Goal: Information Seeking & Learning: Learn about a topic

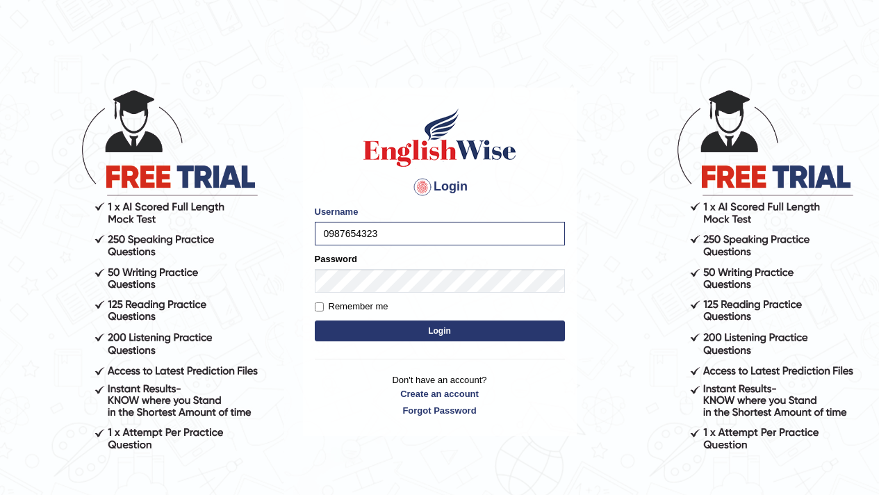
type input "0987654323"
click at [315, 320] on button "Login" at bounding box center [440, 330] width 250 height 21
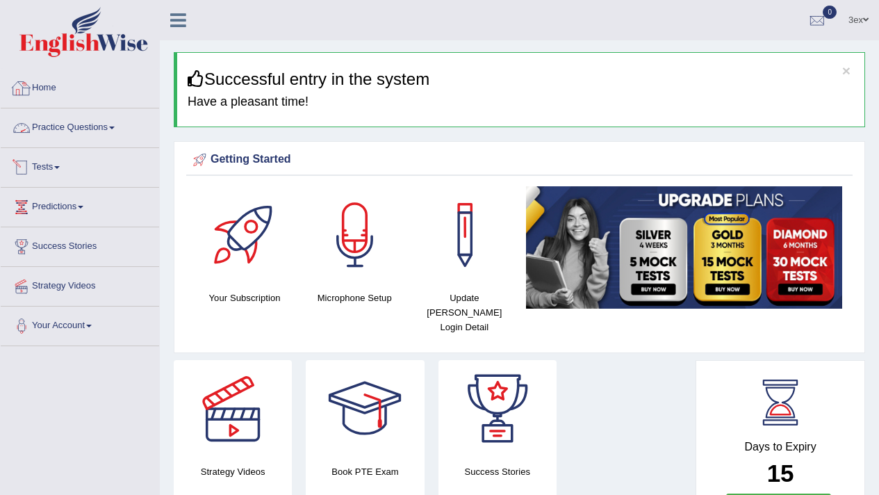
click at [71, 124] on link "Practice Questions" at bounding box center [80, 125] width 158 height 35
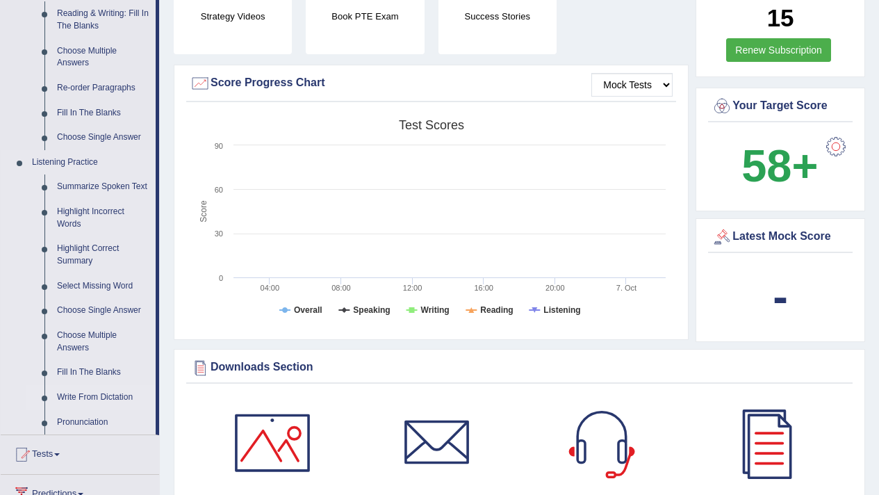
scroll to position [456, 0]
click at [117, 185] on link "Summarize Spoken Text" at bounding box center [103, 186] width 105 height 25
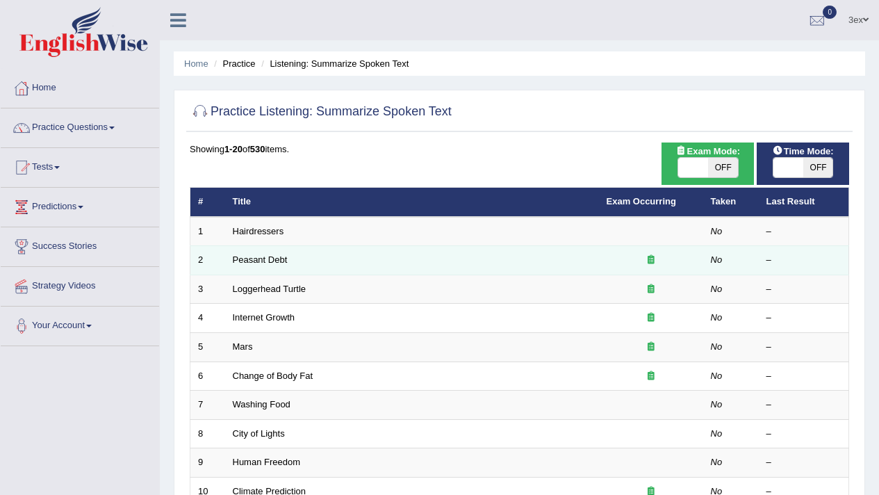
click at [254, 253] on td "Peasant Debt" at bounding box center [412, 260] width 374 height 29
click at [256, 257] on link "Peasant Debt" at bounding box center [260, 259] width 55 height 10
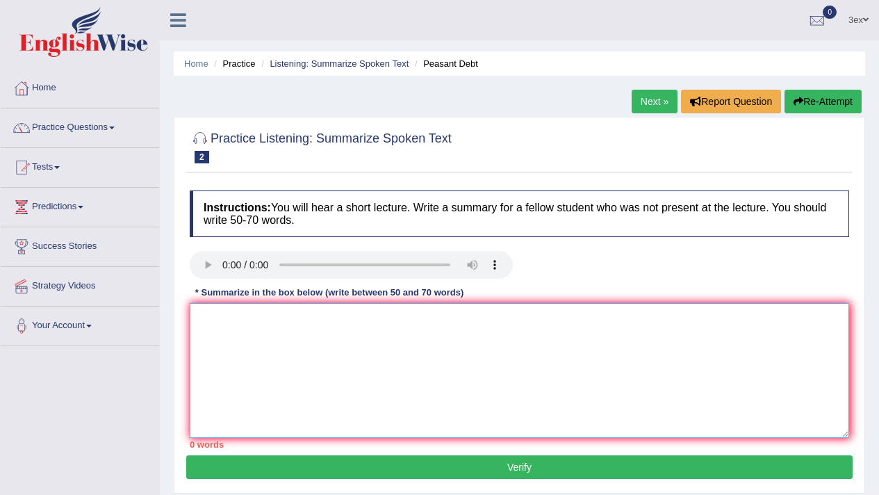
click at [226, 359] on textarea at bounding box center [519, 370] width 659 height 135
drag, startPoint x: 487, startPoint y: 58, endPoint x: 421, endPoint y: 63, distance: 66.2
click at [421, 63] on ul "Home Practice Listening: Summarize Spoken Text Peasant Debt" at bounding box center [519, 63] width 691 height 24
drag, startPoint x: 397, startPoint y: 159, endPoint x: 263, endPoint y: 151, distance: 134.3
click at [263, 151] on h2 "Practice Listening: Summarize Spoken Text 2 Peasant Debt" at bounding box center [321, 146] width 262 height 35
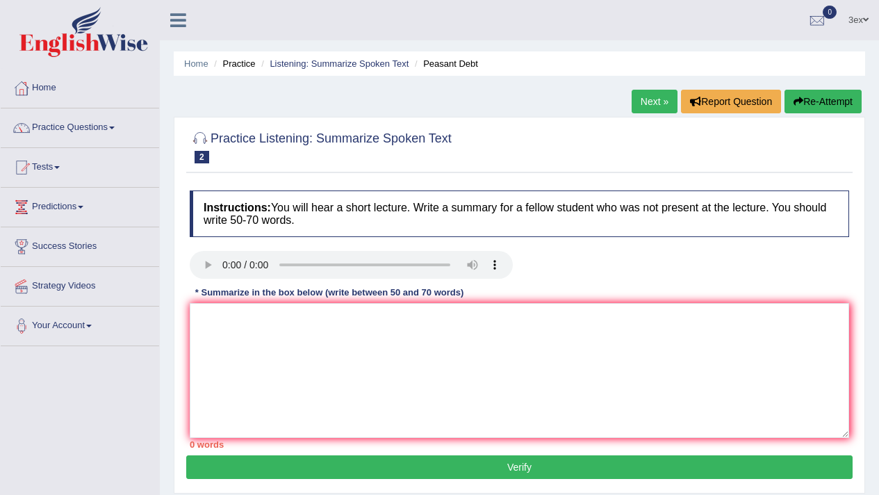
click at [0, 0] on small "Peasant Debt" at bounding box center [0, 0] width 0 height 0
click at [203, 321] on textarea at bounding box center [519, 370] width 659 height 135
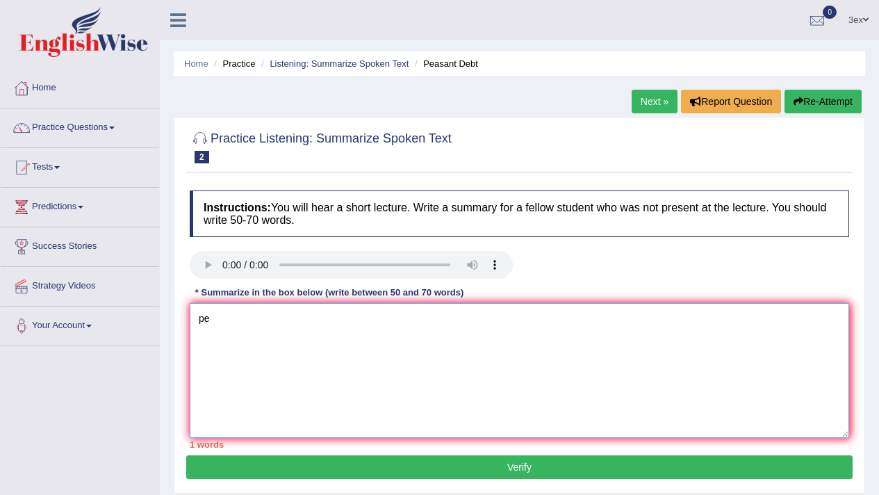
type textarea "p"
click at [222, 324] on textarea "peasant debt" at bounding box center [519, 370] width 659 height 135
type textarea "peasant debt"
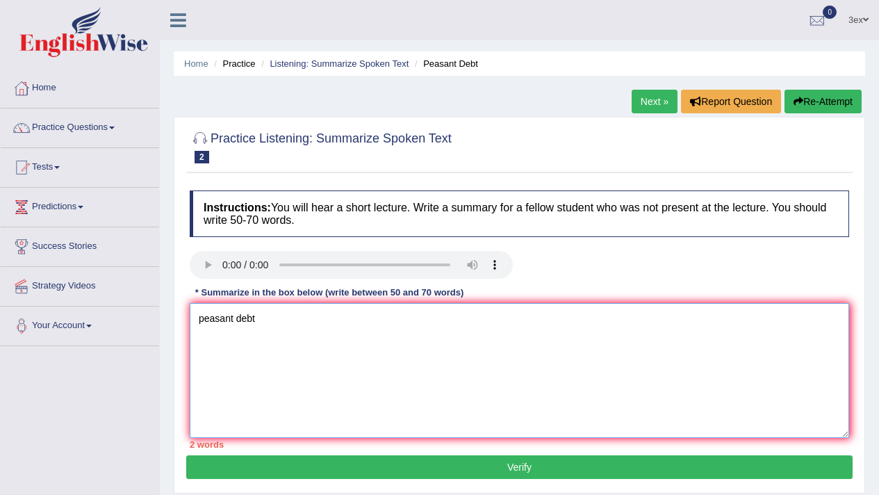
click at [410, 388] on textarea "peasant debt" at bounding box center [519, 370] width 659 height 135
paste textarea "peasant debt"
paste textarea "Peasant debt has been one of the most serious problems faced by rural societies"
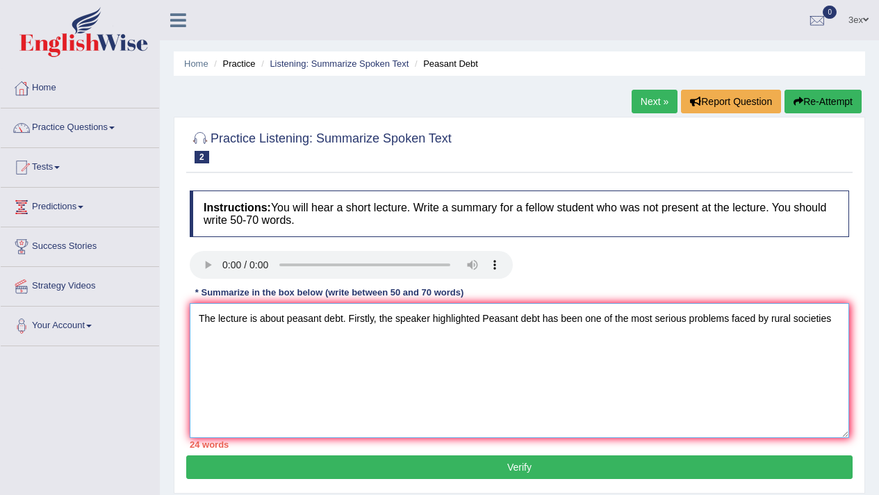
click at [485, 314] on textarea "The lecture is about peasant debt. Firstly, the speaker highlighted Peasant deb…" at bounding box center [519, 370] width 659 height 135
click at [488, 316] on textarea "The lecture is about peasant debt. Firstly, the speaker highlighted Peasant deb…" at bounding box center [519, 370] width 659 height 135
click at [480, 338] on textarea "The lecture is about peasant debt. Firstly, the speaker highlighted Peasant deb…" at bounding box center [519, 370] width 659 height 135
click at [488, 317] on textarea "The lecture is about peasant debt. Firstly, the speaker highlighted Peasant deb…" at bounding box center [519, 370] width 659 height 135
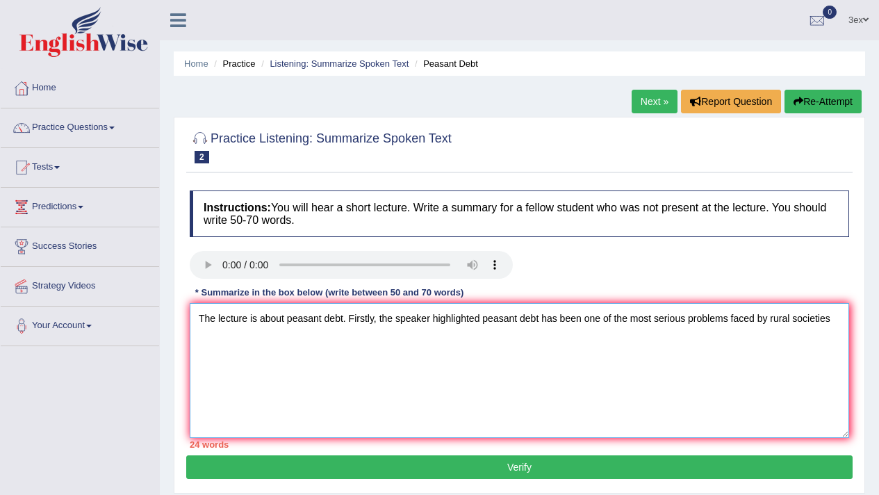
click at [839, 324] on textarea "The lecture is about peasant debt. Firstly, the speaker highlighted peasant deb…" at bounding box center [519, 370] width 659 height 135
click at [274, 336] on textarea "The lecture is about peasant debt. Firstly, the speaker highlighted peasant deb…" at bounding box center [519, 370] width 659 height 135
click at [311, 360] on textarea "The lecture is about peasant debt. Firstly, the speaker highlighted peasant deb…" at bounding box center [519, 370] width 659 height 135
paste textarea "This debt usually arises due to poverty, crop failures, and unfair economic sys…"
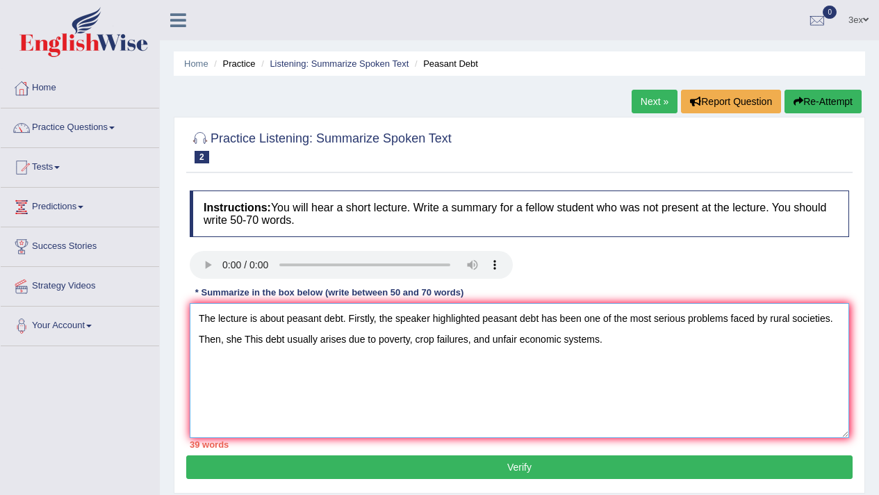
click at [250, 343] on textarea "The lecture is about peasant debt. Firstly, the speaker highlighted peasant deb…" at bounding box center [519, 370] width 659 height 135
click at [242, 340] on textarea "The lecture is about peasant debt. Firstly, the speaker highlighted peasant deb…" at bounding box center [519, 370] width 659 height 135
click at [729, 354] on textarea "The lecture is about peasant debt. Firstly, the speaker highlighted peasant deb…" at bounding box center [519, 370] width 659 height 135
paste textarea "Most peasants depend on agriculture for their livelihood."
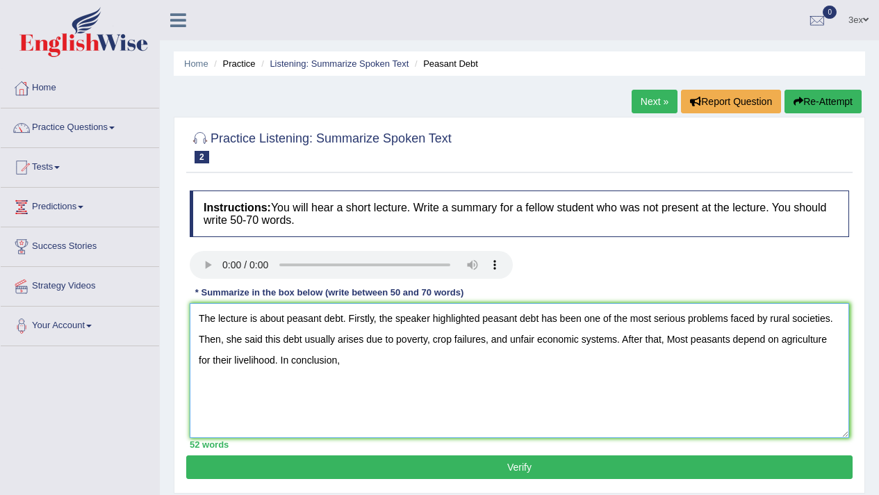
paste textarea "peasant debt is a deep-rooted issue that reflects the struggles of rural life."
type textarea "The lecture is about peasant debt. Firstly, the speaker highlighted peasant deb…"
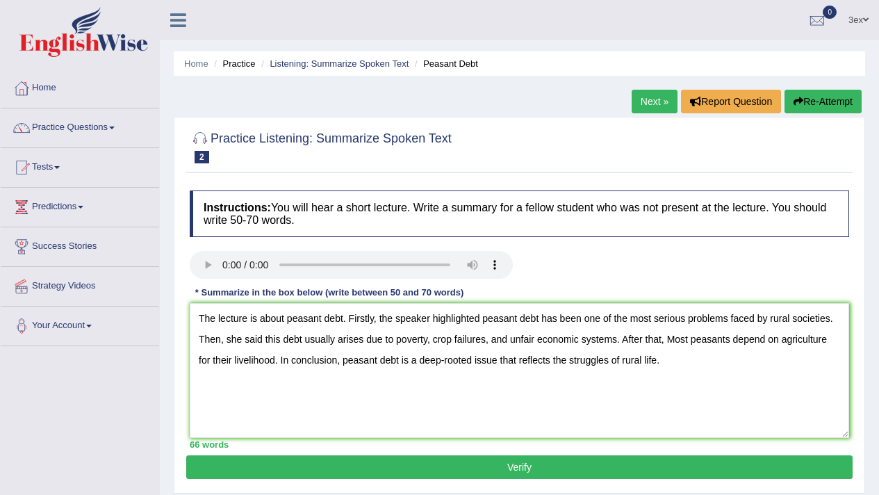
click at [459, 474] on button "Verify" at bounding box center [519, 467] width 666 height 24
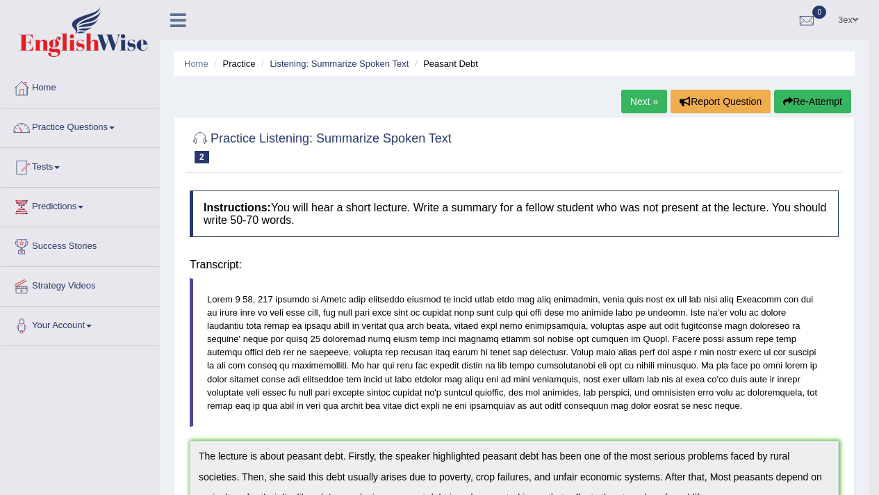
click at [459, 474] on div "Home Practice Listening: Summarize Spoken Text Peasant Debt Next » Report Quest…" at bounding box center [514, 403] width 709 height 806
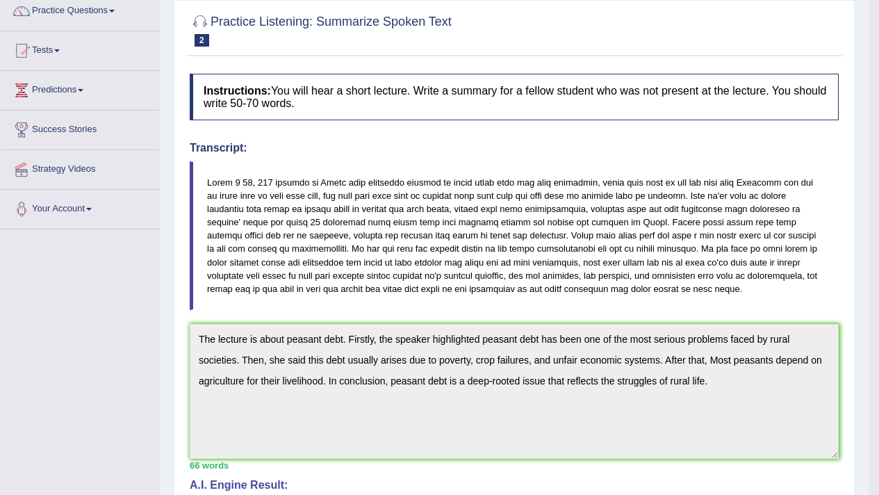
scroll to position [114, 0]
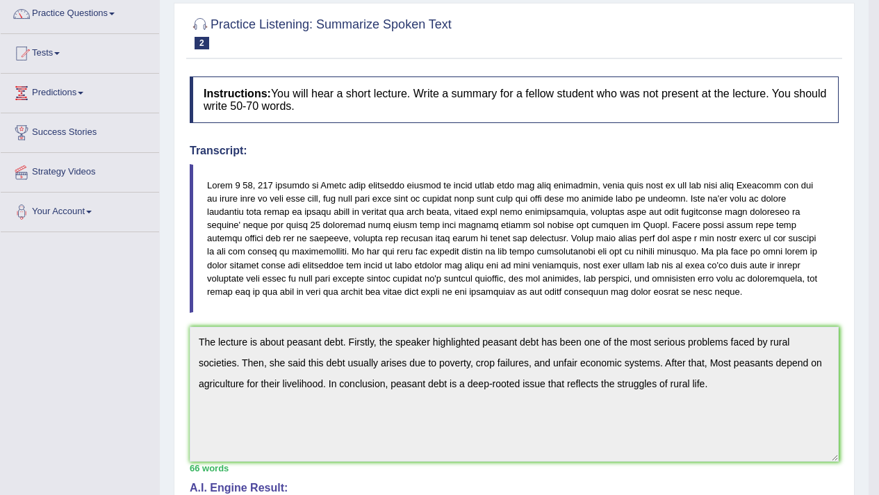
drag, startPoint x: 363, startPoint y: 190, endPoint x: 418, endPoint y: 269, distance: 95.8
click at [418, 269] on blockquote at bounding box center [514, 238] width 649 height 149
click at [352, 182] on blockquote at bounding box center [514, 238] width 649 height 149
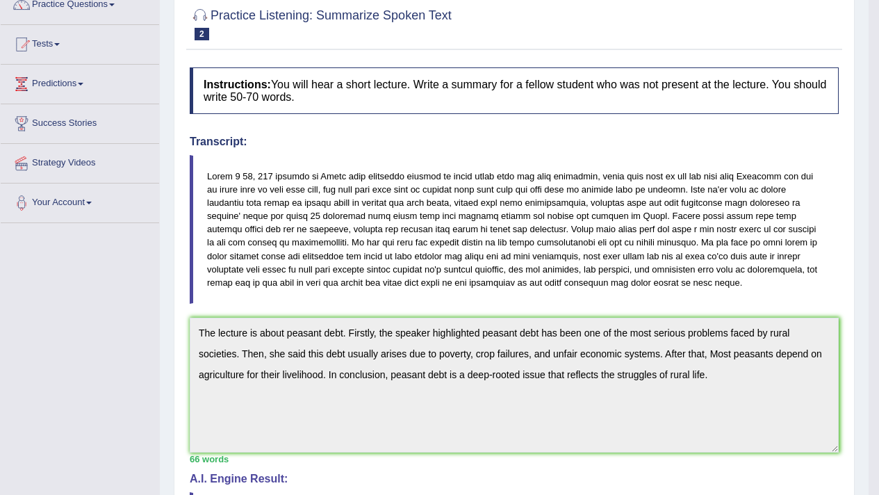
scroll to position [117, 0]
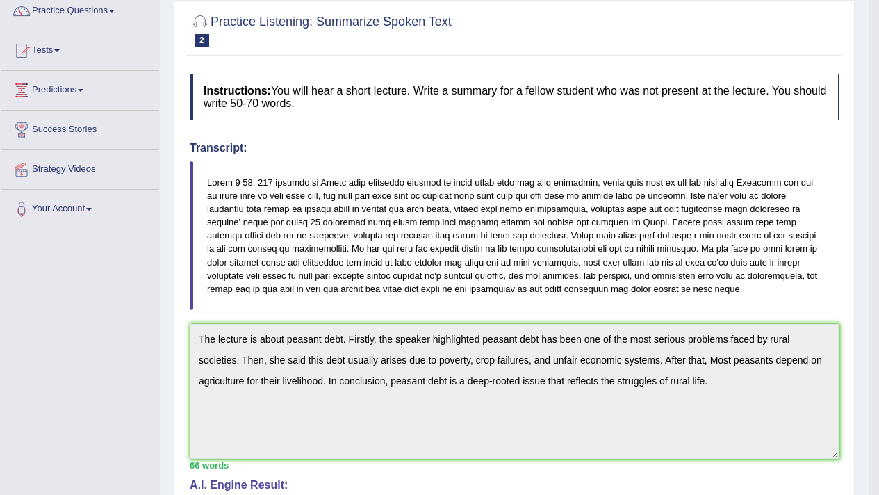
click at [397, 253] on blockquote at bounding box center [514, 235] width 649 height 149
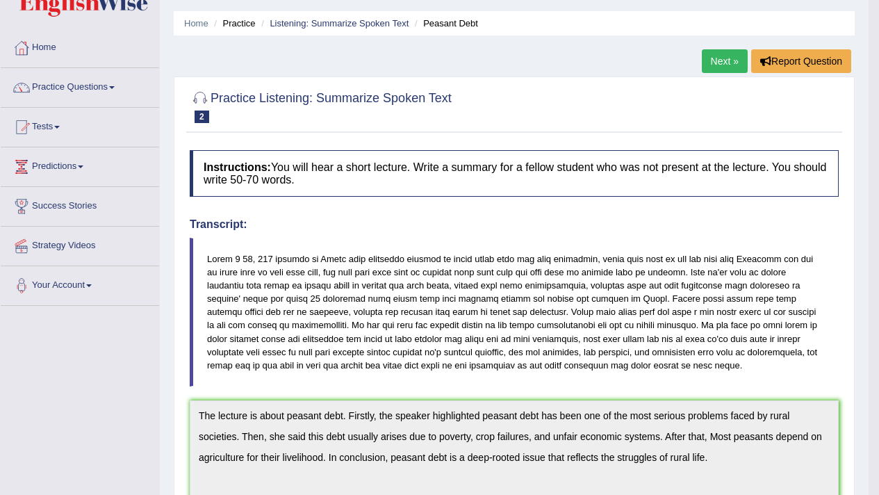
scroll to position [0, 0]
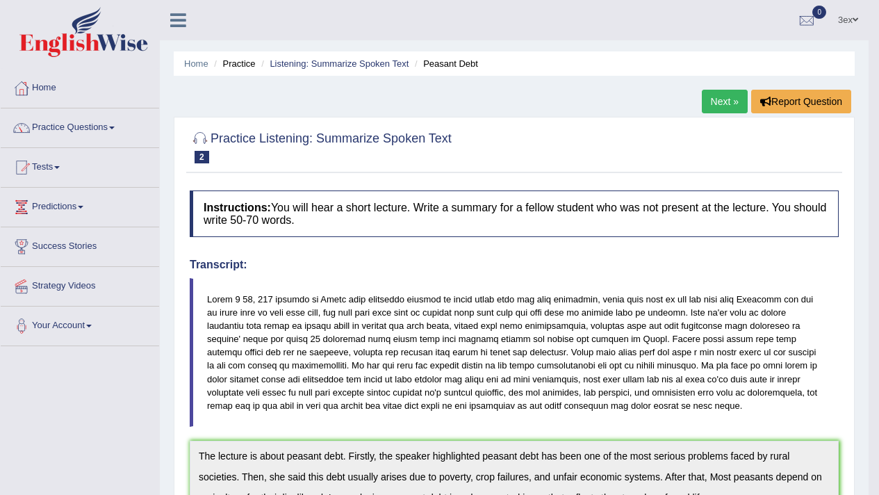
click at [241, 68] on li "Practice" at bounding box center [233, 63] width 44 height 13
click at [121, 126] on link "Practice Questions" at bounding box center [80, 125] width 158 height 35
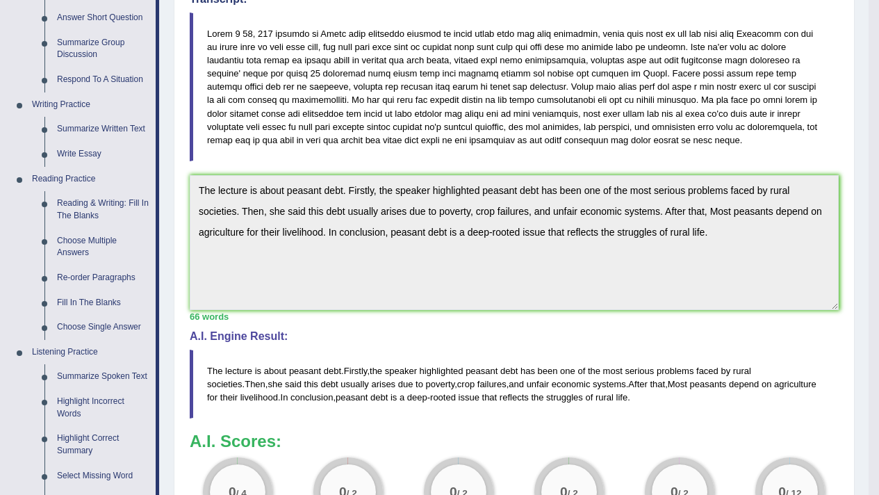
scroll to position [270, 0]
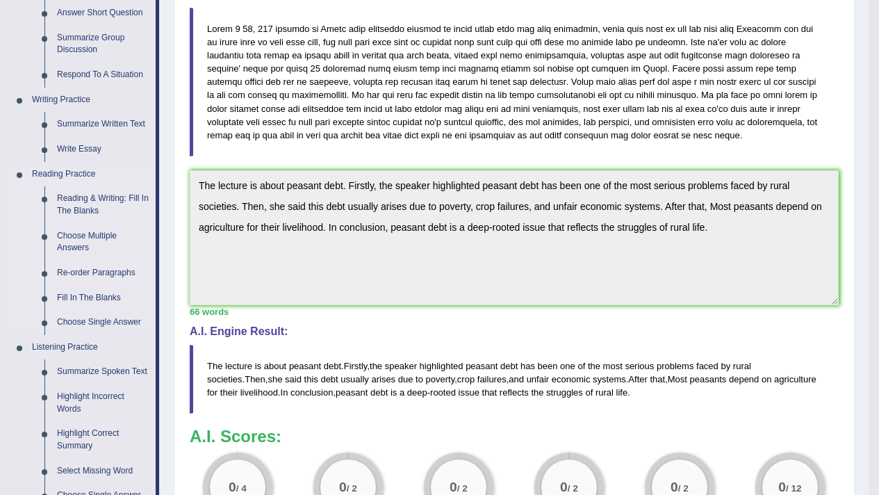
click at [126, 274] on link "Re-order Paragraphs" at bounding box center [103, 273] width 105 height 25
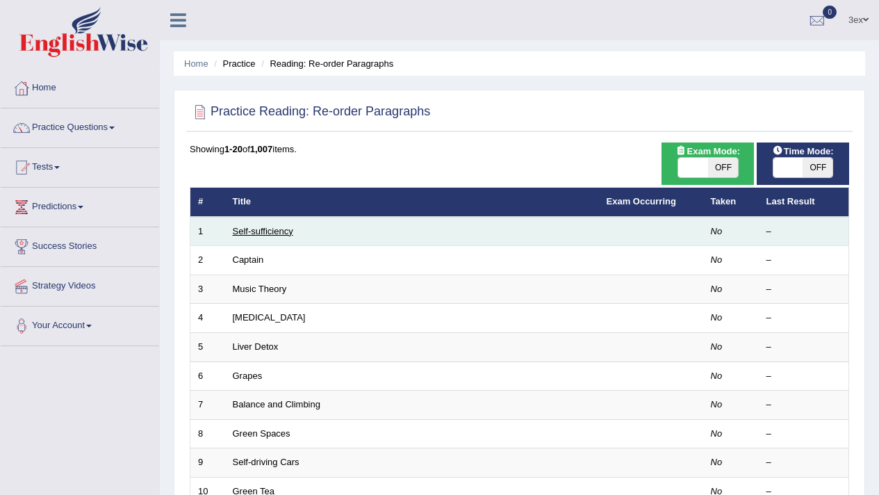
click at [269, 232] on link "Self-sufficiency" at bounding box center [263, 231] width 60 height 10
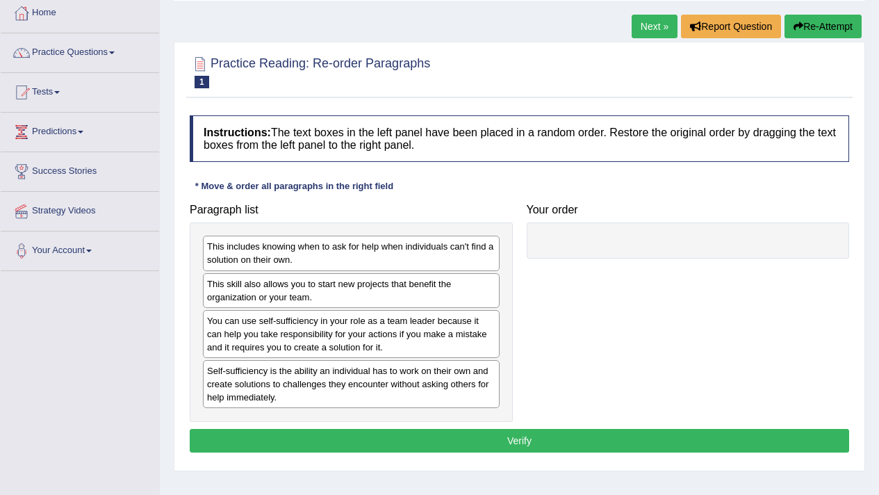
scroll to position [76, 0]
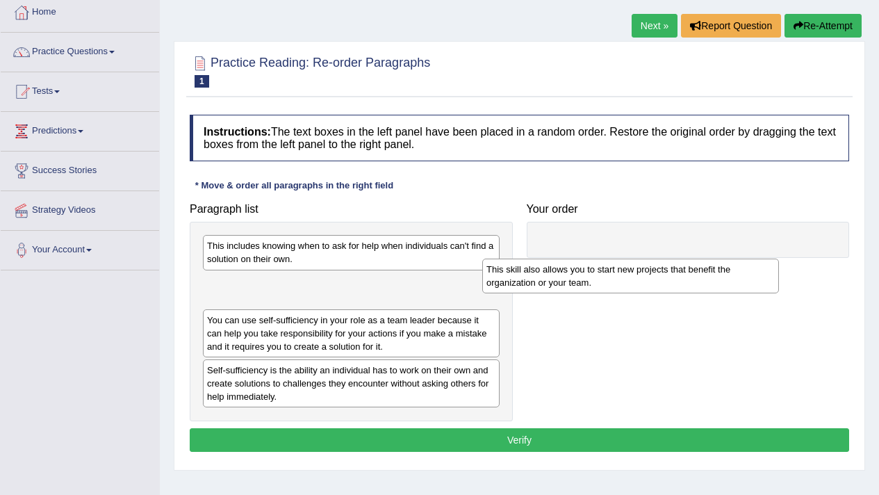
drag, startPoint x: 395, startPoint y: 294, endPoint x: 675, endPoint y: 279, distance: 279.7
click at [675, 279] on div "This skill also allows you to start new projects that benefit the organization …" at bounding box center [630, 275] width 297 height 35
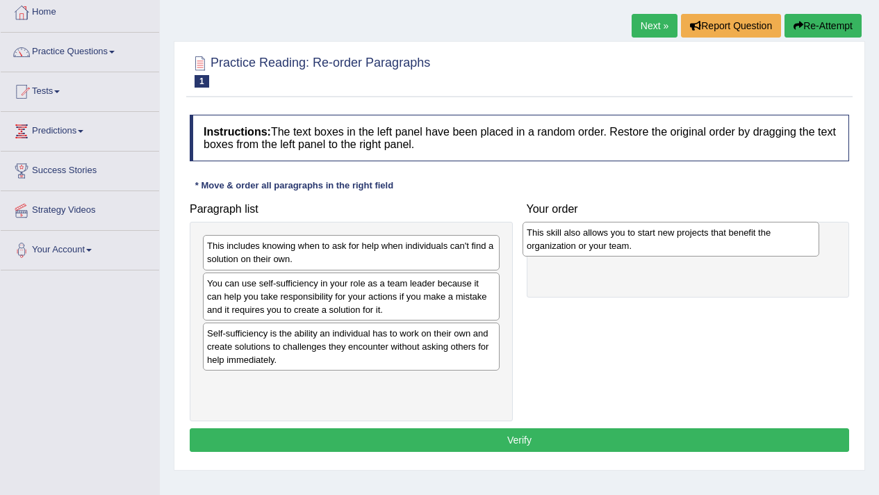
drag, startPoint x: 354, startPoint y: 283, endPoint x: 674, endPoint y: 231, distance: 323.7
click at [674, 231] on div "This skill also allows you to start new projects that benefit the organization …" at bounding box center [670, 239] width 297 height 35
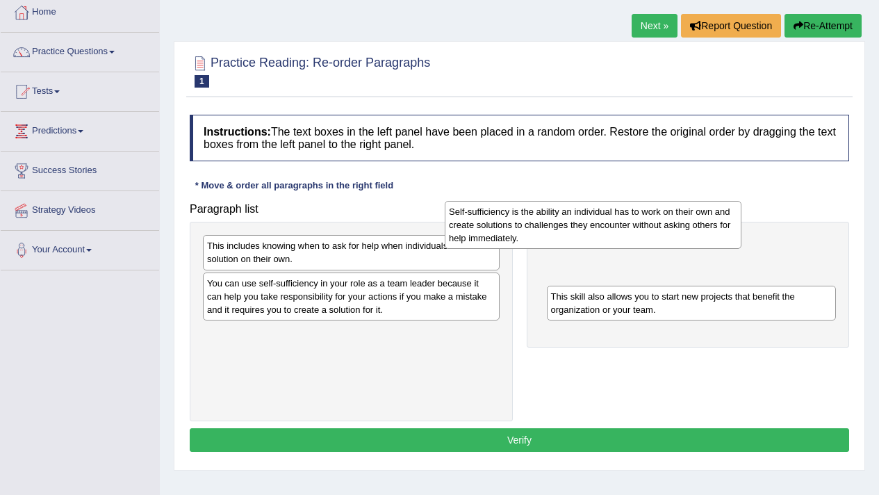
drag, startPoint x: 450, startPoint y: 357, endPoint x: 695, endPoint y: 235, distance: 274.7
click at [695, 235] on div "Self-sufficiency is the ability an individual has to work on their own and crea…" at bounding box center [593, 225] width 297 height 48
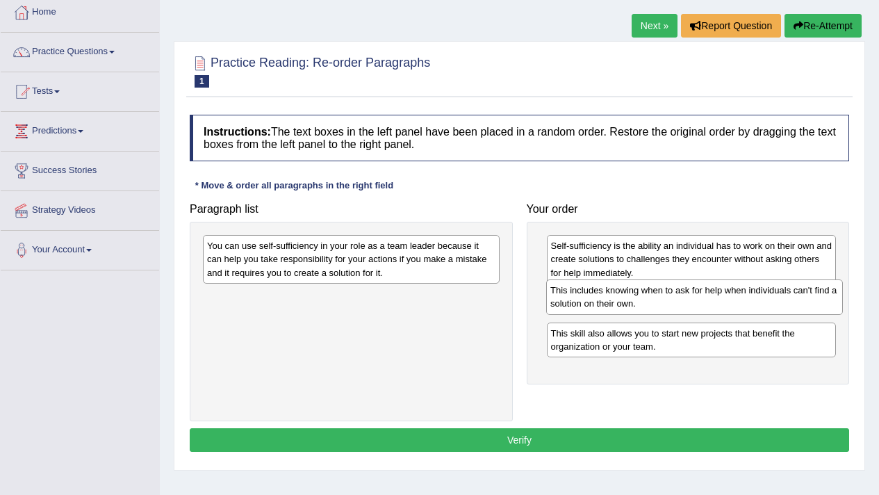
drag, startPoint x: 430, startPoint y: 254, endPoint x: 773, endPoint y: 299, distance: 346.1
click at [773, 299] on div "This includes knowing when to ask for help when individuals can't find a soluti…" at bounding box center [694, 296] width 297 height 35
click at [472, 231] on div "You can use self-sufficiency in your role as a team leader because it can help …" at bounding box center [351, 321] width 323 height 199
drag, startPoint x: 472, startPoint y: 231, endPoint x: 750, endPoint y: 305, distance: 287.7
click at [750, 305] on div "Paragraph list You can use self-sufficiency in your role as a team leader becau…" at bounding box center [519, 308] width 673 height 225
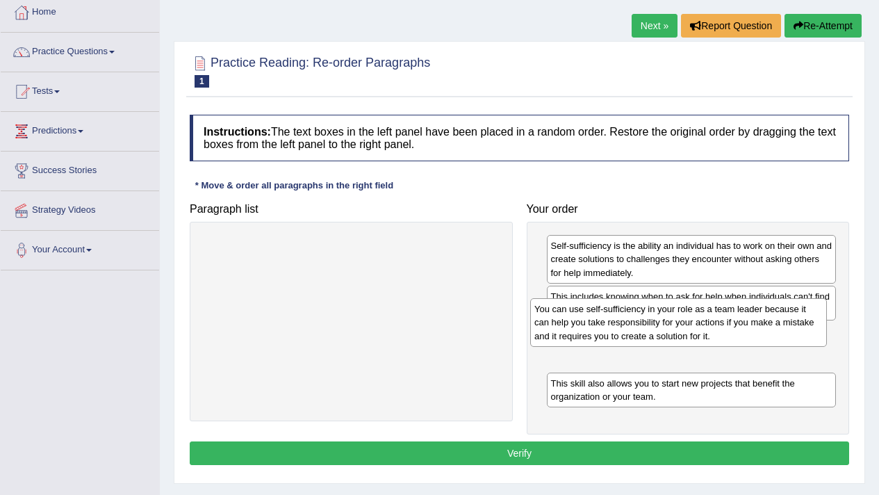
drag, startPoint x: 485, startPoint y: 271, endPoint x: 812, endPoint y: 335, distance: 333.4
click at [812, 335] on div "You can use self-sufficiency in your role as a team leader because it can help …" at bounding box center [678, 322] width 297 height 48
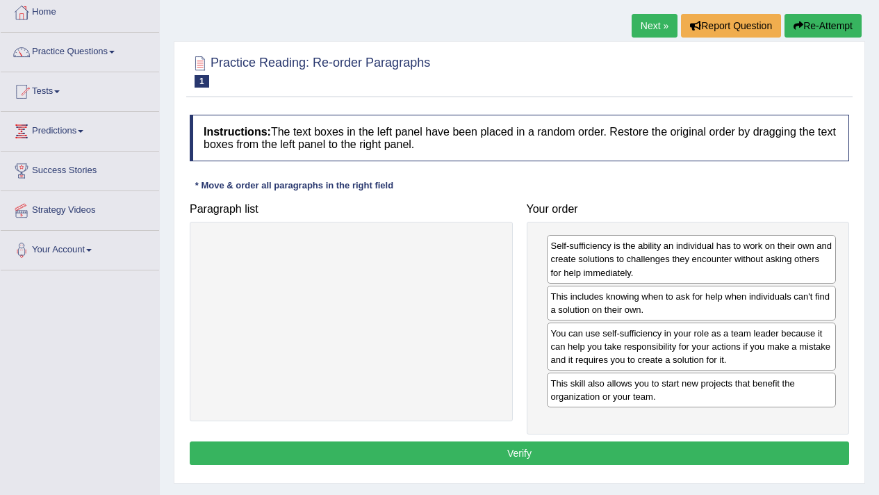
click at [674, 464] on button "Verify" at bounding box center [519, 453] width 659 height 24
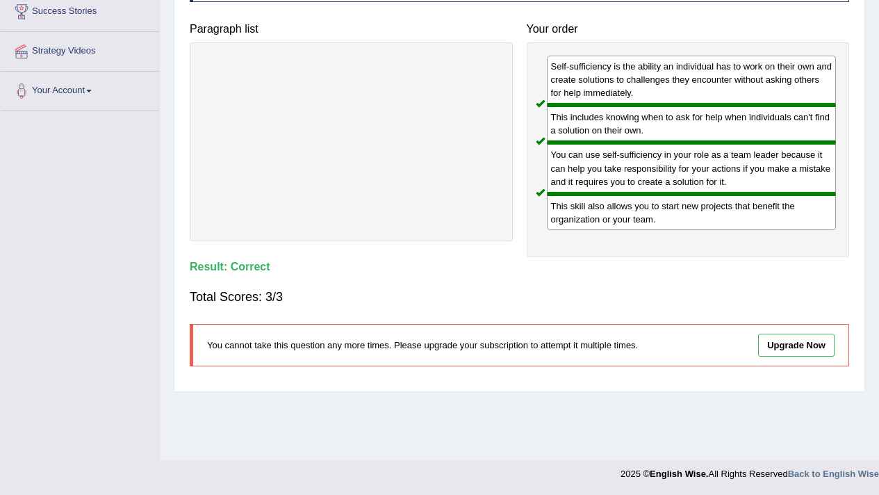
scroll to position [0, 0]
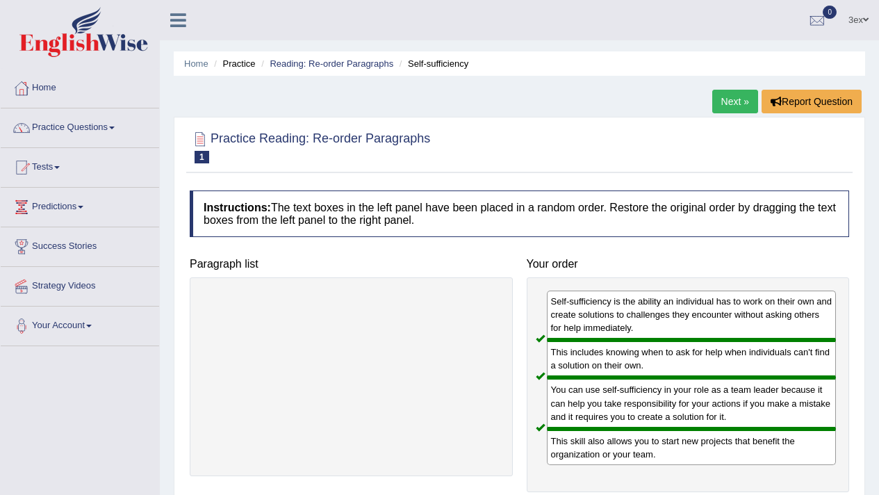
click at [724, 108] on link "Next »" at bounding box center [735, 102] width 46 height 24
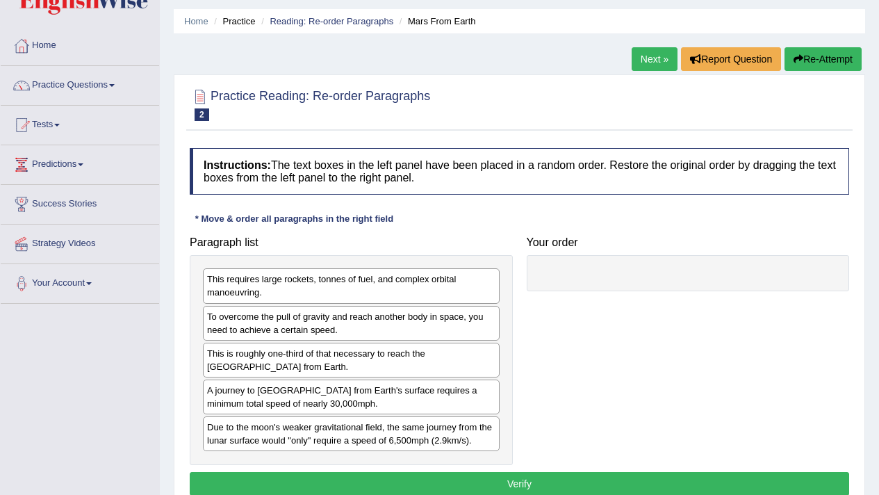
scroll to position [47, 0]
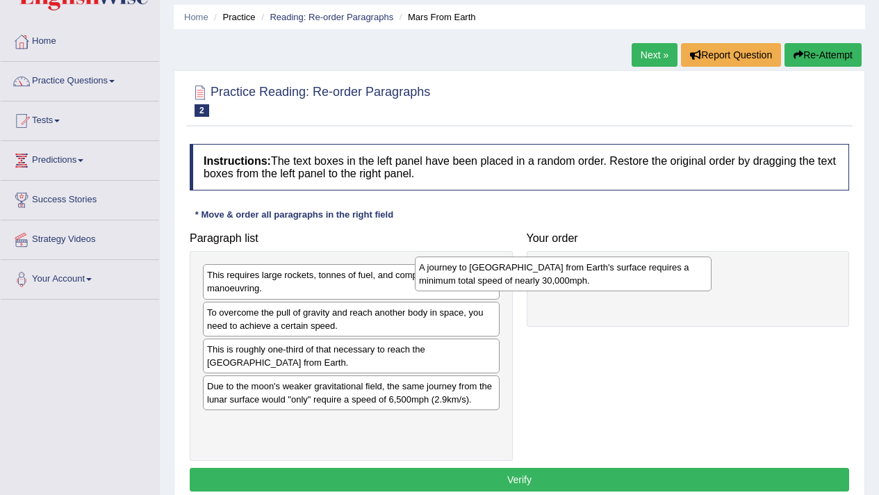
drag, startPoint x: 415, startPoint y: 393, endPoint x: 627, endPoint y: 274, distance: 242.9
click at [627, 274] on div "A journey to [GEOGRAPHIC_DATA] from Earth's surface requires a minimum total sp…" at bounding box center [563, 273] width 297 height 35
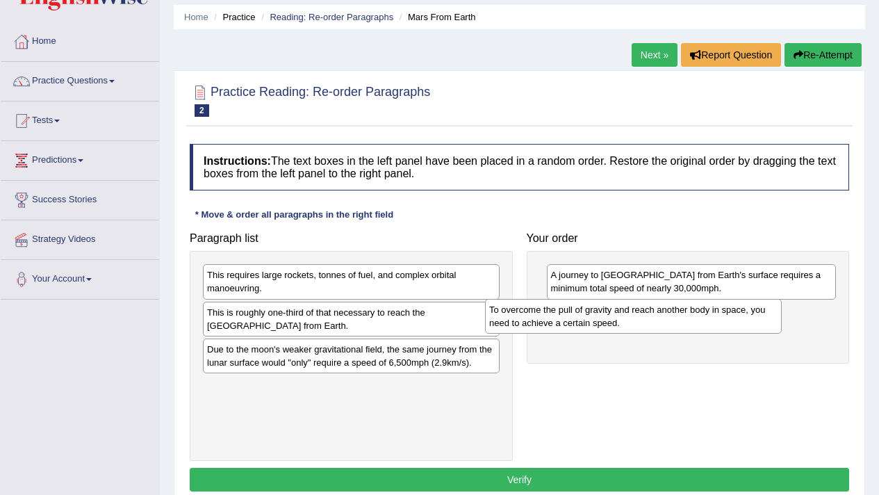
drag, startPoint x: 366, startPoint y: 319, endPoint x: 648, endPoint y: 316, distance: 282.1
click at [648, 316] on div "To overcome the pull of gravity and reach another body in space, you need to ac…" at bounding box center [633, 316] width 297 height 35
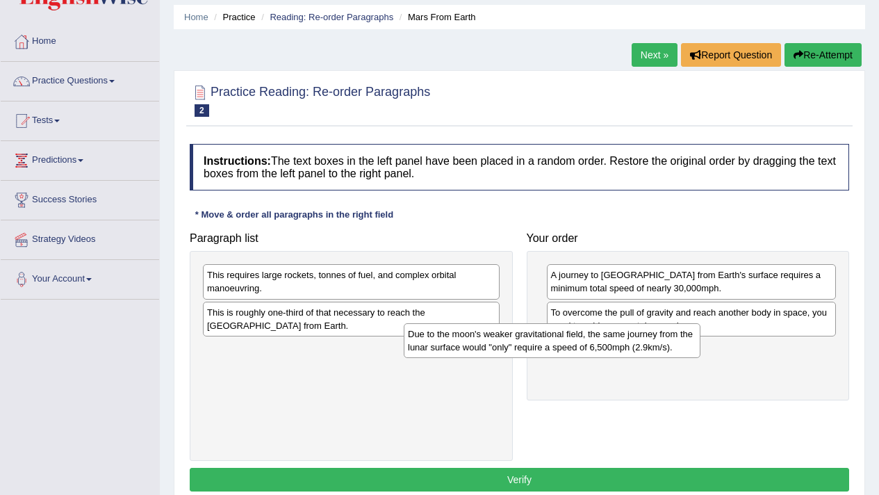
drag, startPoint x: 465, startPoint y: 359, endPoint x: 683, endPoint y: 340, distance: 218.3
click at [683, 340] on div "Due to the moon's weaker gravitational field, the same journey from the lunar s…" at bounding box center [552, 340] width 297 height 35
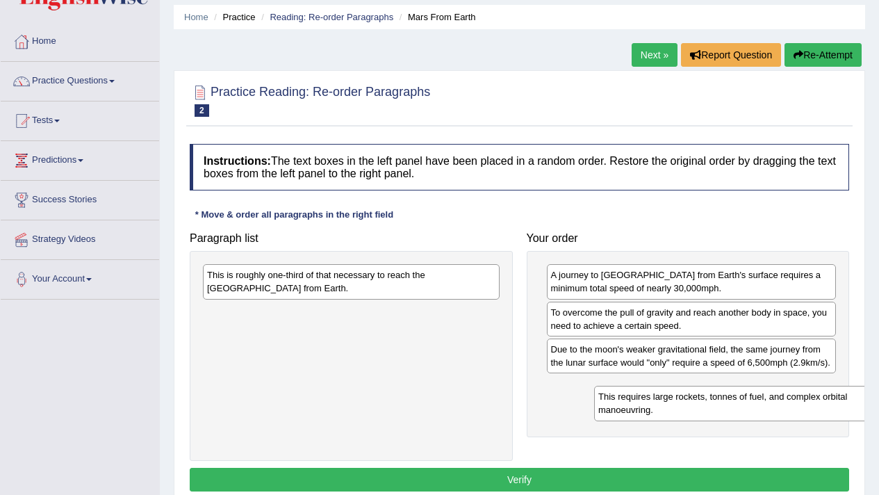
drag, startPoint x: 324, startPoint y: 277, endPoint x: 700, endPoint y: 391, distance: 392.8
click at [700, 391] on div "This requires large rockets, tonnes of fuel, and complex orbital manoeuvring." at bounding box center [742, 403] width 297 height 35
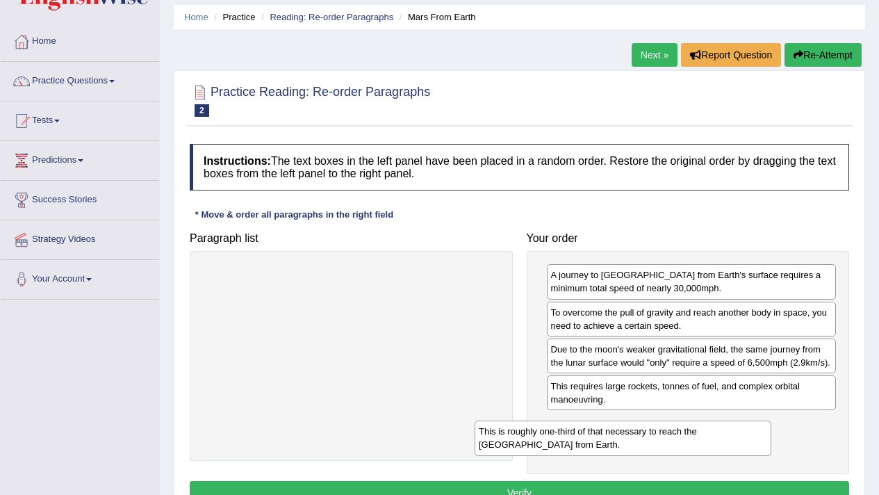
drag, startPoint x: 416, startPoint y: 291, endPoint x: 688, endPoint y: 447, distance: 313.1
click at [688, 447] on div "This is roughly one-third of that necessary to reach the International Space St…" at bounding box center [623, 437] width 297 height 35
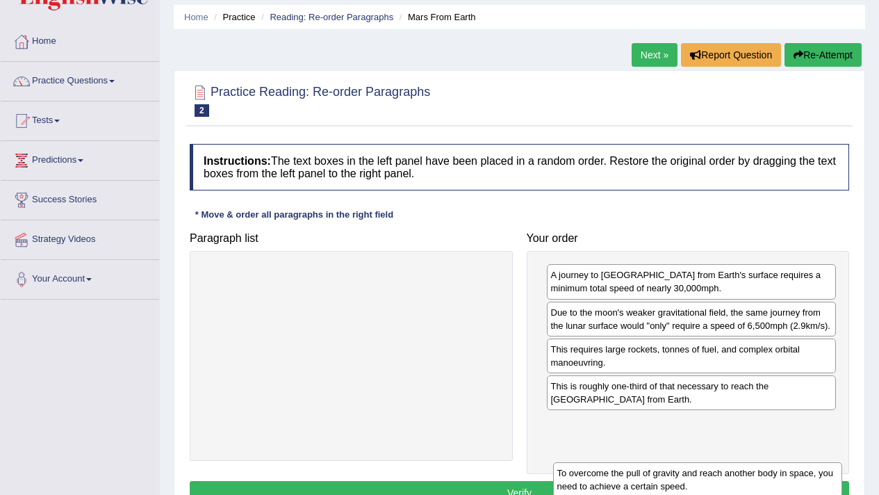
drag, startPoint x: 609, startPoint y: 331, endPoint x: 615, endPoint y: 492, distance: 160.6
click at [615, 492] on div "To overcome the pull of gravity and reach another body in space, you need to ac…" at bounding box center [698, 479] width 290 height 35
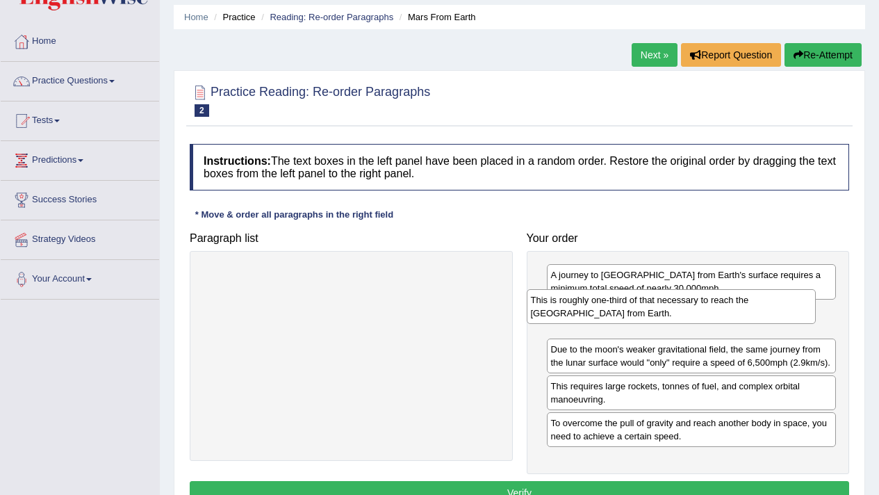
drag, startPoint x: 587, startPoint y: 413, endPoint x: 567, endPoint y: 314, distance: 101.4
click at [567, 314] on div "This is roughly one-third of that necessary to reach the International Space St…" at bounding box center [672, 306] width 290 height 35
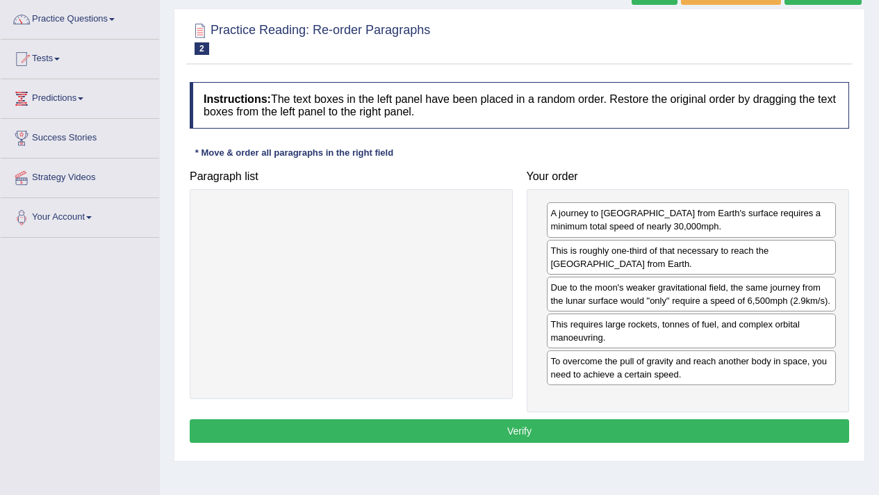
scroll to position [109, 0]
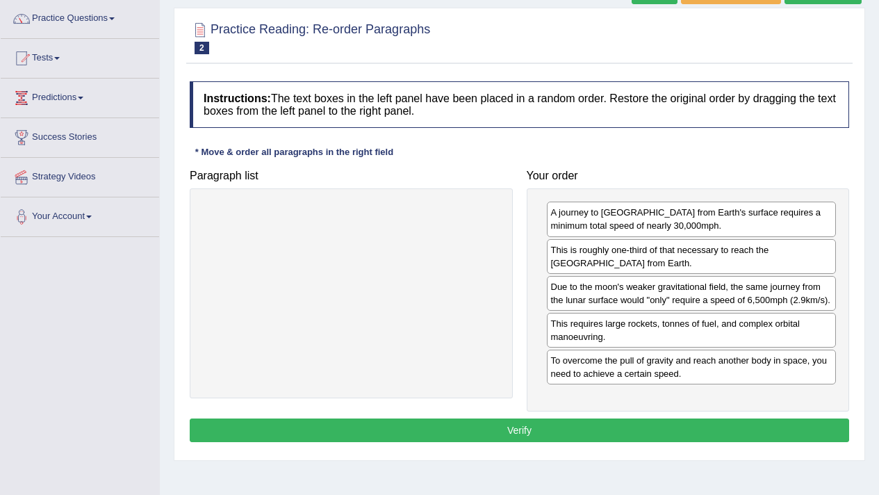
click at [579, 441] on button "Verify" at bounding box center [519, 430] width 659 height 24
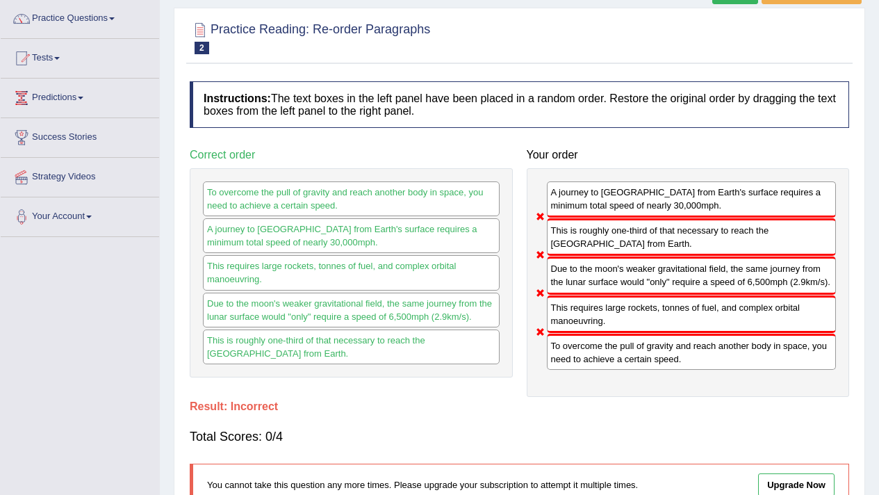
drag, startPoint x: 570, startPoint y: 360, endPoint x: 563, endPoint y: 204, distance: 156.5
click at [563, 204] on div "A journey to Mars from Earth's surface requires a minimum total speed of nearly…" at bounding box center [688, 282] width 323 height 229
drag, startPoint x: 595, startPoint y: 361, endPoint x: 565, endPoint y: 225, distance: 138.7
click at [565, 225] on div "A journey to Mars from Earth's surface requires a minimum total speed of nearly…" at bounding box center [688, 282] width 323 height 229
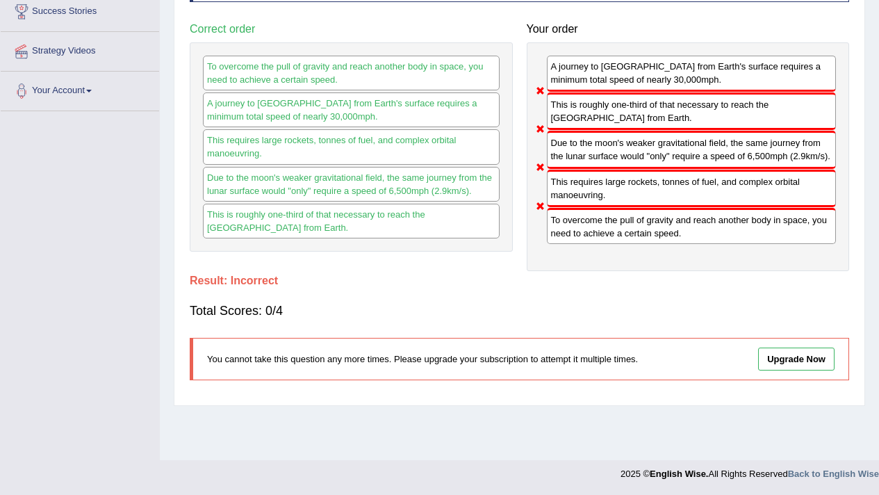
scroll to position [0, 0]
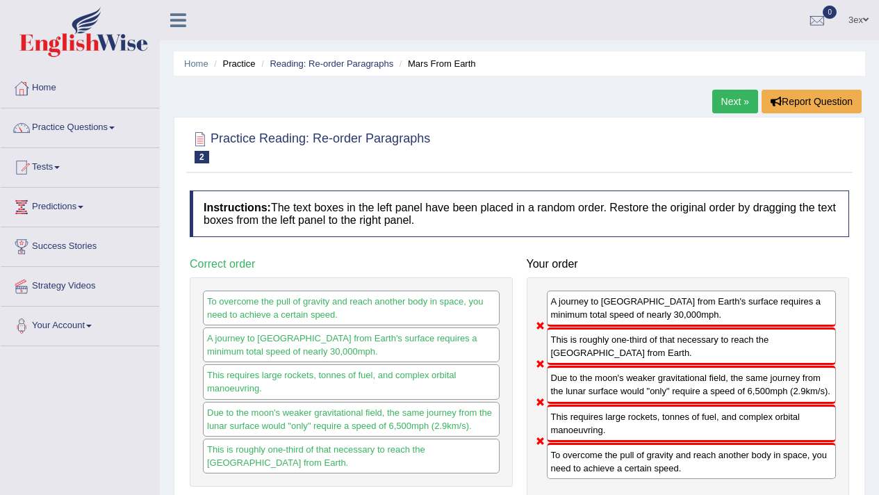
click at [746, 100] on link "Next »" at bounding box center [735, 102] width 46 height 24
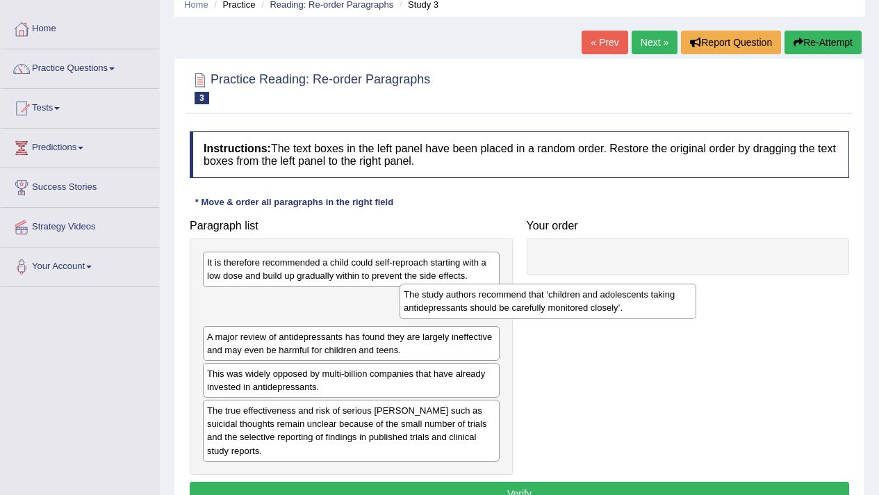
drag, startPoint x: 379, startPoint y: 285, endPoint x: 330, endPoint y: 378, distance: 105.4
click at [693, 318] on div "The study authors recommend that ‘children and adolescents taking antidepressan…" at bounding box center [547, 300] width 297 height 35
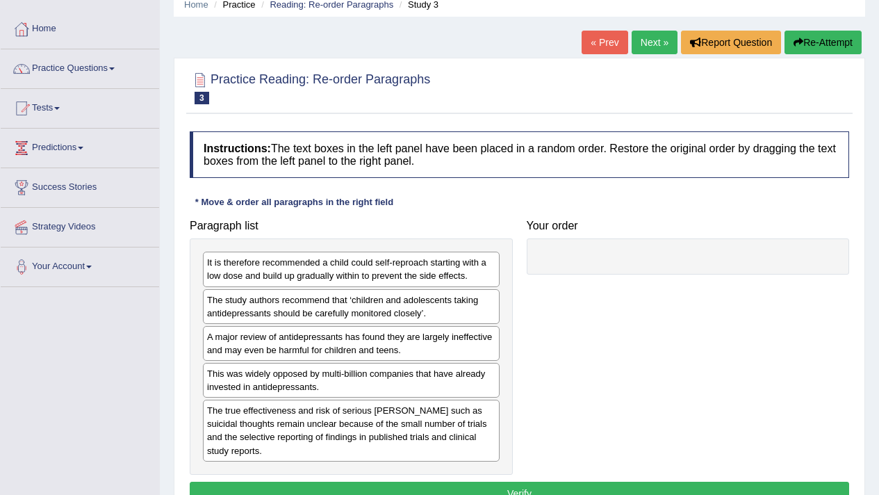
drag, startPoint x: 150, startPoint y: 363, endPoint x: 620, endPoint y: 354, distance: 470.5
click at [592, 360] on div "Toggle navigation Home Practice Questions Speaking Practice Read Aloud Repeat S…" at bounding box center [439, 302] width 879 height 723
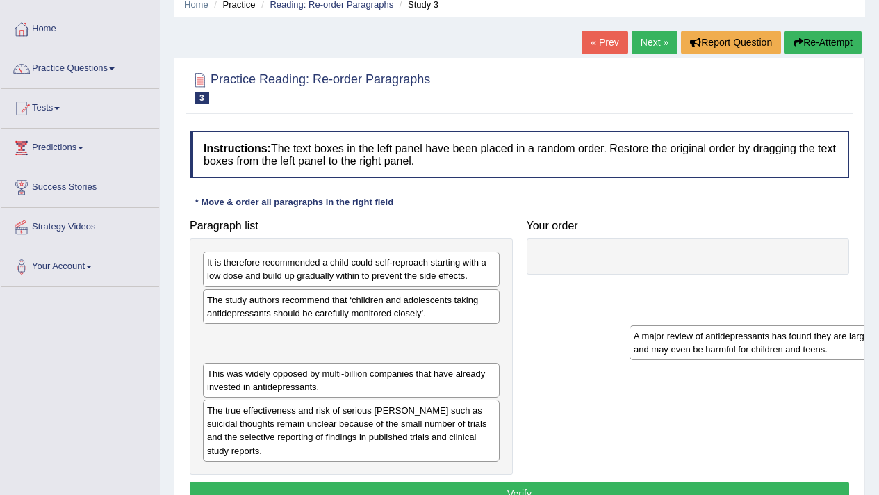
drag, startPoint x: 349, startPoint y: 368, endPoint x: 791, endPoint y: 343, distance: 442.5
click at [791, 343] on div "A major review of antidepressants has found they are largely ineffective and ma…" at bounding box center [777, 342] width 297 height 35
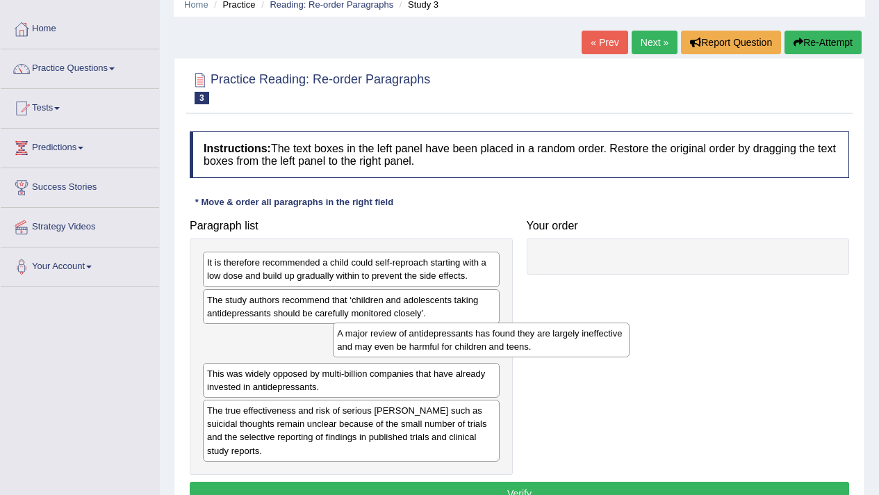
drag, startPoint x: 375, startPoint y: 404, endPoint x: 820, endPoint y: 398, distance: 444.7
click at [793, 406] on div "Paragraph list It is therefore recommended a child could self-reproach starting…" at bounding box center [519, 344] width 673 height 262
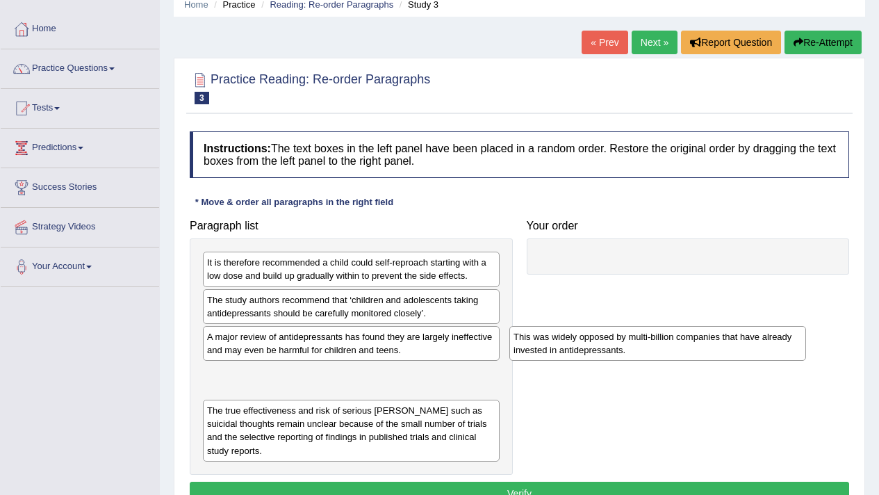
drag, startPoint x: 326, startPoint y: 390, endPoint x: 761, endPoint y: 312, distance: 442.5
click at [775, 326] on div "This was widely opposed by multi-billion companies that have already invested i…" at bounding box center [657, 343] width 297 height 35
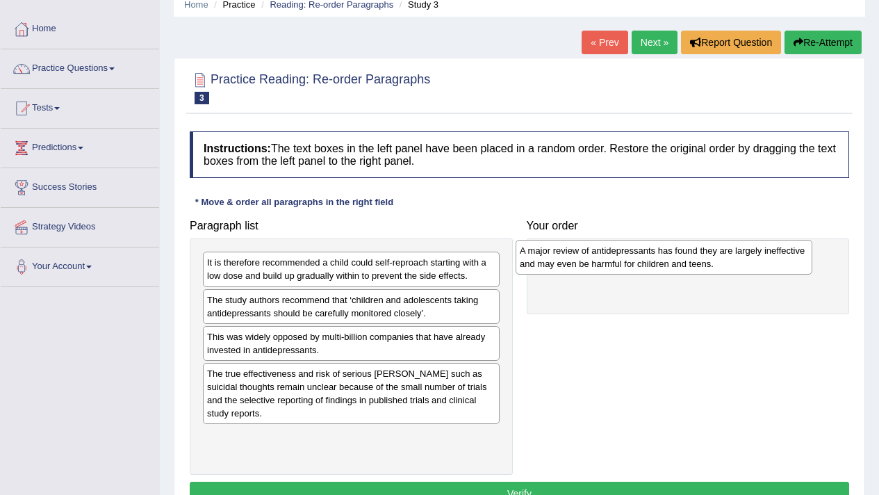
drag, startPoint x: 398, startPoint y: 345, endPoint x: 698, endPoint y: 248, distance: 315.3
click at [698, 248] on div "A major review of antidepressants has found they are largely ineffective and ma…" at bounding box center [664, 257] width 297 height 35
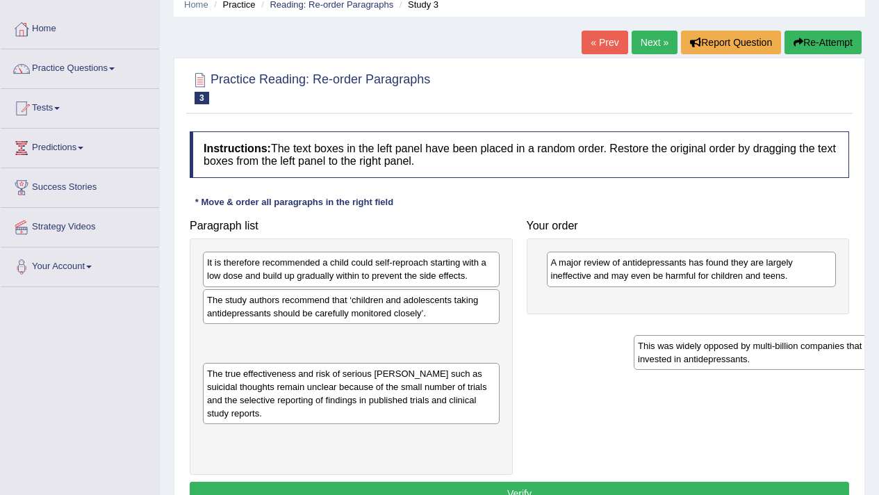
drag, startPoint x: 361, startPoint y: 348, endPoint x: 761, endPoint y: 349, distance: 399.5
click at [791, 358] on div "This was widely opposed by multi-billion companies that have already invested i…" at bounding box center [782, 352] width 297 height 35
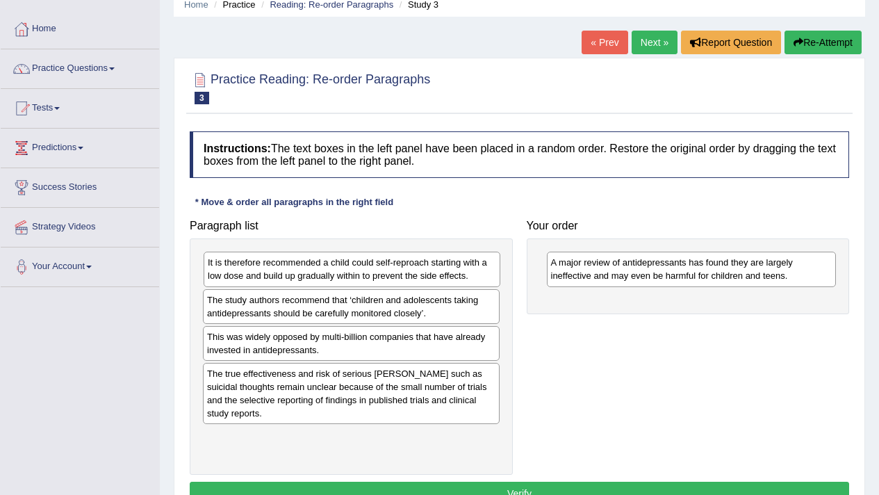
drag, startPoint x: 412, startPoint y: 261, endPoint x: 718, endPoint y: 288, distance: 306.9
click at [500, 286] on div "It is therefore recommended a child could self-reproach starting with a low dos…" at bounding box center [352, 269] width 297 height 35
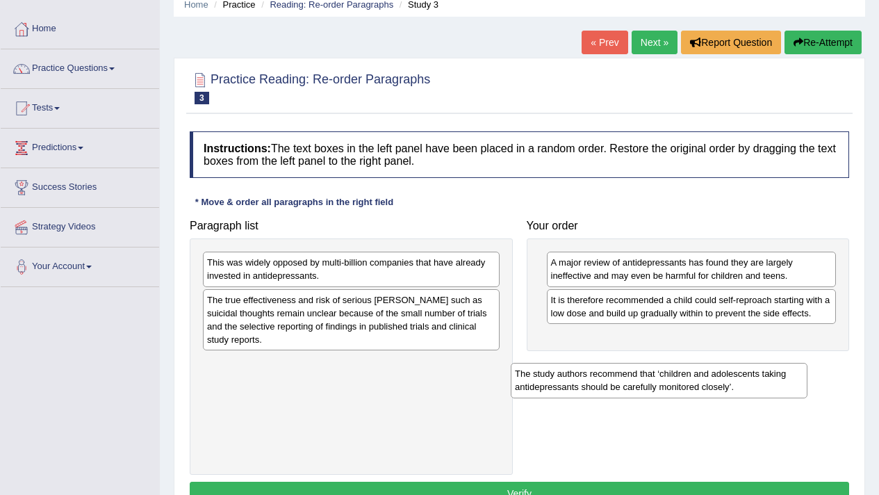
drag, startPoint x: 263, startPoint y: 268, endPoint x: 550, endPoint y: 358, distance: 301.5
click at [587, 379] on div "The study authors recommend that ‘children and adolescents taking antidepressan…" at bounding box center [659, 380] width 297 height 35
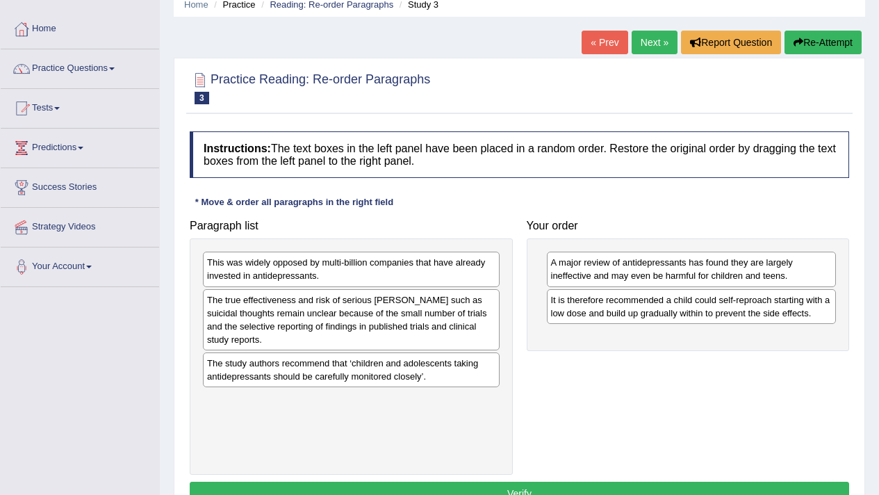
drag, startPoint x: 552, startPoint y: 318, endPoint x: 618, endPoint y: 314, distance: 66.8
click at [618, 314] on div "Paragraph list This was widely opposed by multi-billion companies that have alr…" at bounding box center [519, 344] width 673 height 262
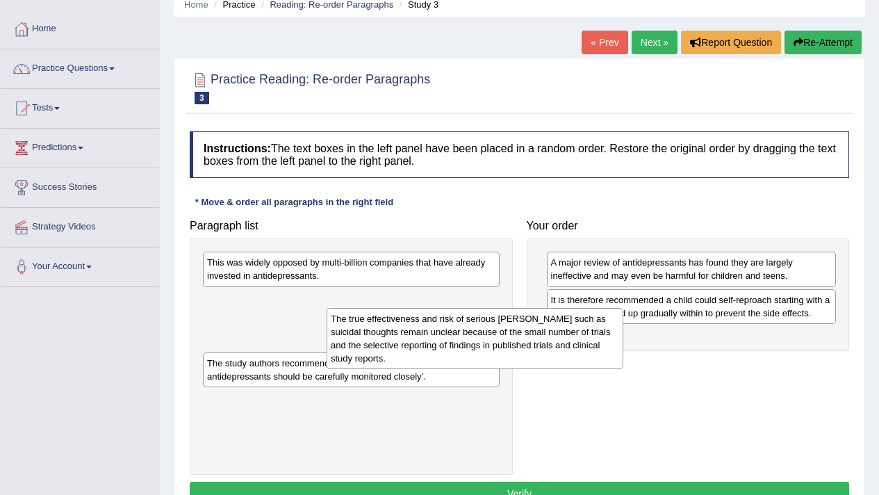
drag, startPoint x: 269, startPoint y: 308, endPoint x: 629, endPoint y: 315, distance: 359.9
click at [623, 327] on div "The true effectiveness and risk of serious [PERSON_NAME] such as suicidal thoug…" at bounding box center [475, 338] width 297 height 61
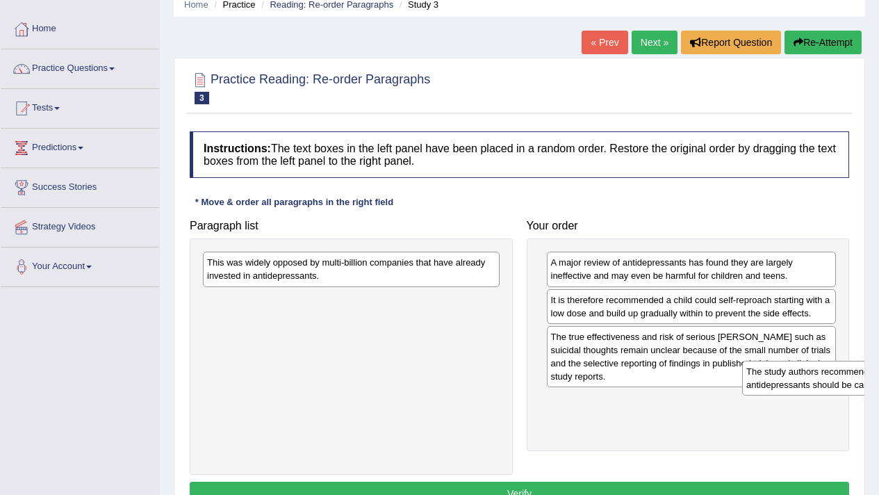
drag, startPoint x: 317, startPoint y: 315, endPoint x: 813, endPoint y: 372, distance: 499.3
click at [855, 386] on div "The study authors recommend that ‘children and adolescents taking antidepressan…" at bounding box center [890, 378] width 297 height 35
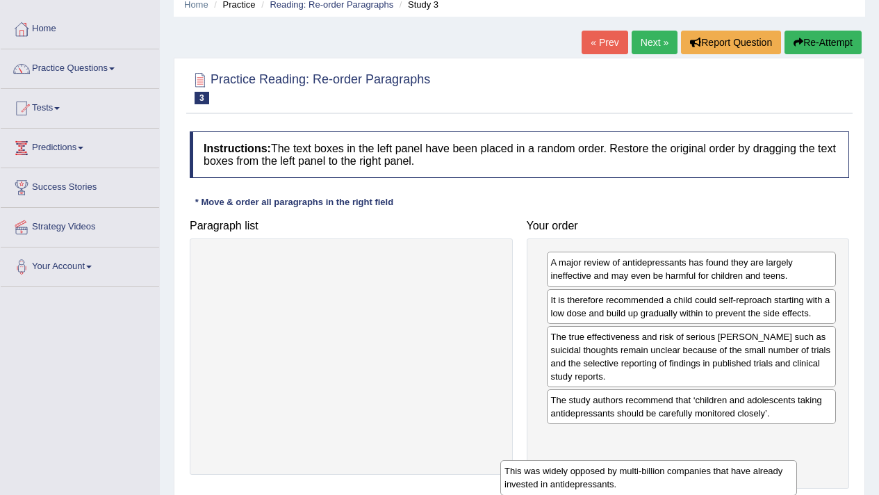
drag, startPoint x: 375, startPoint y: 254, endPoint x: 673, endPoint y: 461, distance: 362.7
click at [673, 461] on div "This was widely opposed by multi-billion companies that have already invested i…" at bounding box center [648, 477] width 297 height 35
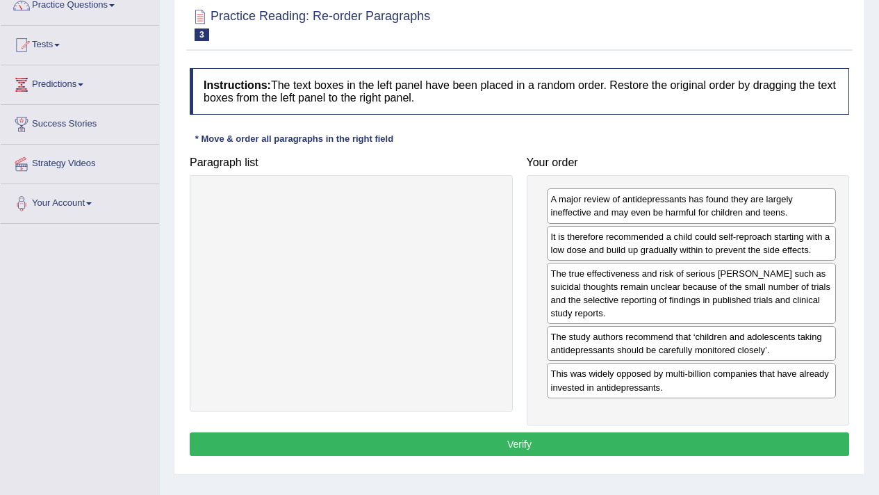
scroll to position [123, 0]
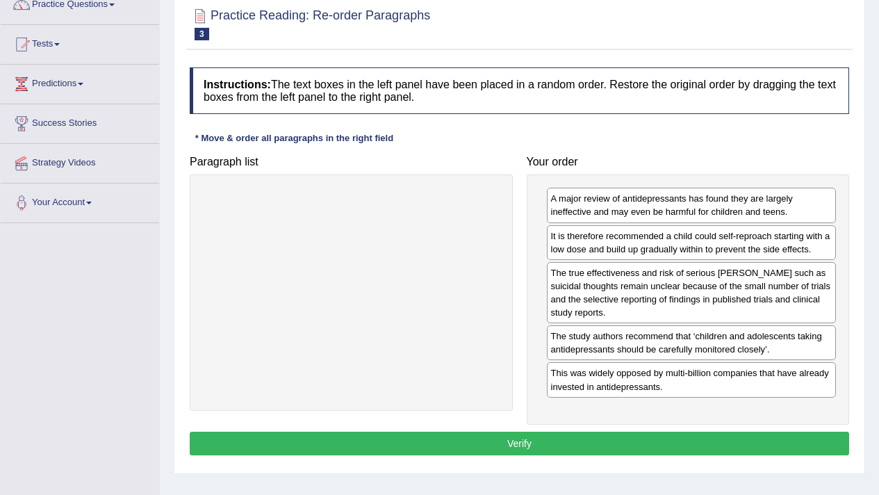
click at [655, 438] on button "Verify" at bounding box center [519, 443] width 659 height 24
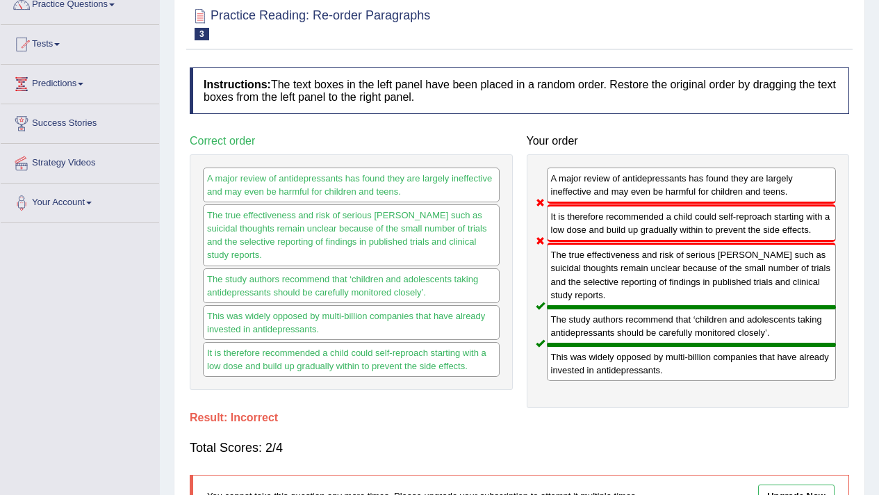
drag, startPoint x: 609, startPoint y: 273, endPoint x: 610, endPoint y: 283, distance: 9.8
click at [610, 283] on div "The true effectiveness and risk of serious [PERSON_NAME] such as suicidal thoug…" at bounding box center [692, 274] width 290 height 64
drag, startPoint x: 572, startPoint y: 285, endPoint x: 568, endPoint y: 212, distance: 73.1
click at [568, 212] on div "A major review of antidepressants has found they are largely ineffective and ma…" at bounding box center [688, 281] width 323 height 254
drag, startPoint x: 568, startPoint y: 212, endPoint x: 581, endPoint y: 406, distance: 194.9
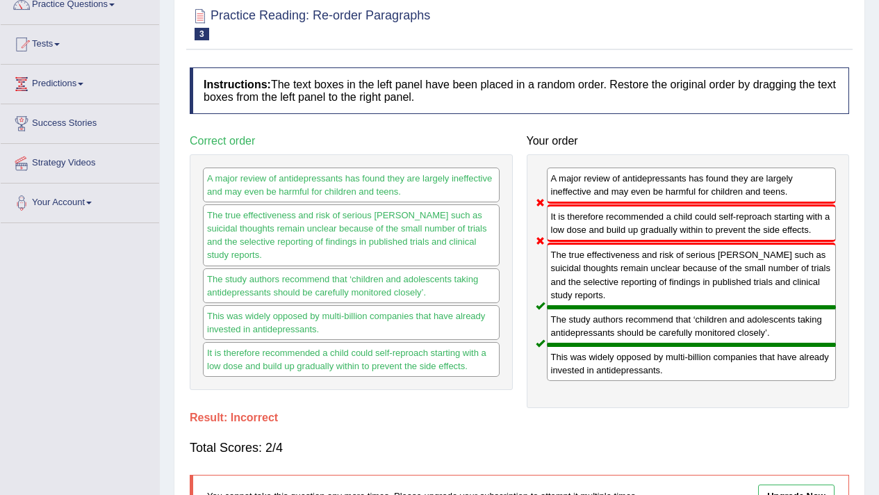
click at [581, 406] on div "A major review of antidepressants has found they are largely ineffective and ma…" at bounding box center [688, 281] width 323 height 254
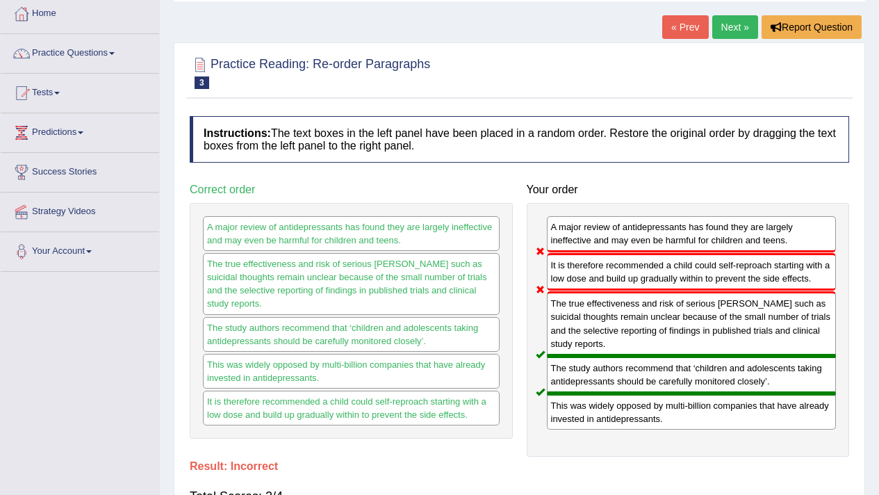
scroll to position [0, 0]
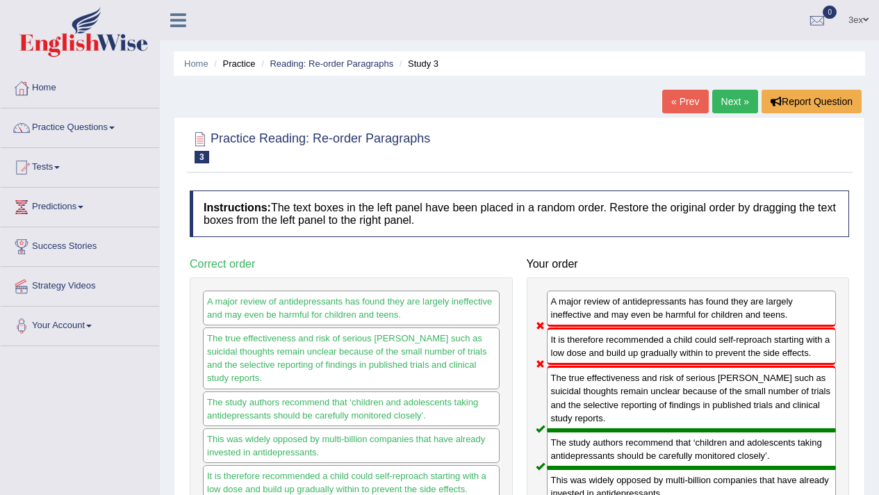
click at [722, 97] on link "Next »" at bounding box center [735, 102] width 46 height 24
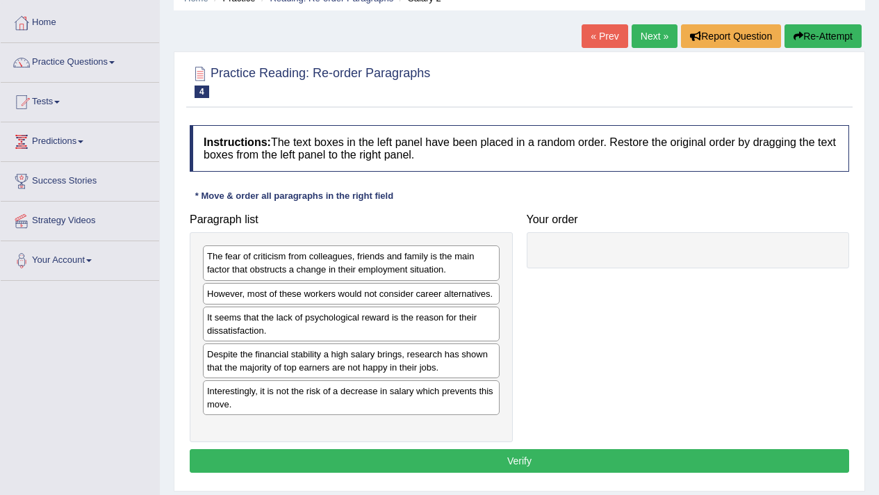
scroll to position [65, 0]
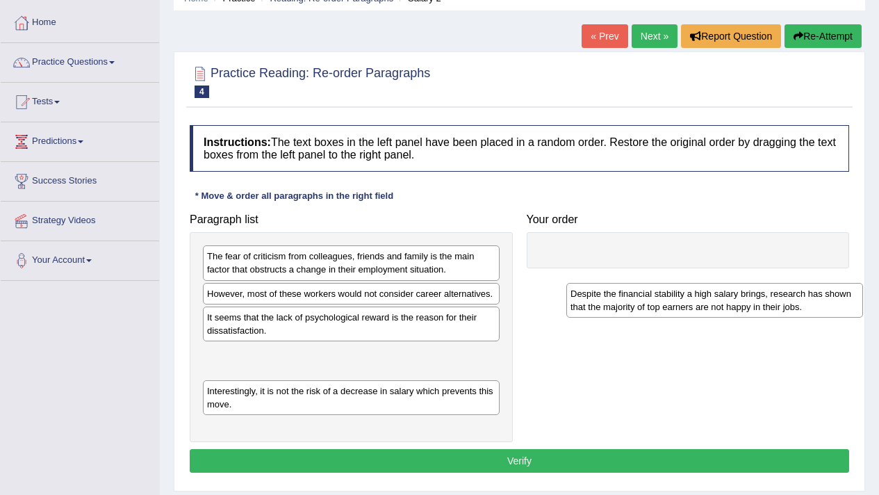
drag, startPoint x: 428, startPoint y: 364, endPoint x: 791, endPoint y: 291, distance: 370.6
click at [791, 291] on div "Despite the financial stability a high salary brings, research has shown that t…" at bounding box center [714, 300] width 297 height 35
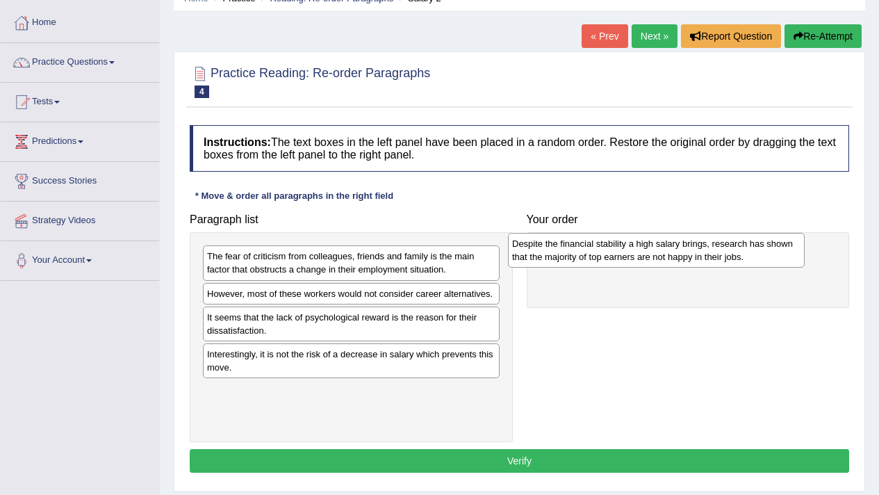
drag, startPoint x: 386, startPoint y: 364, endPoint x: 691, endPoint y: 240, distance: 329.1
click at [691, 240] on div "Despite the financial stability a high salary brings, research has shown that t…" at bounding box center [656, 250] width 297 height 35
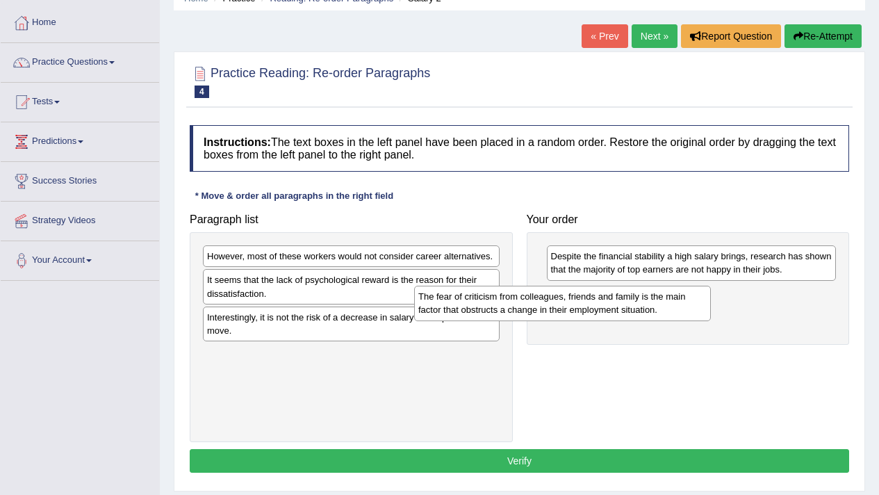
drag, startPoint x: 323, startPoint y: 270, endPoint x: 534, endPoint y: 311, distance: 215.0
click at [534, 311] on div "The fear of criticism from colleagues, friends and family is the main factor th…" at bounding box center [562, 303] width 297 height 35
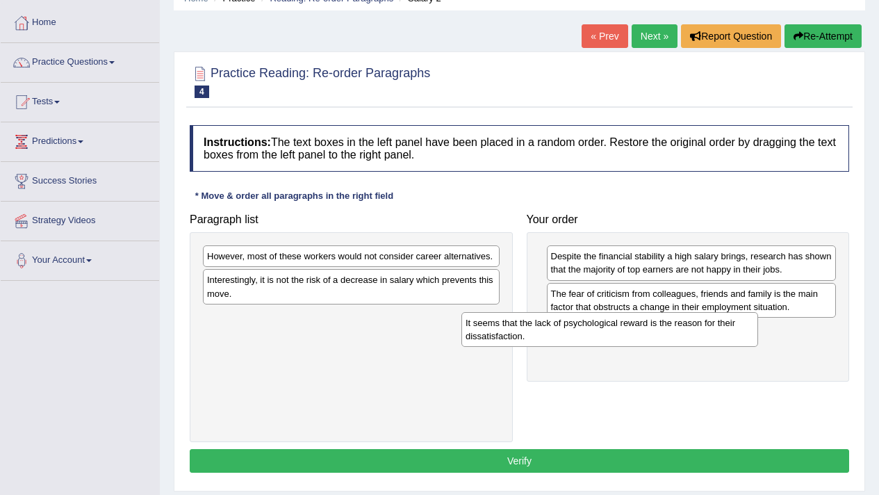
drag, startPoint x: 391, startPoint y: 284, endPoint x: 584, endPoint y: 279, distance: 193.2
click at [649, 313] on div "It seems that the lack of psychological reward is the reason for their dissatis…" at bounding box center [609, 329] width 297 height 35
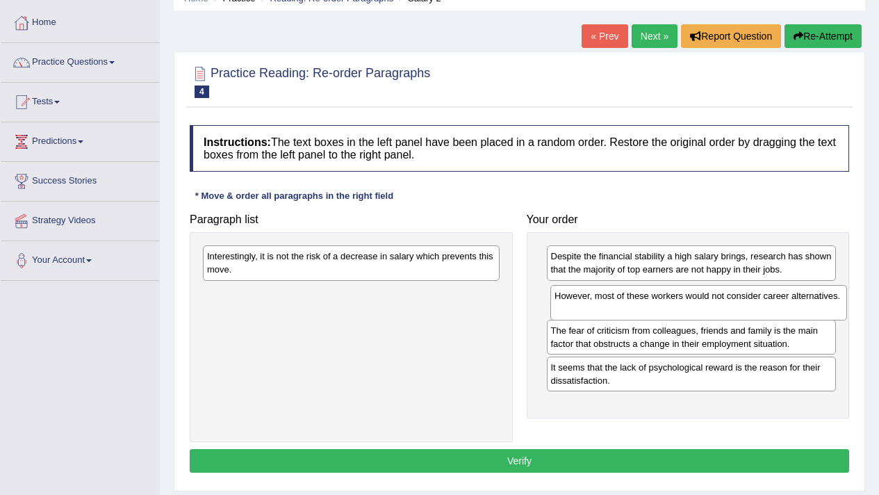
drag, startPoint x: 415, startPoint y: 256, endPoint x: 763, endPoint y: 295, distance: 349.6
click at [763, 295] on div "However, most of these workers would not consider career alternatives." at bounding box center [698, 302] width 297 height 35
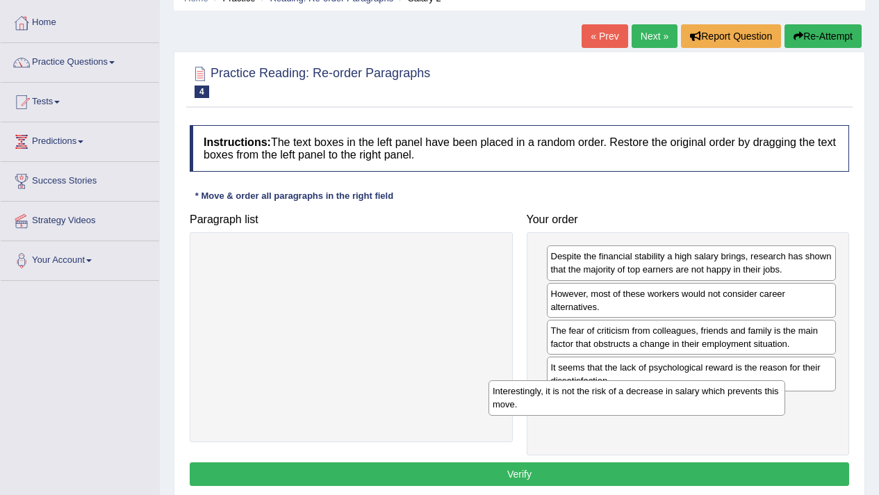
drag, startPoint x: 399, startPoint y: 257, endPoint x: 684, endPoint y: 388, distance: 314.0
click at [684, 388] on div "Interestingly, it is not the risk of a decrease in salary which prevents this m…" at bounding box center [636, 397] width 297 height 35
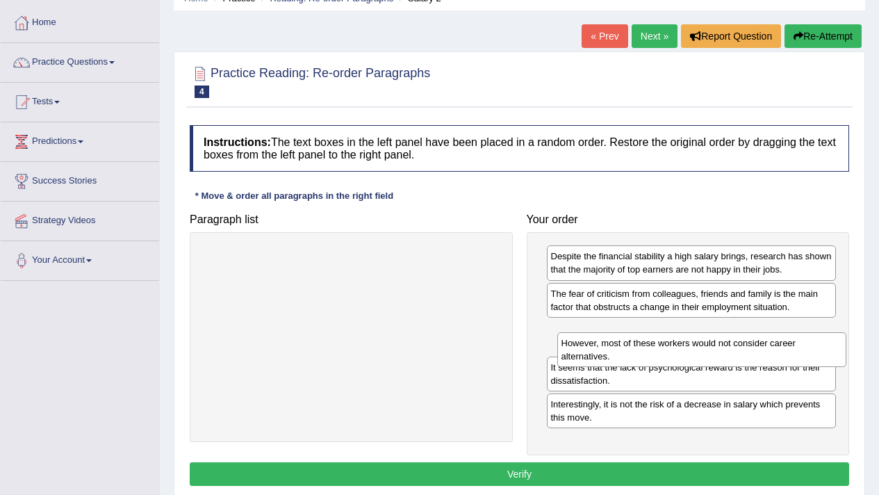
drag, startPoint x: 623, startPoint y: 302, endPoint x: 633, endPoint y: 351, distance: 50.4
click at [633, 351] on div "However, most of these workers would not consider career alternatives." at bounding box center [702, 349] width 290 height 35
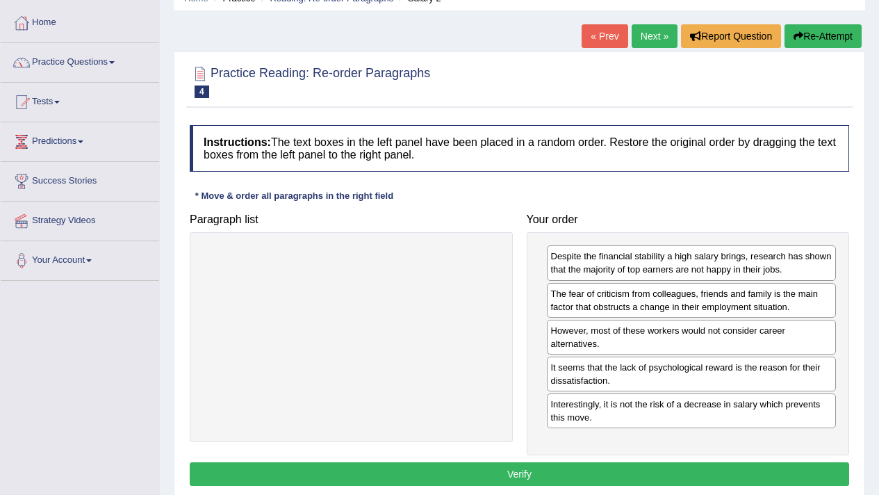
click at [559, 482] on button "Verify" at bounding box center [519, 474] width 659 height 24
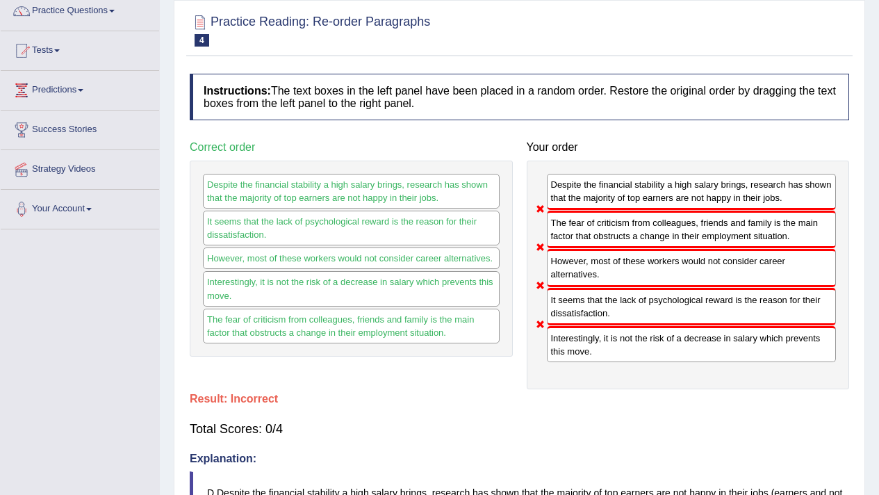
scroll to position [38, 0]
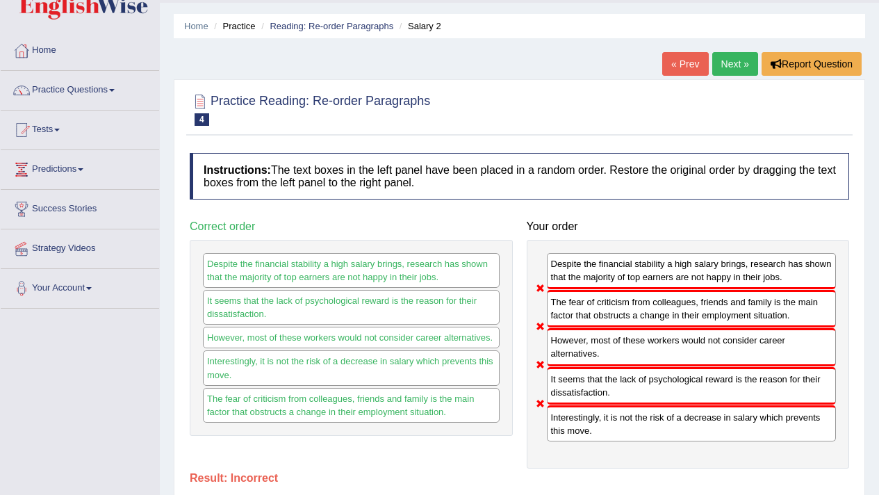
click at [721, 67] on link "Next »" at bounding box center [735, 64] width 46 height 24
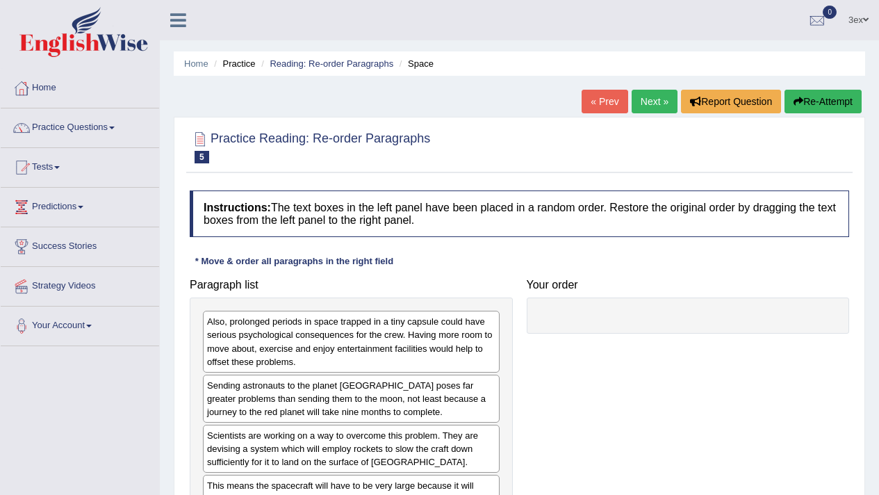
click at [454, 337] on div "Also, prolonged periods in space trapped in a tiny capsule could have serious p…" at bounding box center [351, 341] width 297 height 61
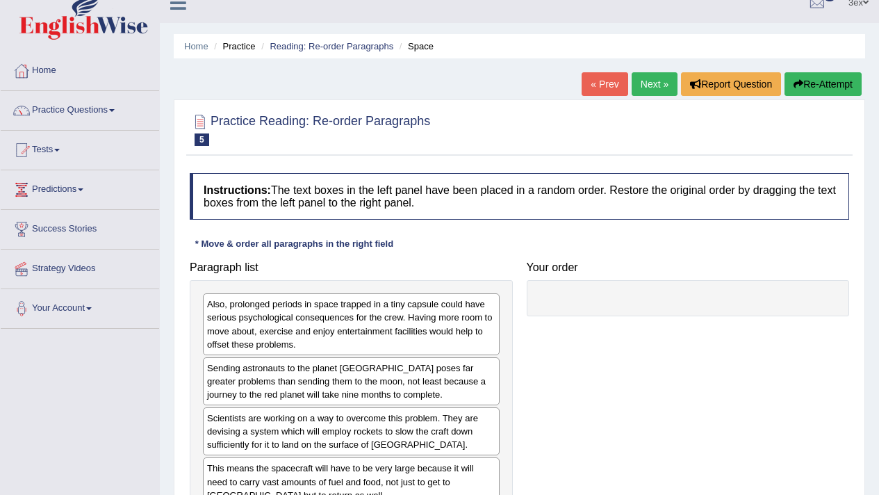
scroll to position [231, 0]
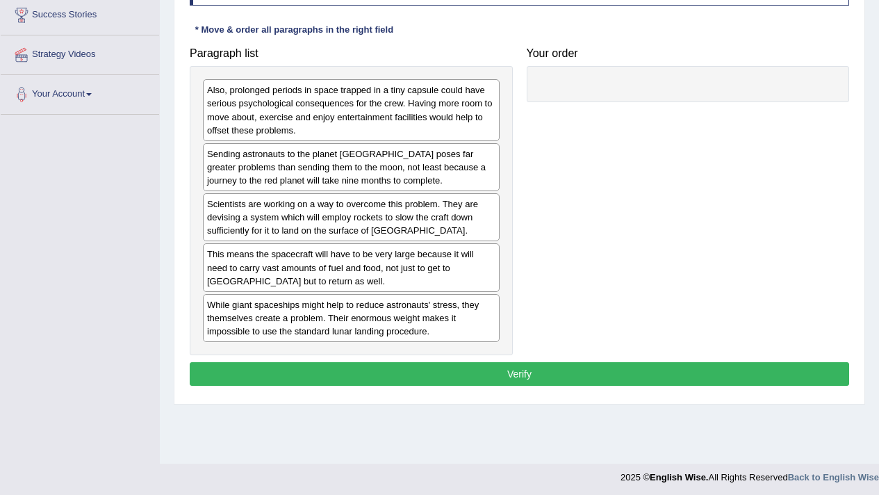
click at [367, 215] on div "Scientists are working on a way to overcome this problem. They are devising a s…" at bounding box center [351, 217] width 297 height 48
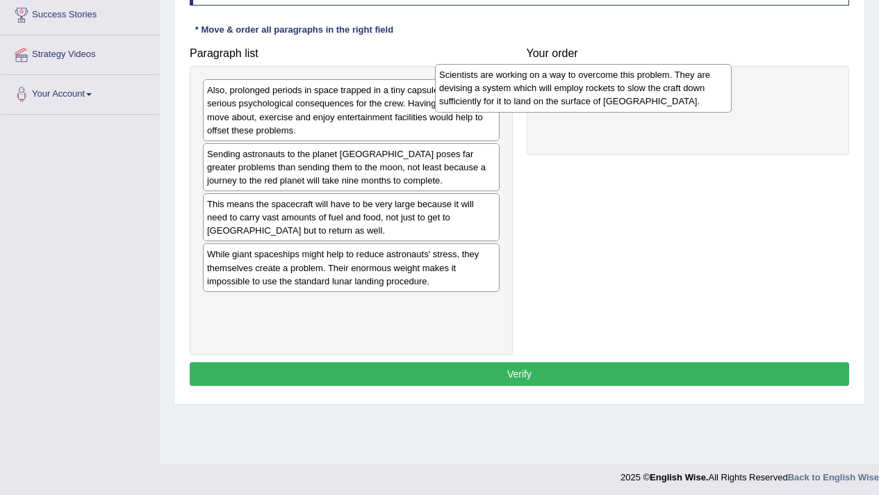
drag, startPoint x: 367, startPoint y: 215, endPoint x: 599, endPoint y: 86, distance: 265.6
click at [599, 86] on div "Scientists are working on a way to overcome this problem. They are devising a s…" at bounding box center [583, 88] width 297 height 48
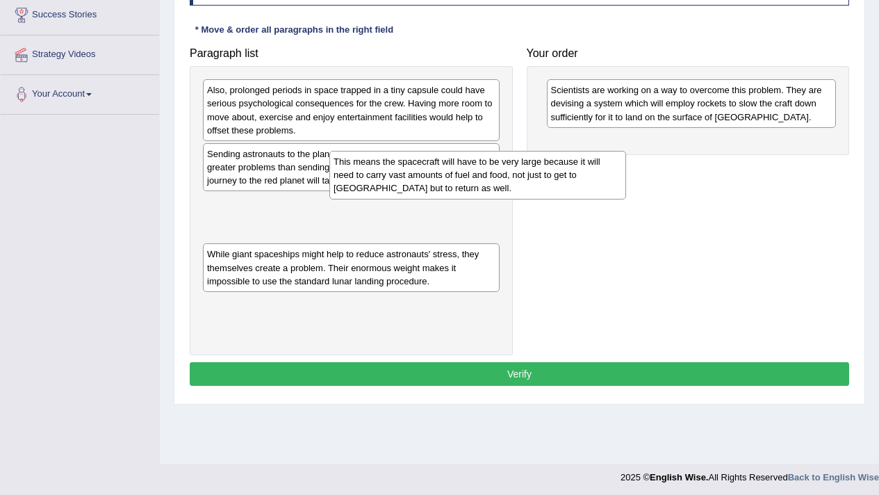
drag, startPoint x: 355, startPoint y: 210, endPoint x: 481, endPoint y: 168, distance: 133.1
click at [481, 168] on div "This means the spacecraft will have to be very large because it will need to ca…" at bounding box center [477, 175] width 297 height 48
drag, startPoint x: 481, startPoint y: 168, endPoint x: 534, endPoint y: 156, distance: 53.4
click at [520, 160] on div "Paragraph list Also, prolonged periods in space trapped in a tiny capsule could…" at bounding box center [519, 197] width 673 height 315
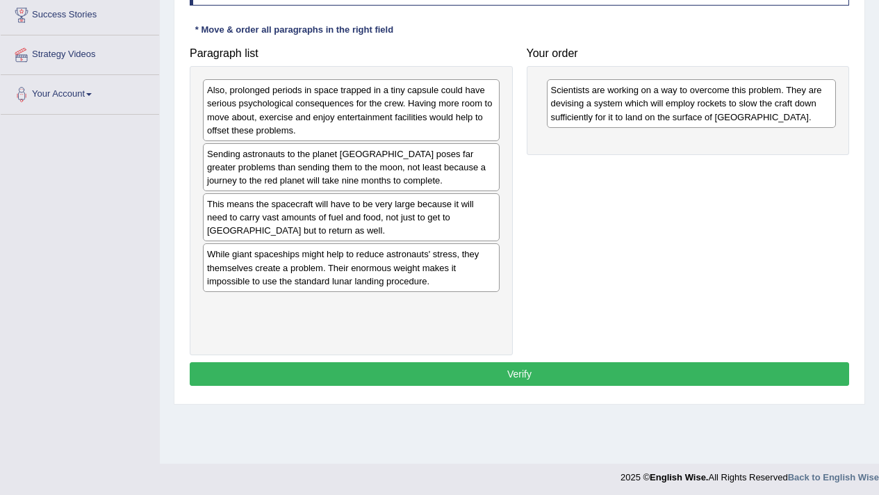
drag, startPoint x: 534, startPoint y: 156, endPoint x: 573, endPoint y: 151, distance: 40.0
click at [573, 151] on div "Paragraph list Also, prolonged periods in space trapped in a tiny capsule could…" at bounding box center [519, 197] width 673 height 315
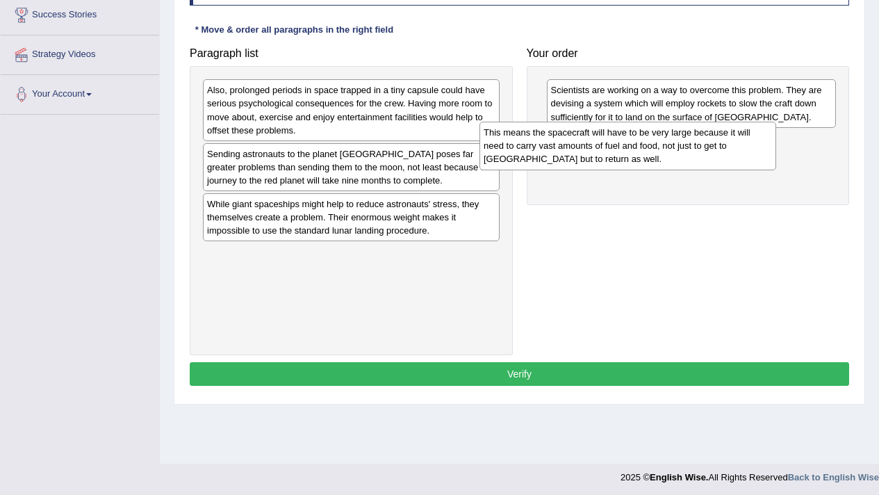
drag, startPoint x: 423, startPoint y: 209, endPoint x: 700, endPoint y: 137, distance: 285.8
click at [700, 137] on div "This means the spacecraft will have to be very large because it will need to ca…" at bounding box center [627, 146] width 297 height 48
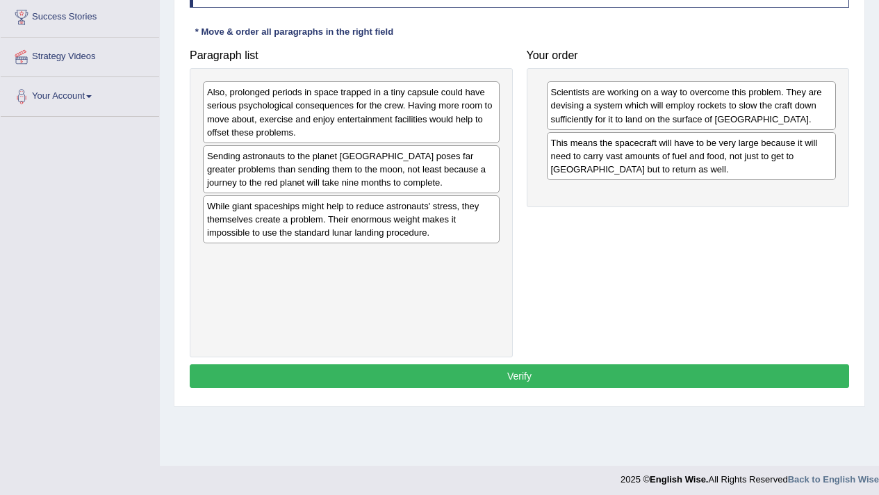
scroll to position [229, 0]
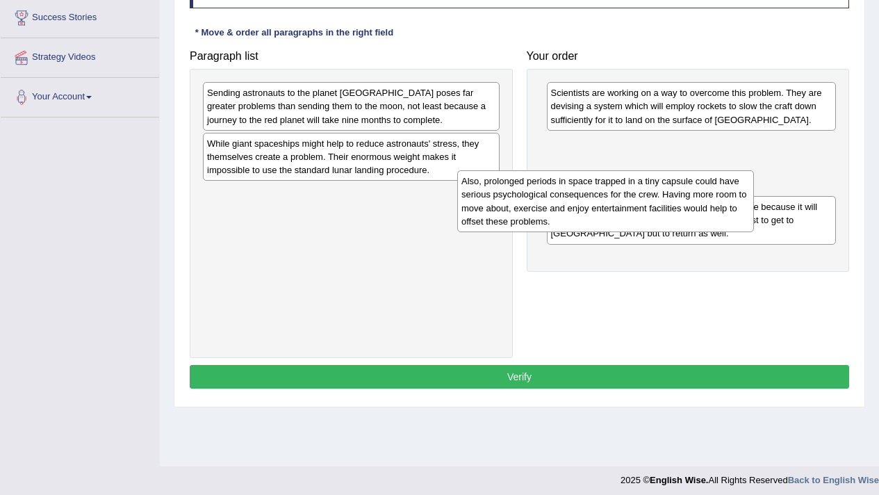
drag, startPoint x: 311, startPoint y: 128, endPoint x: 566, endPoint y: 216, distance: 269.2
click at [566, 216] on div "Also, prolonged periods in space trapped in a tiny capsule could have serious p…" at bounding box center [605, 200] width 297 height 61
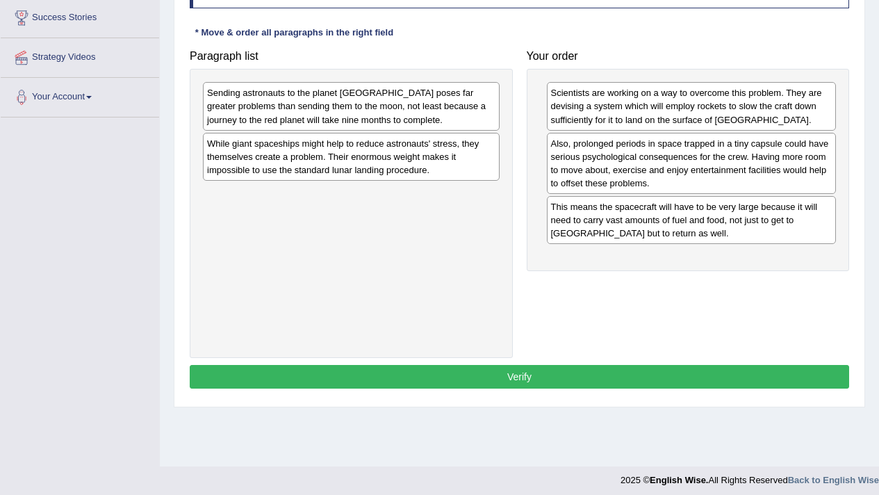
drag, startPoint x: 566, startPoint y: 216, endPoint x: 593, endPoint y: 231, distance: 31.1
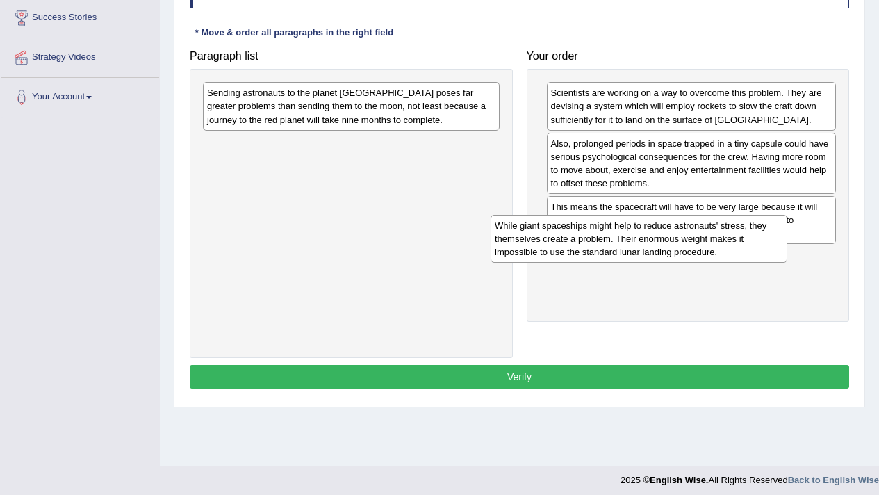
drag, startPoint x: 412, startPoint y: 155, endPoint x: 715, endPoint y: 240, distance: 314.5
click at [715, 240] on div "While giant spaceships might help to reduce astronauts' stress, they themselves…" at bounding box center [638, 239] width 297 height 48
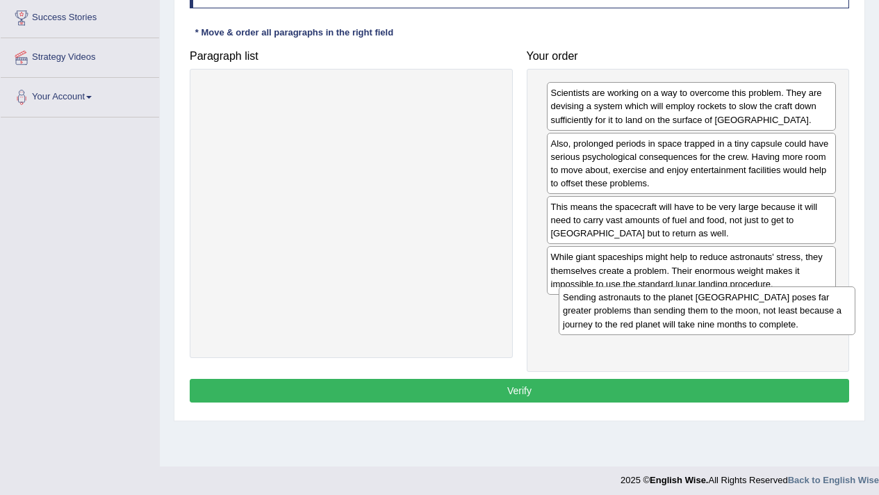
drag, startPoint x: 374, startPoint y: 119, endPoint x: 730, endPoint y: 324, distance: 410.5
click at [730, 324] on div "Sending astronauts to the planet Mars poses far greater problems than sending t…" at bounding box center [707, 310] width 297 height 48
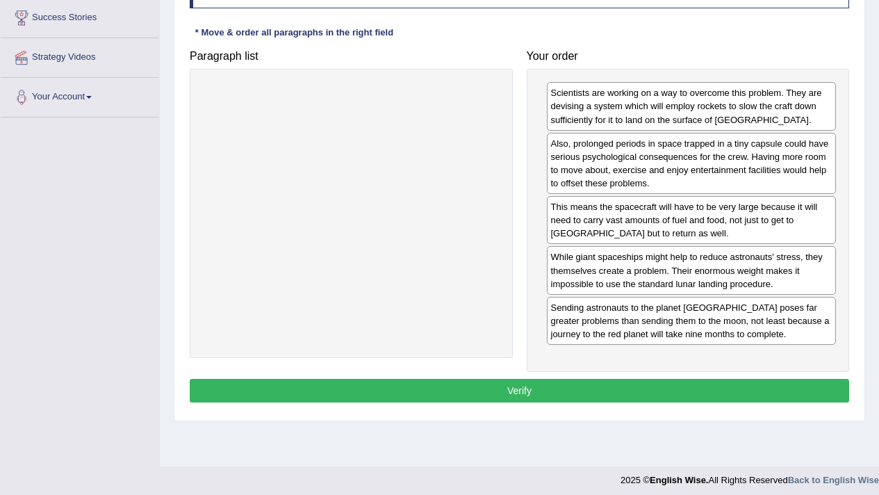
click at [677, 387] on button "Verify" at bounding box center [519, 391] width 659 height 24
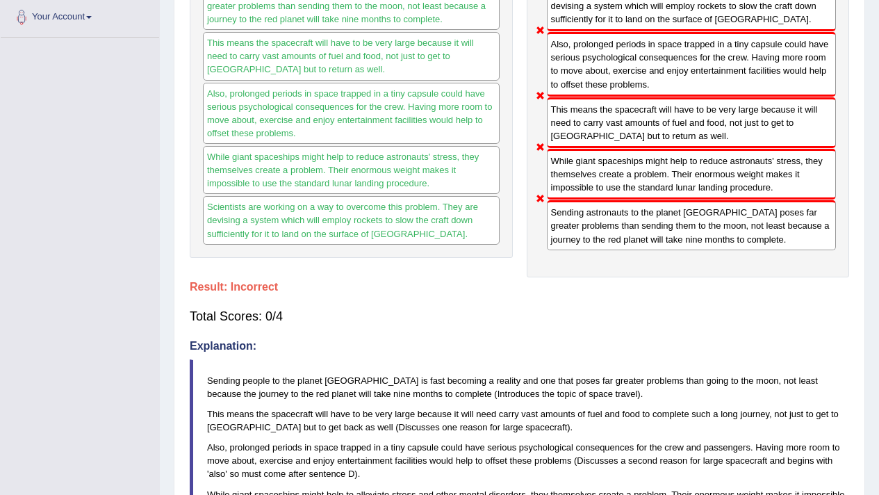
scroll to position [85, 0]
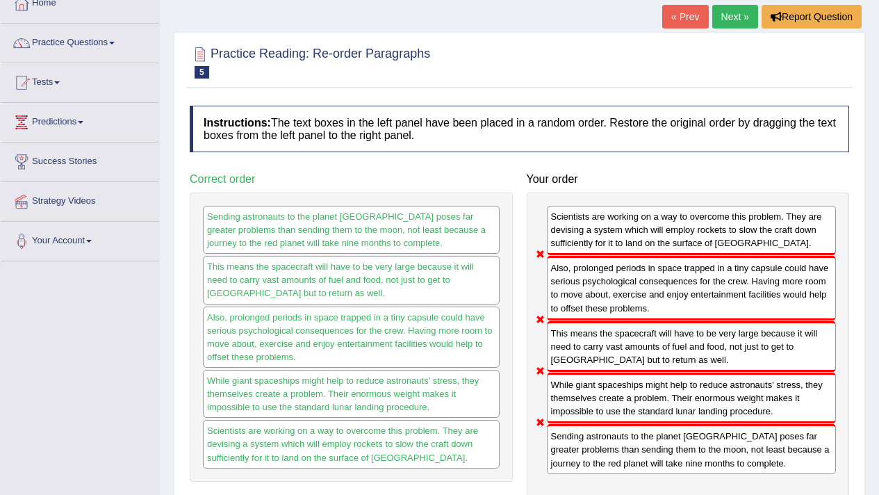
click at [729, 17] on link "Next »" at bounding box center [735, 17] width 46 height 24
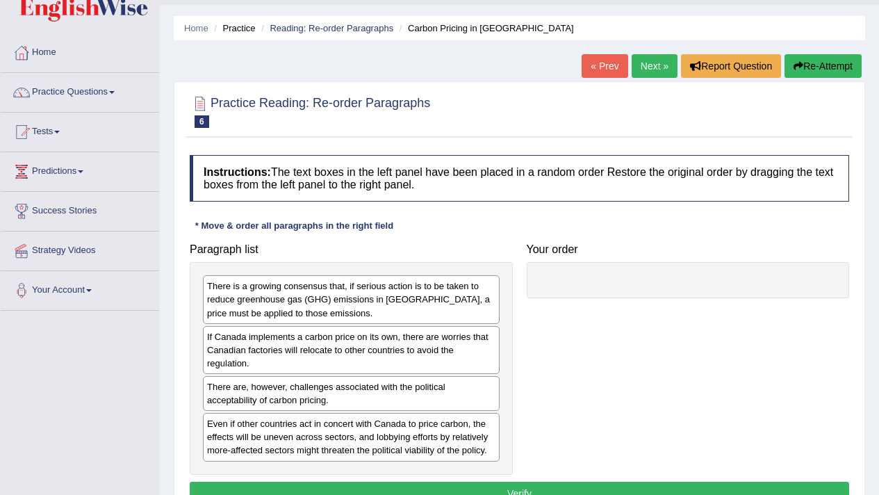
scroll to position [117, 0]
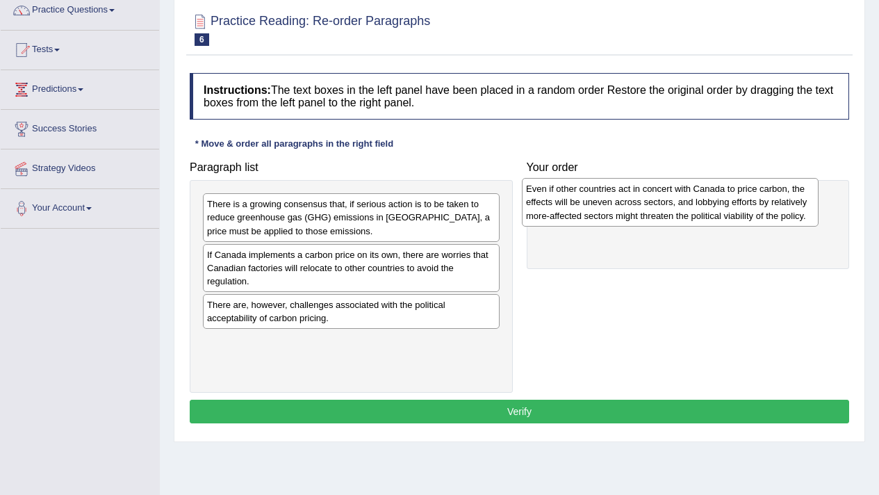
drag, startPoint x: 331, startPoint y: 345, endPoint x: 649, endPoint y: 192, distance: 353.3
click at [649, 192] on div "Even if other countries act in concert with Canada to price carbon, the effects…" at bounding box center [670, 202] width 297 height 48
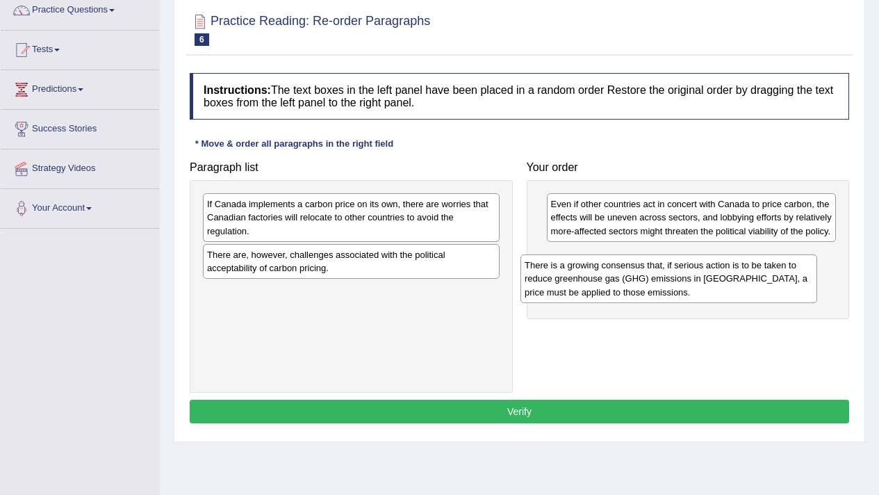
drag, startPoint x: 361, startPoint y: 233, endPoint x: 678, endPoint y: 294, distance: 323.3
click at [678, 294] on div "There is a growing consensus that, if serious action is to be taken to reduce g…" at bounding box center [668, 278] width 297 height 48
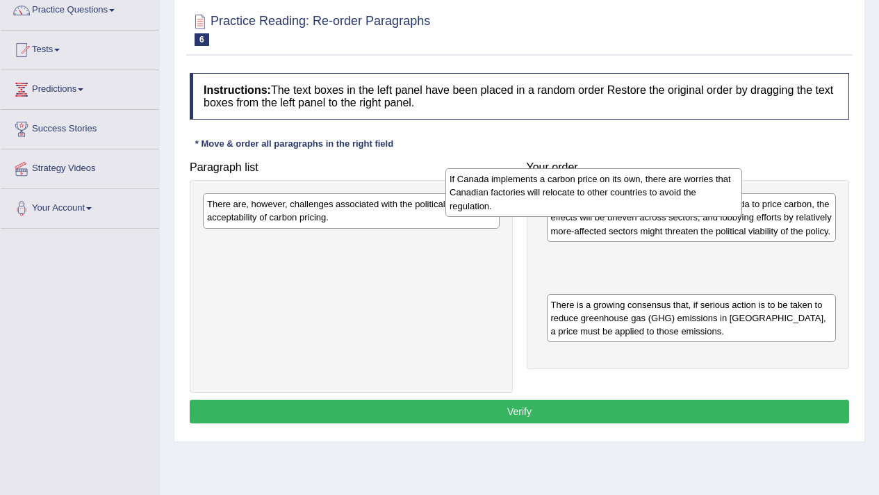
drag, startPoint x: 454, startPoint y: 204, endPoint x: 696, endPoint y: 179, distance: 243.1
click at [696, 179] on div "If Canada implements a carbon price on its own, there are worries that Canadian…" at bounding box center [593, 192] width 297 height 48
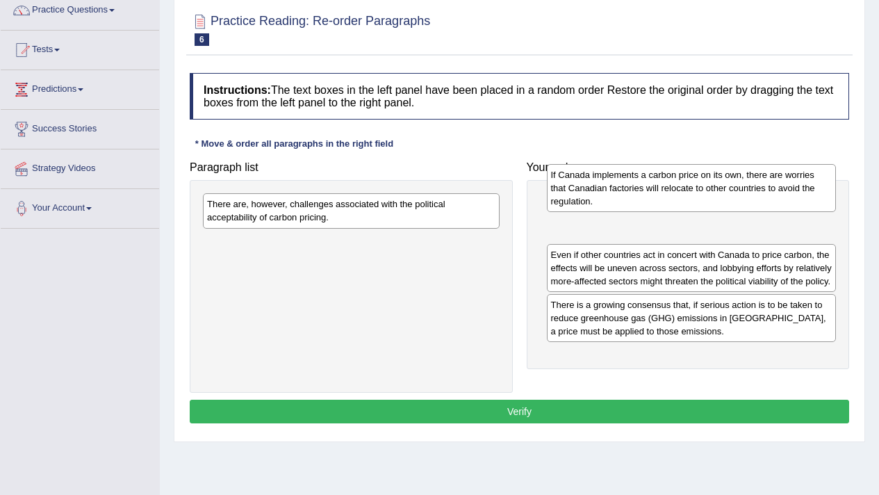
drag, startPoint x: 599, startPoint y: 277, endPoint x: 599, endPoint y: 185, distance: 92.4
click at [599, 185] on div "If Canada implements a carbon price on its own, there are worries that Canadian…" at bounding box center [692, 188] width 290 height 48
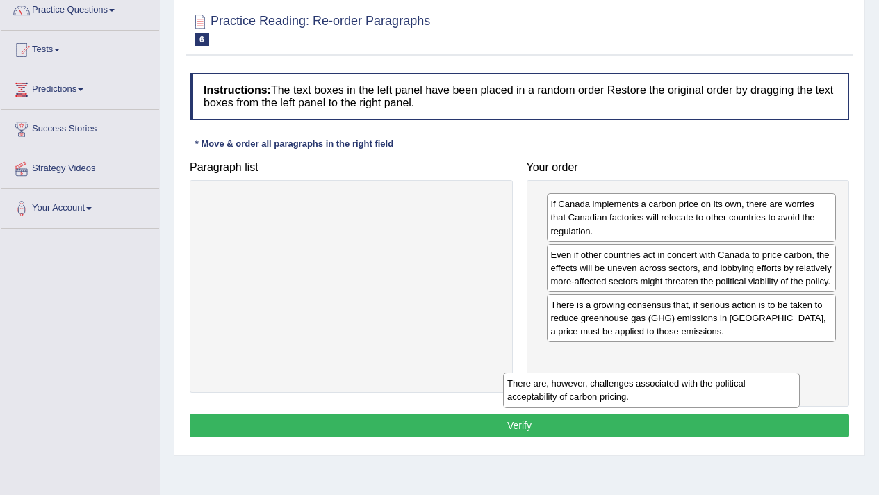
drag, startPoint x: 322, startPoint y: 222, endPoint x: 627, endPoint y: 404, distance: 354.6
click at [627, 404] on div "There are, however, challenges associated with the political acceptability of c…" at bounding box center [651, 389] width 297 height 35
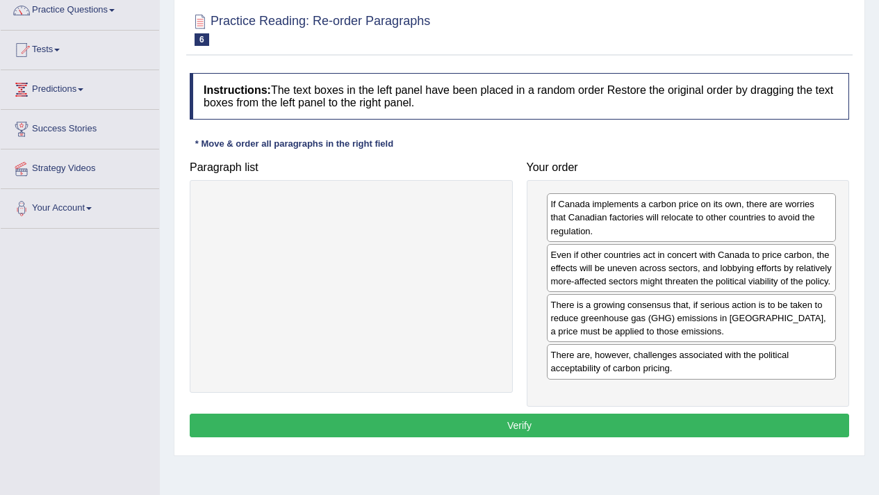
click at [588, 437] on button "Verify" at bounding box center [519, 425] width 659 height 24
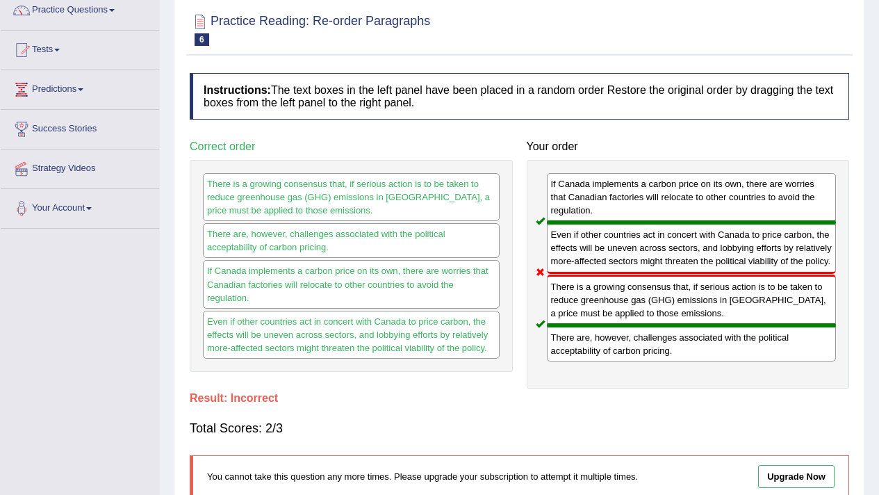
click at [552, 318] on div "There is a growing consensus that, if serious action is to be taken to reduce g…" at bounding box center [692, 299] width 290 height 51
drag, startPoint x: 572, startPoint y: 336, endPoint x: 555, endPoint y: 206, distance: 131.0
click at [559, 216] on div "If Canada implements a carbon price on its own, there are worries that Canadian…" at bounding box center [688, 274] width 323 height 229
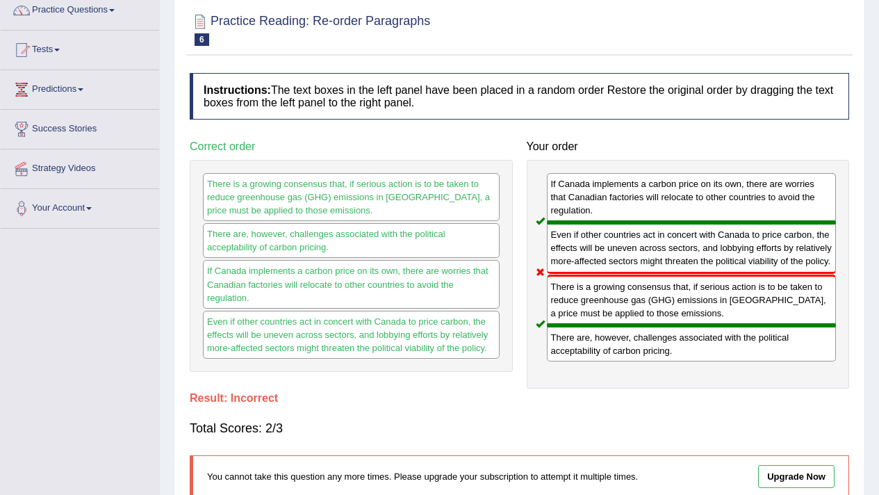
drag, startPoint x: 555, startPoint y: 206, endPoint x: 567, endPoint y: 337, distance: 131.8
click at [567, 337] on div "If Canada implements a carbon price on its own, there are worries that Canadian…" at bounding box center [688, 274] width 323 height 229
click at [581, 315] on div "There is a growing consensus that, if serious action is to be taken to reduce g…" at bounding box center [692, 299] width 290 height 51
drag, startPoint x: 560, startPoint y: 253, endPoint x: 551, endPoint y: 299, distance: 46.7
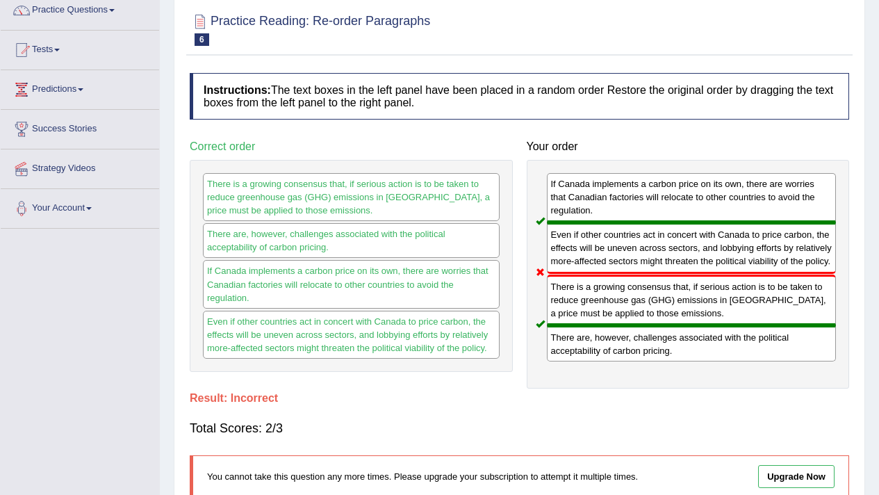
click at [551, 299] on div "If Canada implements a carbon price on its own, there are worries that Canadian…" at bounding box center [688, 274] width 323 height 229
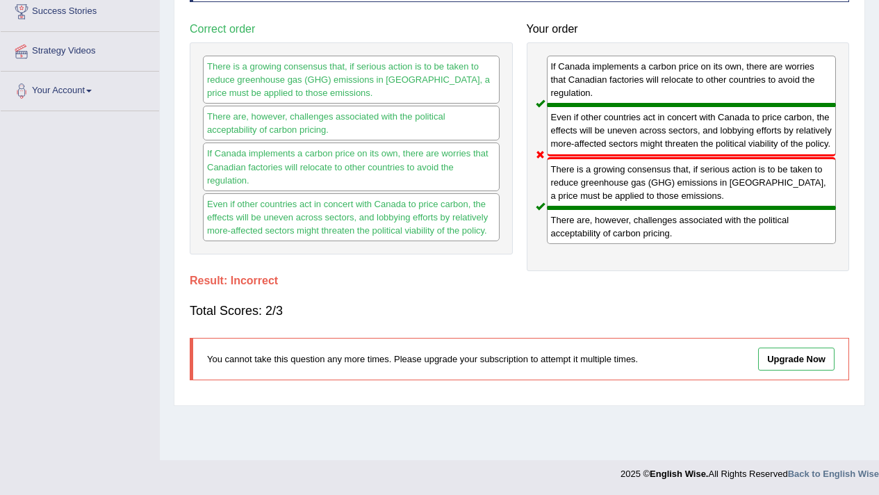
scroll to position [0, 0]
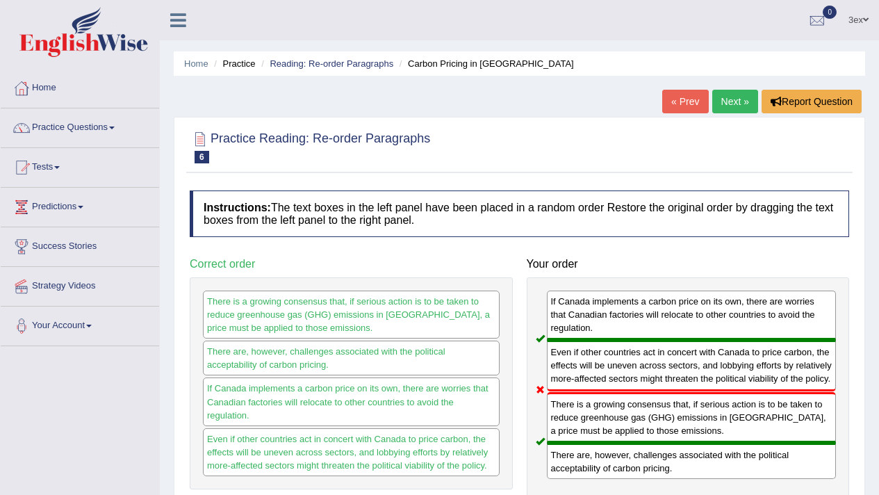
click at [736, 111] on link "Next »" at bounding box center [735, 102] width 46 height 24
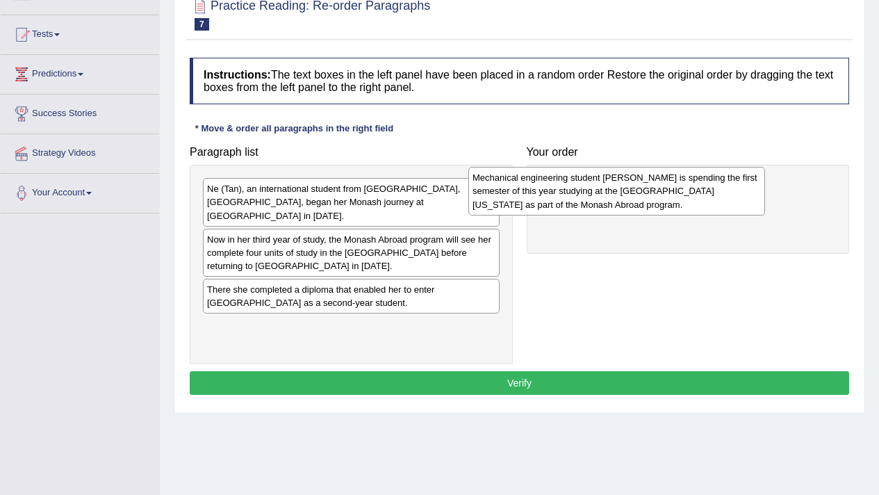
drag, startPoint x: 320, startPoint y: 203, endPoint x: 589, endPoint y: 192, distance: 269.1
click at [589, 192] on div "Mechanical engineering student [PERSON_NAME] is spending the first semester of …" at bounding box center [616, 191] width 297 height 48
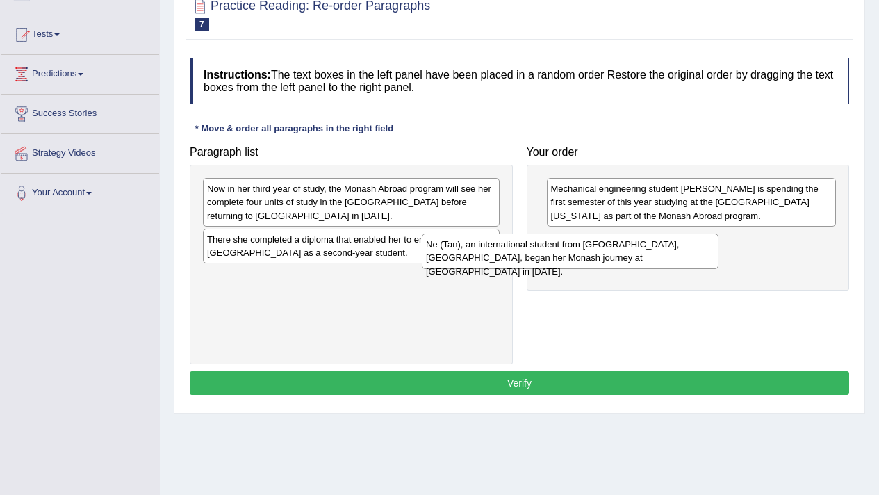
drag, startPoint x: 472, startPoint y: 209, endPoint x: 670, endPoint y: 261, distance: 204.7
click at [670, 261] on div "Ne (Tan), an international student from [GEOGRAPHIC_DATA], [GEOGRAPHIC_DATA], b…" at bounding box center [570, 250] width 297 height 35
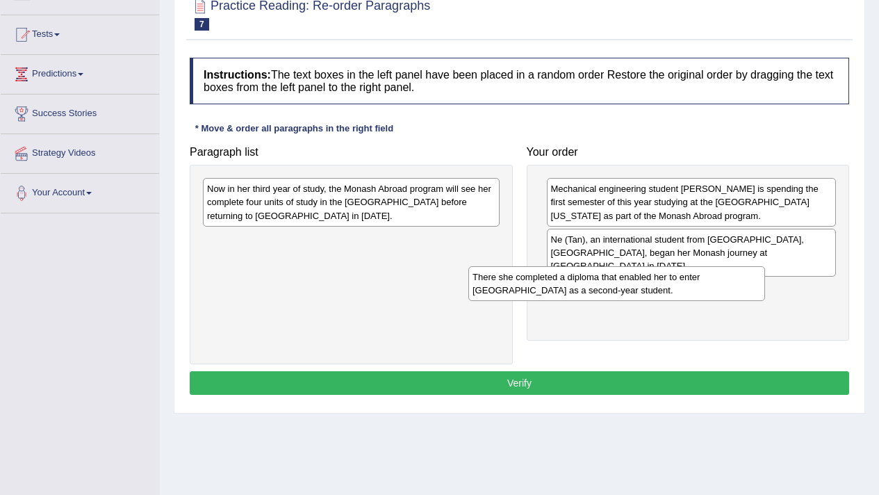
drag, startPoint x: 381, startPoint y: 233, endPoint x: 642, endPoint y: 267, distance: 263.4
click at [646, 271] on div "There she completed a diploma that enabled her to enter Monash University as a …" at bounding box center [616, 283] width 297 height 35
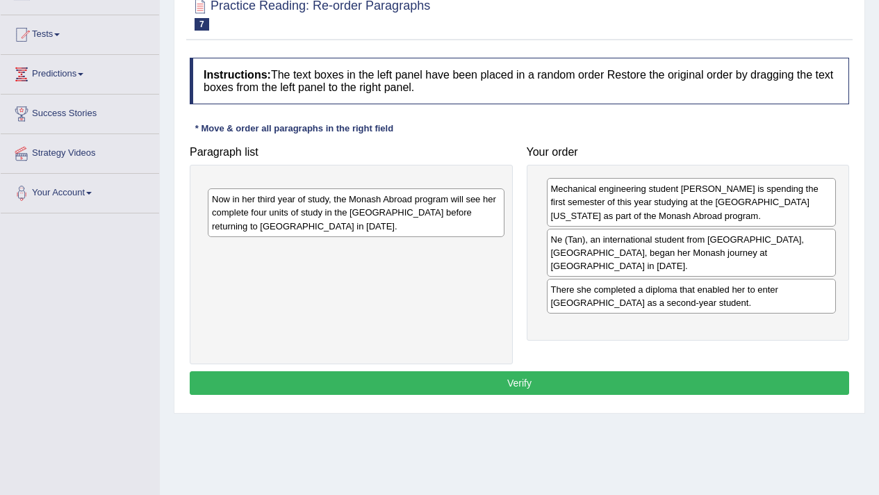
drag, startPoint x: 397, startPoint y: 195, endPoint x: 472, endPoint y: 265, distance: 102.7
click at [447, 236] on div "Now in her third year of study, the Monash Abroad program will see her complete…" at bounding box center [356, 212] width 297 height 48
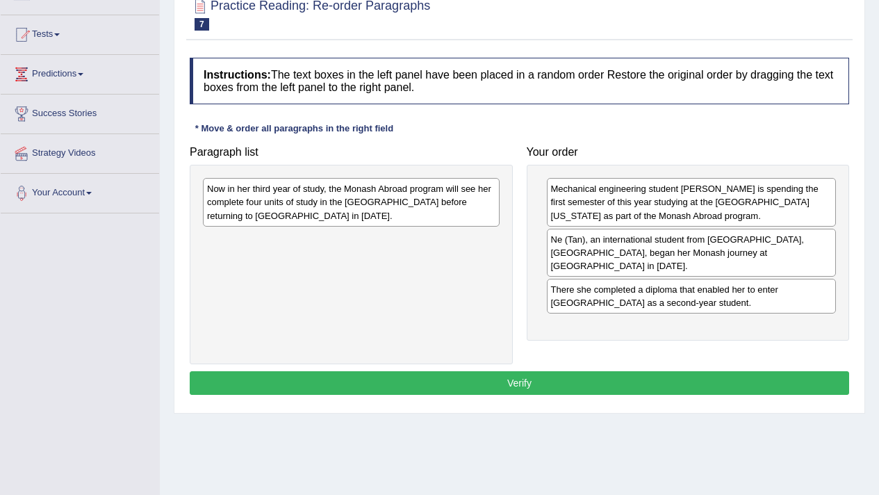
drag, startPoint x: 472, startPoint y: 265, endPoint x: 732, endPoint y: 320, distance: 264.7
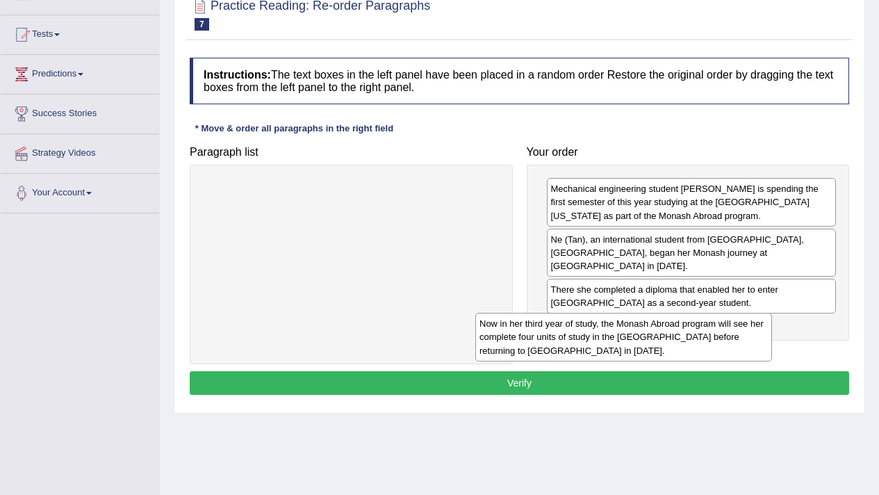
drag, startPoint x: 439, startPoint y: 204, endPoint x: 709, endPoint y: 333, distance: 298.6
click at [709, 333] on div "Now in her third year of study, the Monash Abroad program will see her complete…" at bounding box center [623, 337] width 297 height 48
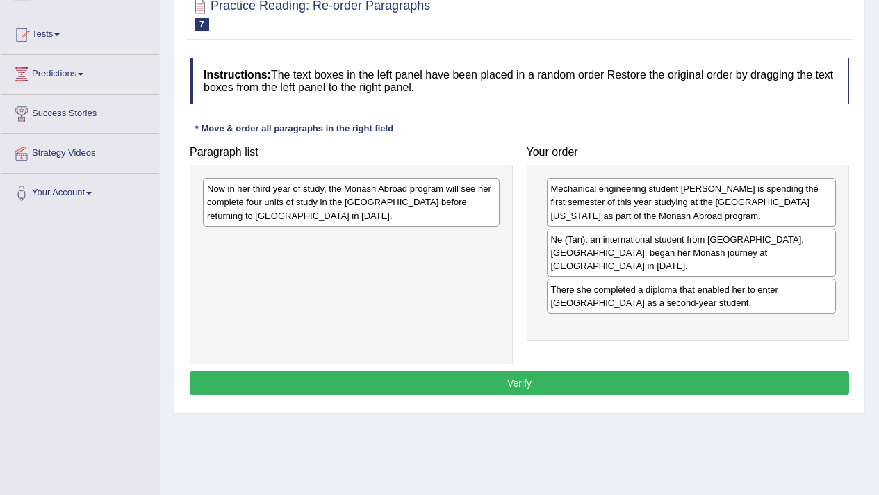
drag, startPoint x: 210, startPoint y: 178, endPoint x: 582, endPoint y: 308, distance: 394.4
click at [582, 308] on div "Paragraph list Now in her third year of study, the Monash Abroad program will s…" at bounding box center [519, 251] width 673 height 225
drag, startPoint x: 306, startPoint y: 151, endPoint x: 647, endPoint y: 295, distance: 369.3
click at [656, 299] on div "Paragraph list Now in her third year of study, the Monash Abroad program will s…" at bounding box center [519, 251] width 673 height 225
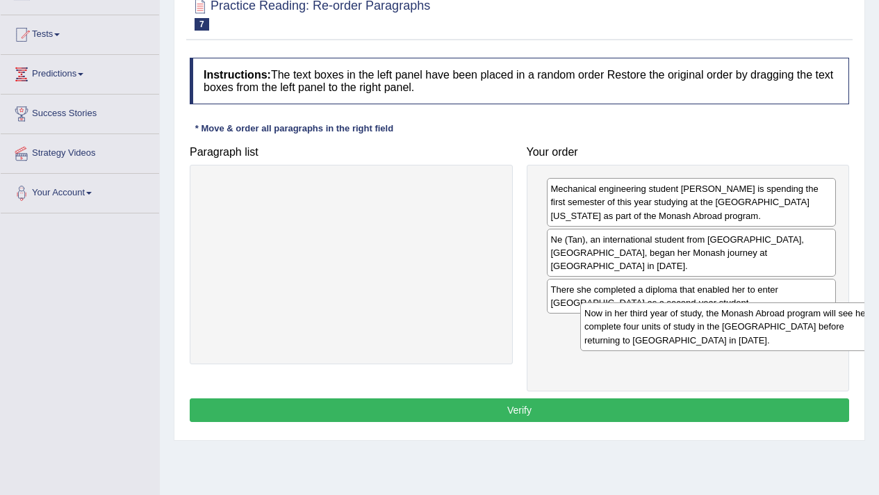
drag, startPoint x: 428, startPoint y: 219, endPoint x: 805, endPoint y: 343, distance: 397.2
click at [805, 343] on div "Now in her third year of study, the Monash Abroad program will see her complete…" at bounding box center [728, 326] width 297 height 48
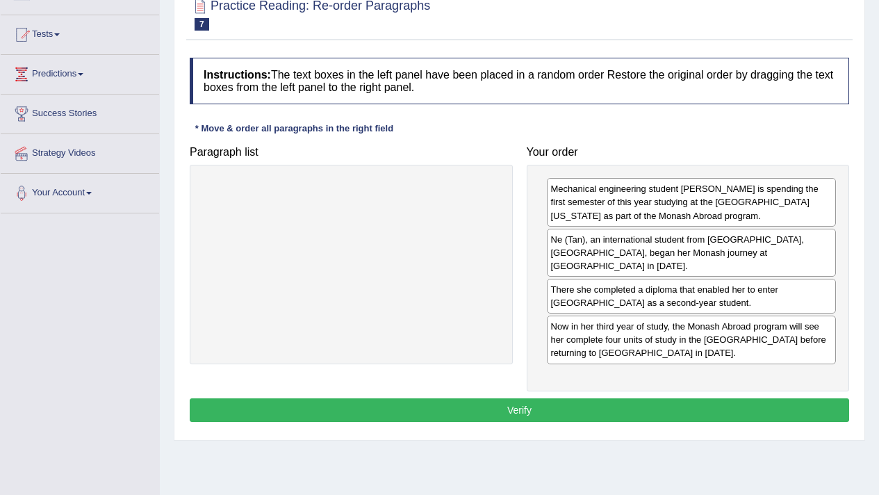
click at [734, 398] on button "Verify" at bounding box center [519, 410] width 659 height 24
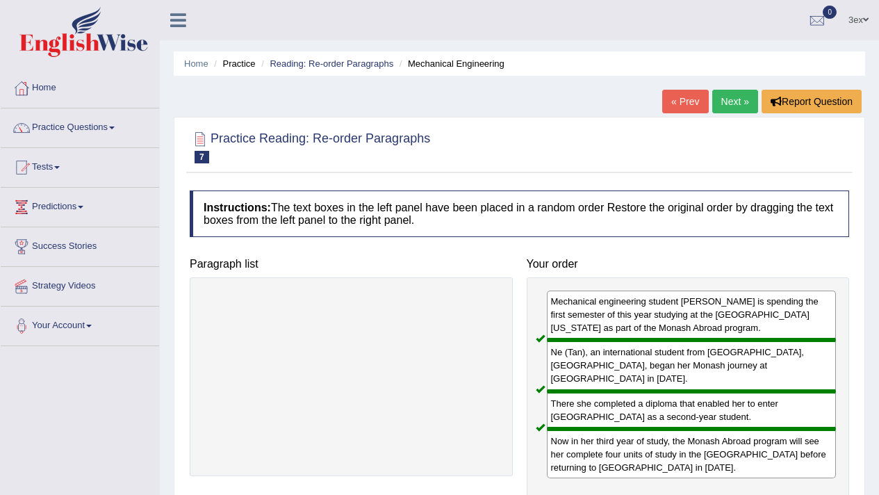
click at [733, 108] on link "Next »" at bounding box center [735, 102] width 46 height 24
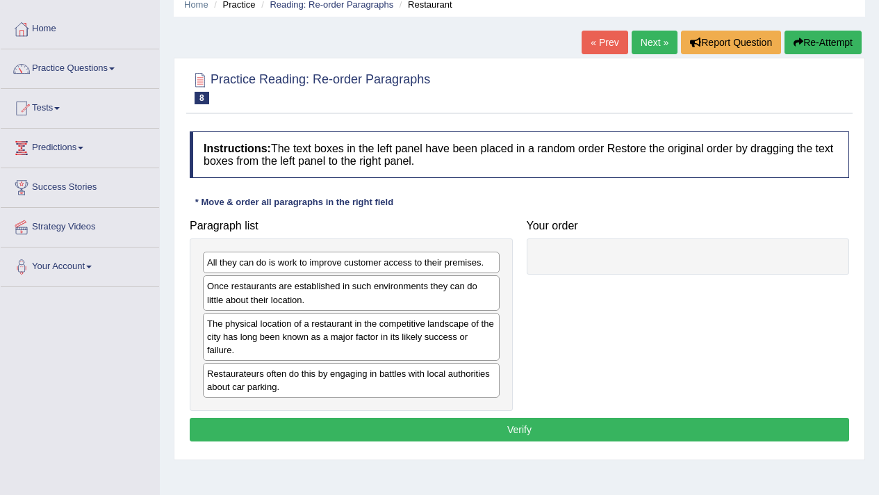
scroll to position [60, 0]
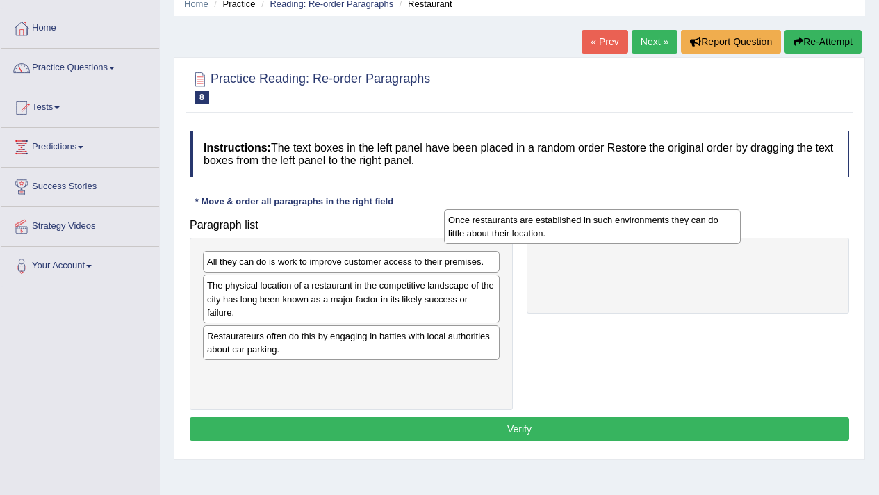
drag, startPoint x: 388, startPoint y: 283, endPoint x: 629, endPoint y: 216, distance: 250.1
click at [629, 216] on div "Once restaurants are established in such environments they can do little about …" at bounding box center [592, 226] width 297 height 35
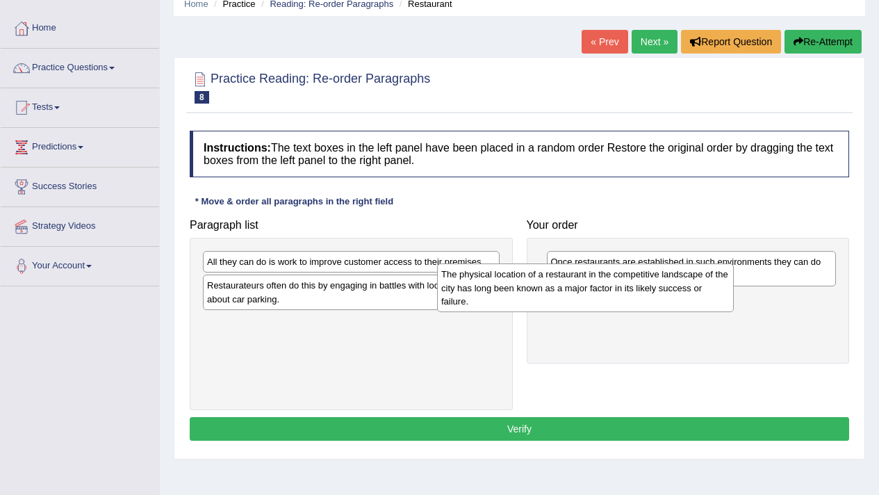
drag, startPoint x: 486, startPoint y: 304, endPoint x: 657, endPoint y: 293, distance: 170.5
click at [657, 293] on div "The physical location of a restaurant in the competitive landscape of the city …" at bounding box center [585, 287] width 297 height 48
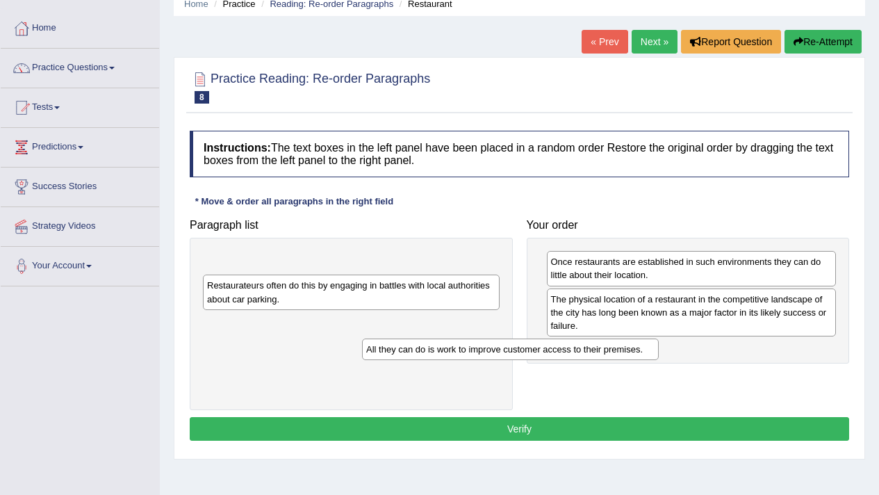
drag, startPoint x: 488, startPoint y: 266, endPoint x: 649, endPoint y: 354, distance: 182.8
click at [649, 354] on div "All they can do is work to improve customer access to their premises." at bounding box center [510, 349] width 297 height 22
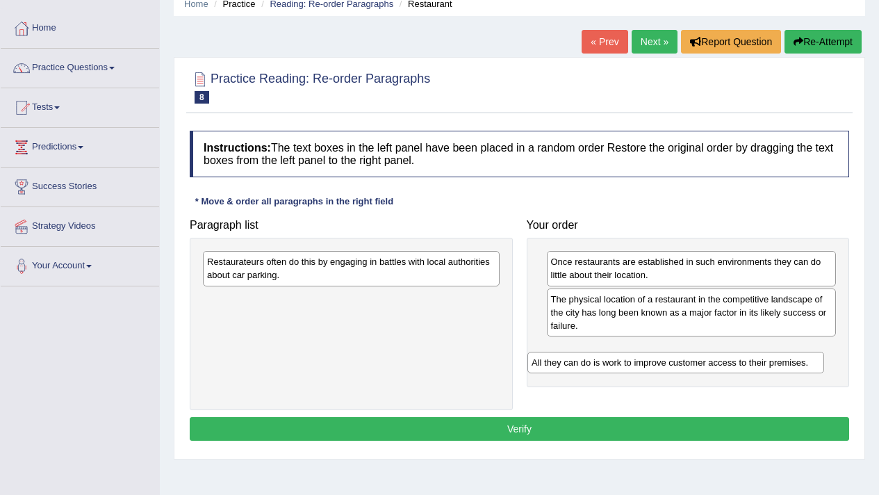
drag, startPoint x: 309, startPoint y: 267, endPoint x: 627, endPoint y: 356, distance: 329.7
click at [632, 364] on div "All they can do is work to improve customer access to their premises." at bounding box center [675, 363] width 297 height 22
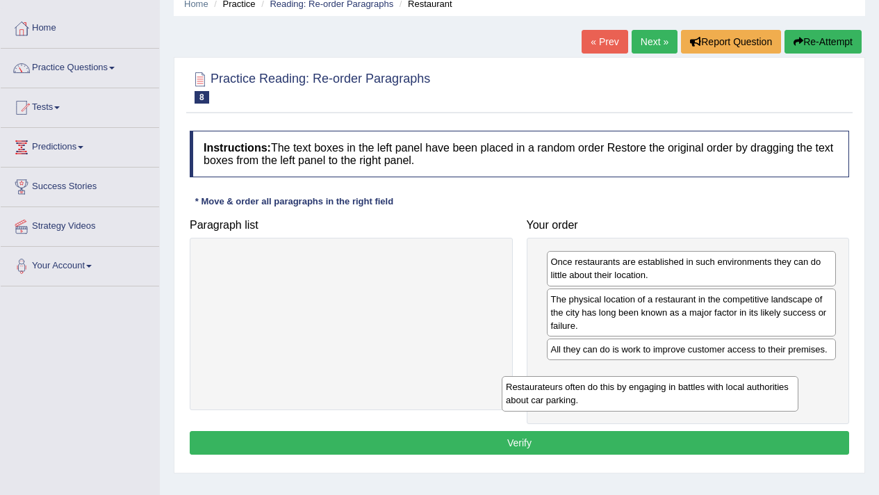
drag, startPoint x: 452, startPoint y: 274, endPoint x: 751, endPoint y: 399, distance: 323.9
click at [751, 399] on div "Restaurateurs often do this by engaging in battles with local authorities about…" at bounding box center [650, 393] width 297 height 35
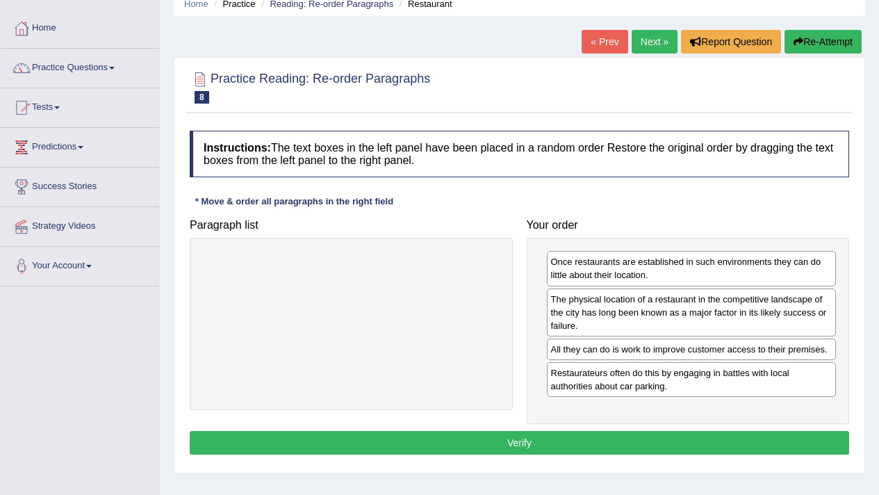
click at [730, 447] on button "Verify" at bounding box center [519, 443] width 659 height 24
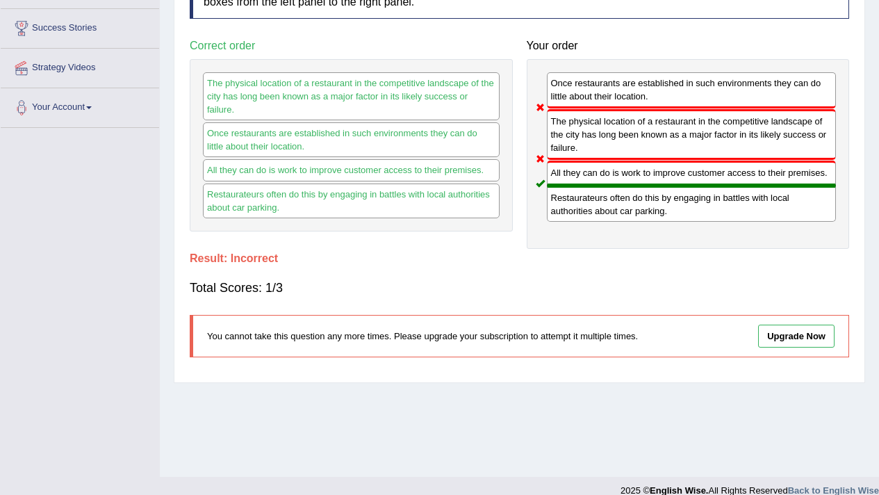
scroll to position [0, 0]
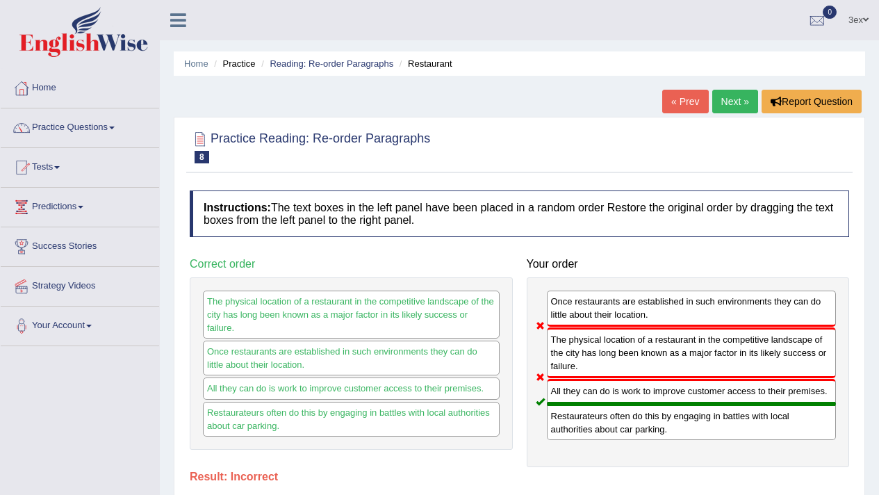
click at [725, 99] on link "Next »" at bounding box center [735, 102] width 46 height 24
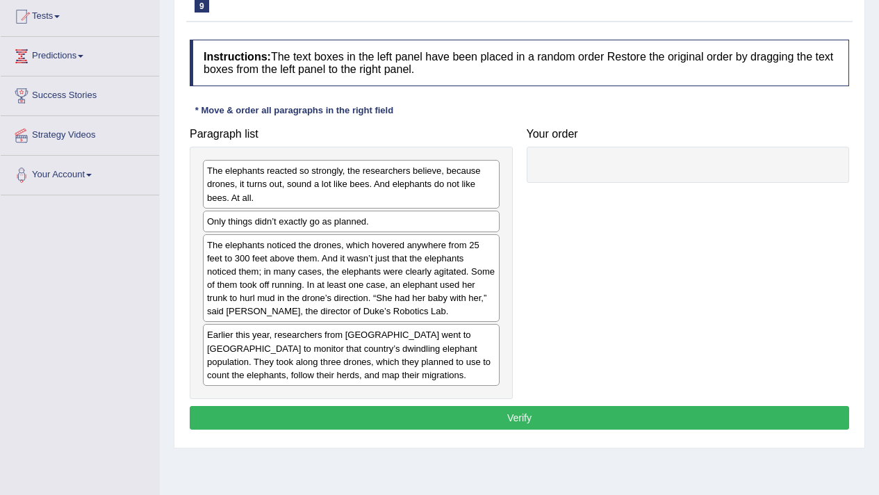
scroll to position [183, 0]
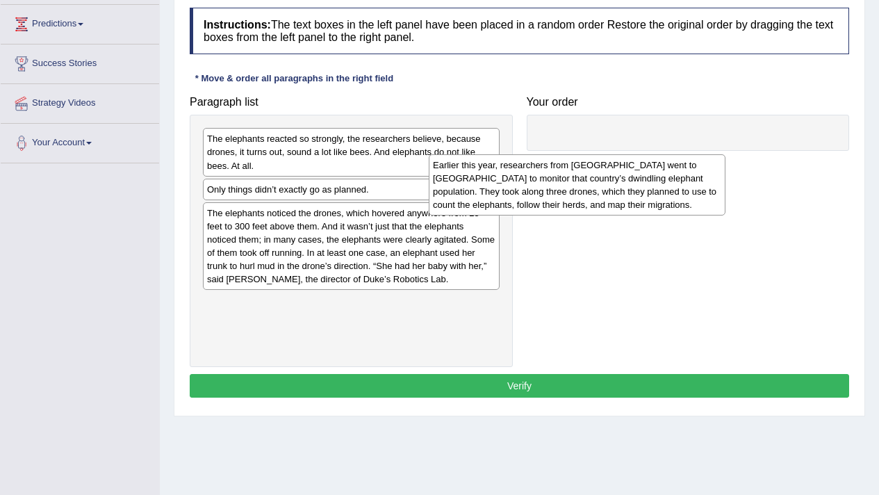
drag, startPoint x: 378, startPoint y: 342, endPoint x: 647, endPoint y: 183, distance: 312.1
click at [647, 183] on div "Earlier this year, researchers from [GEOGRAPHIC_DATA] went to [GEOGRAPHIC_DATA]…" at bounding box center [577, 184] width 297 height 61
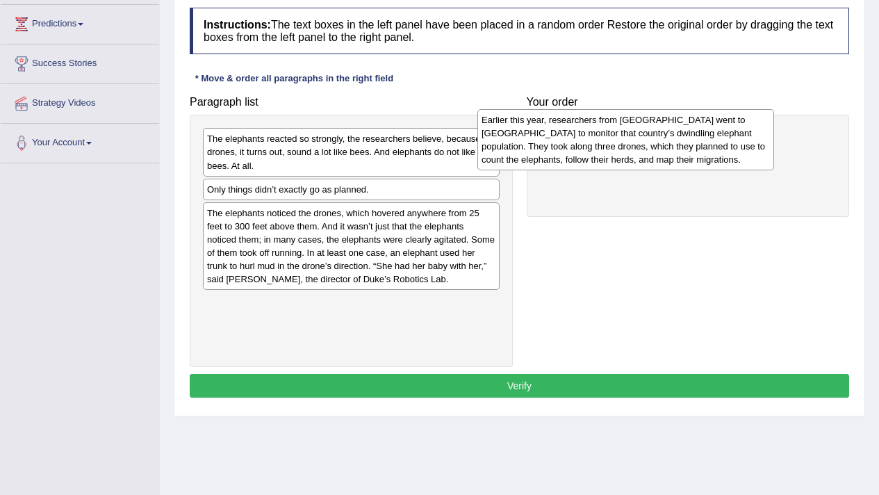
drag, startPoint x: 406, startPoint y: 312, endPoint x: 681, endPoint y: 128, distance: 330.5
click at [681, 128] on div "Earlier this year, researchers from [GEOGRAPHIC_DATA] went to [GEOGRAPHIC_DATA]…" at bounding box center [625, 139] width 297 height 61
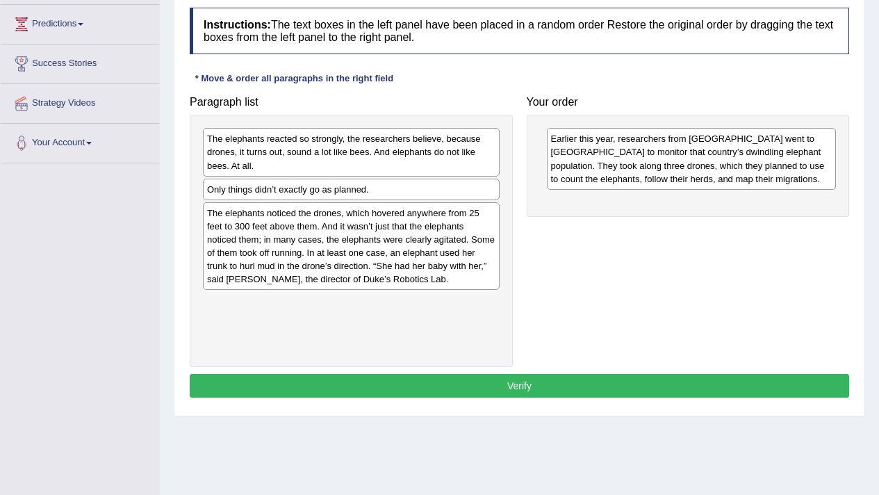
scroll to position [185, 0]
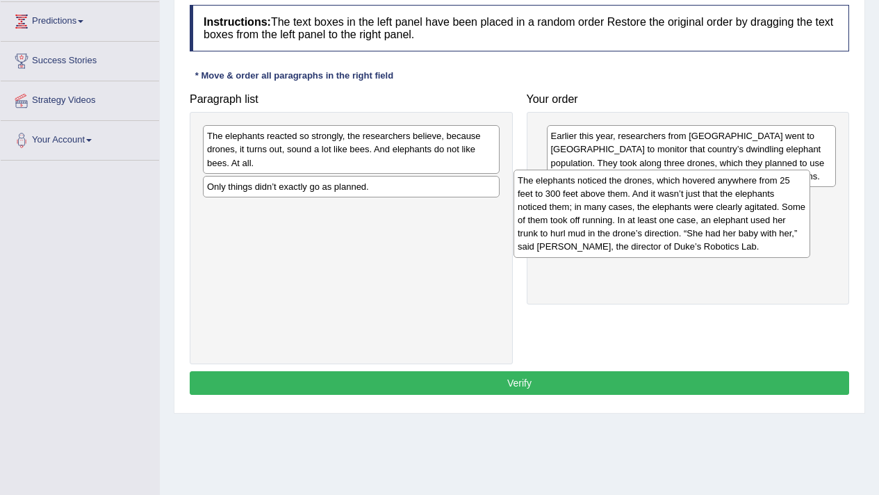
drag, startPoint x: 306, startPoint y: 257, endPoint x: 617, endPoint y: 226, distance: 312.1
click at [617, 226] on div "The elephants noticed the drones, which hovered anywhere from 25 feet to 300 fe…" at bounding box center [661, 214] width 297 height 88
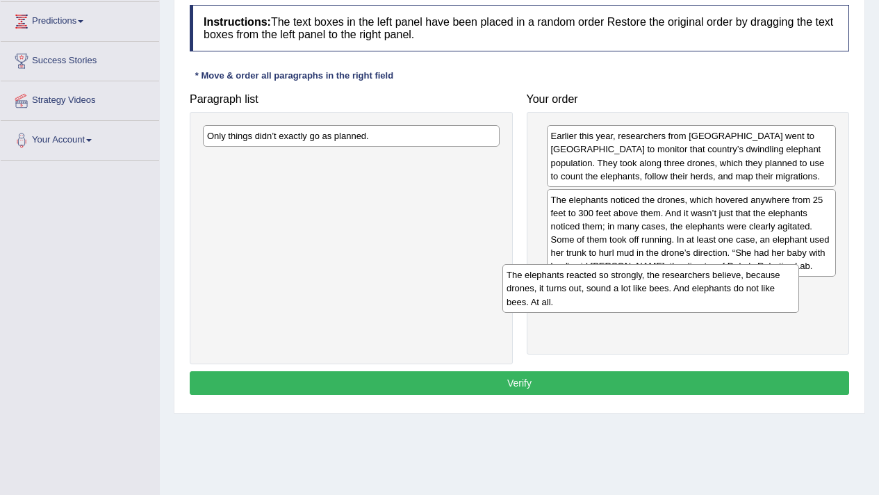
drag, startPoint x: 379, startPoint y: 162, endPoint x: 666, endPoint y: 298, distance: 317.6
click at [666, 298] on div "The elephants reacted so strongly, the researchers believe, because drones, it …" at bounding box center [650, 288] width 297 height 48
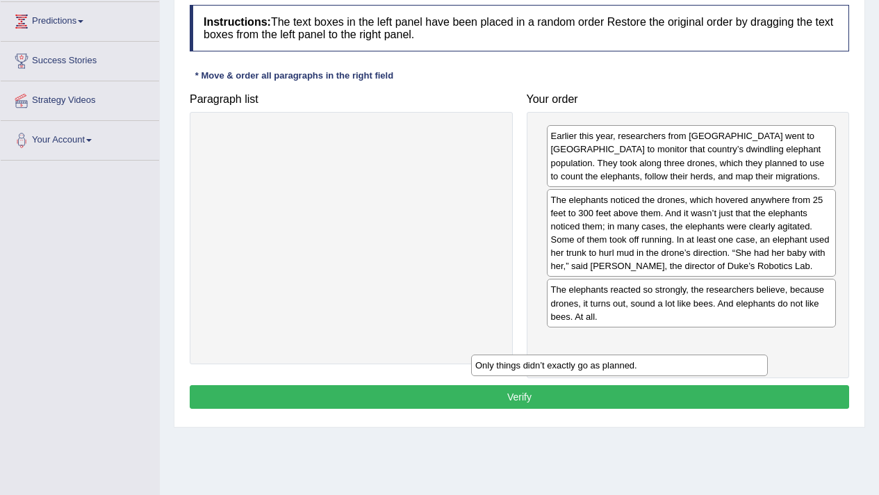
drag, startPoint x: 459, startPoint y: 141, endPoint x: 724, endPoint y: 363, distance: 346.2
click at [724, 363] on div "Only things didn’t exactly go as planned." at bounding box center [619, 365] width 297 height 22
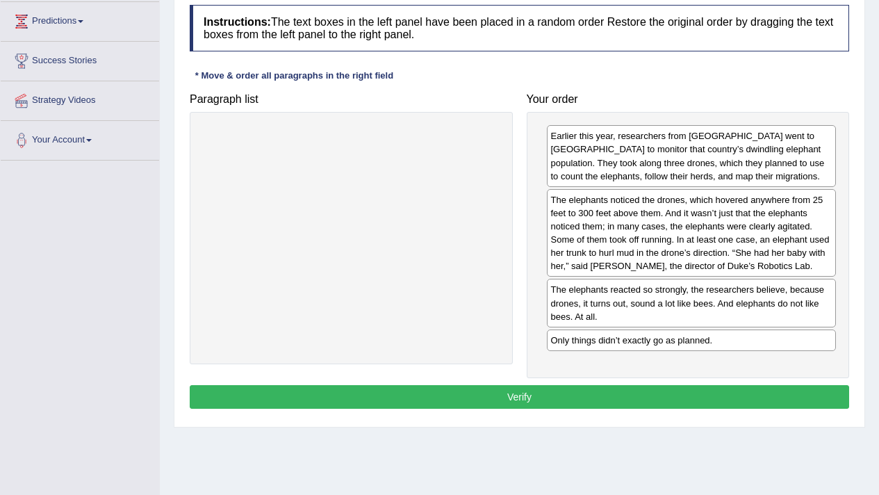
click at [702, 397] on button "Verify" at bounding box center [519, 397] width 659 height 24
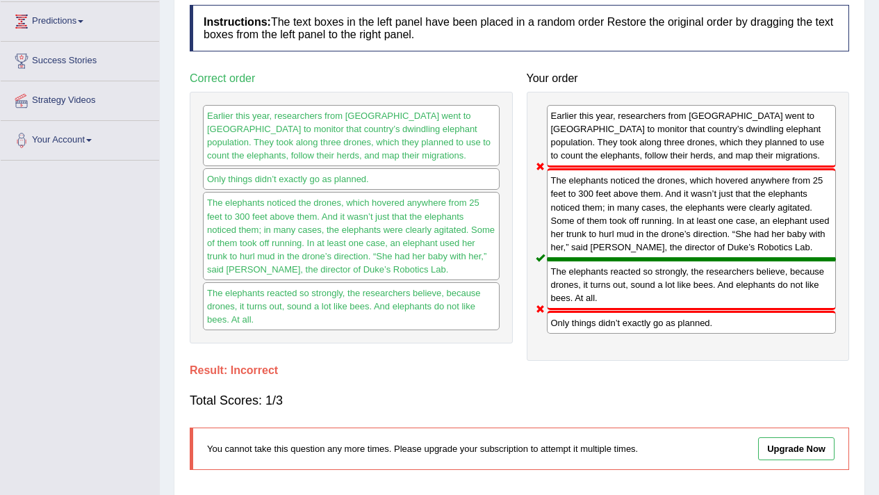
drag, startPoint x: 640, startPoint y: 322, endPoint x: 610, endPoint y: 156, distance: 168.7
click at [604, 191] on div "Earlier this year, researchers from Duke University went to Gabon to monitor th…" at bounding box center [688, 227] width 323 height 270
drag, startPoint x: 584, startPoint y: 324, endPoint x: 597, endPoint y: 182, distance: 142.3
click at [597, 182] on div "Earlier this year, researchers from Duke University went to Gabon to monitor th…" at bounding box center [688, 227] width 323 height 270
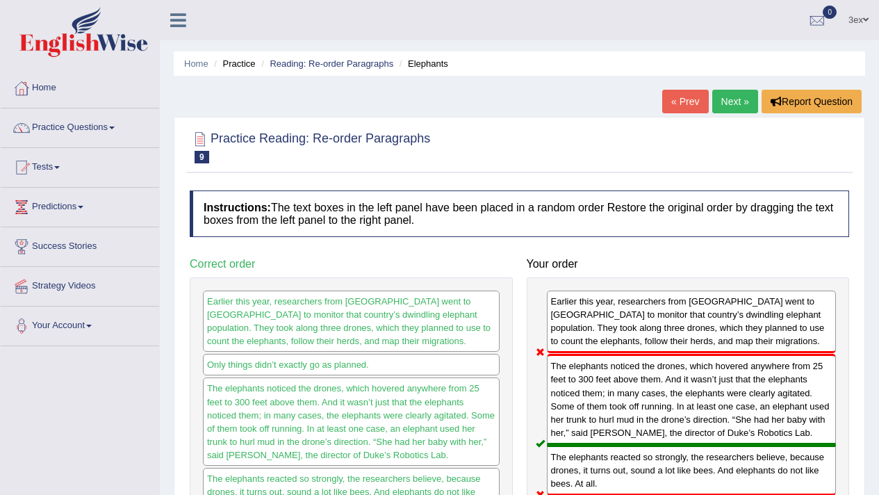
scroll to position [0, 0]
click at [727, 105] on link "Next »" at bounding box center [735, 102] width 46 height 24
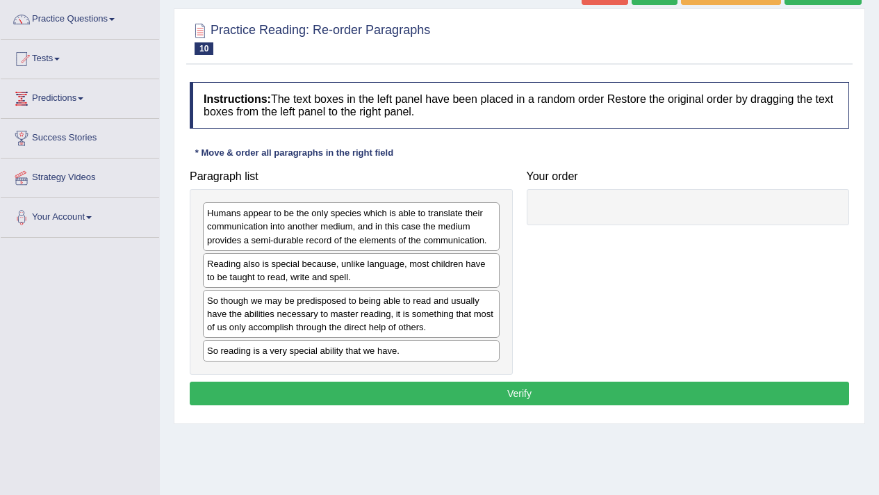
scroll to position [106, 0]
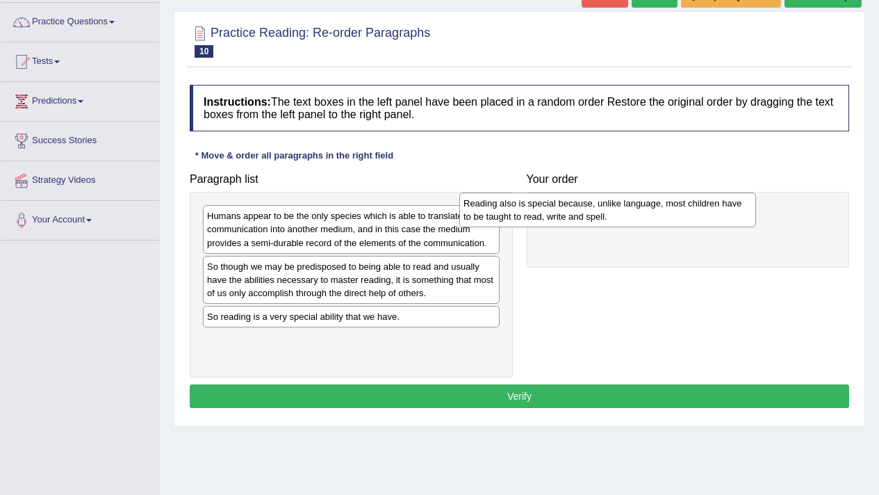
drag, startPoint x: 367, startPoint y: 274, endPoint x: 623, endPoint y: 211, distance: 264.0
click at [623, 211] on div "Reading also is special because, unlike language, most children have to be taug…" at bounding box center [607, 209] width 297 height 35
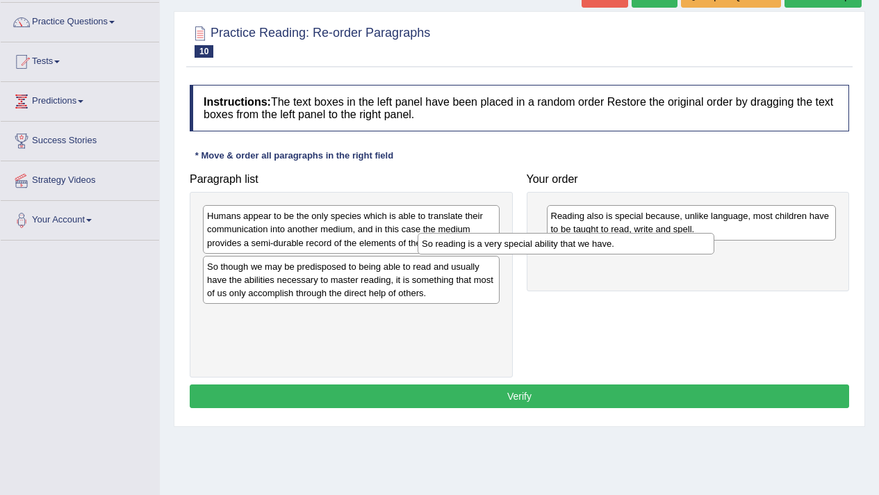
drag, startPoint x: 447, startPoint y: 320, endPoint x: 665, endPoint y: 250, distance: 228.3
click at [665, 250] on div "So reading is a very special ability that we have." at bounding box center [566, 244] width 297 height 22
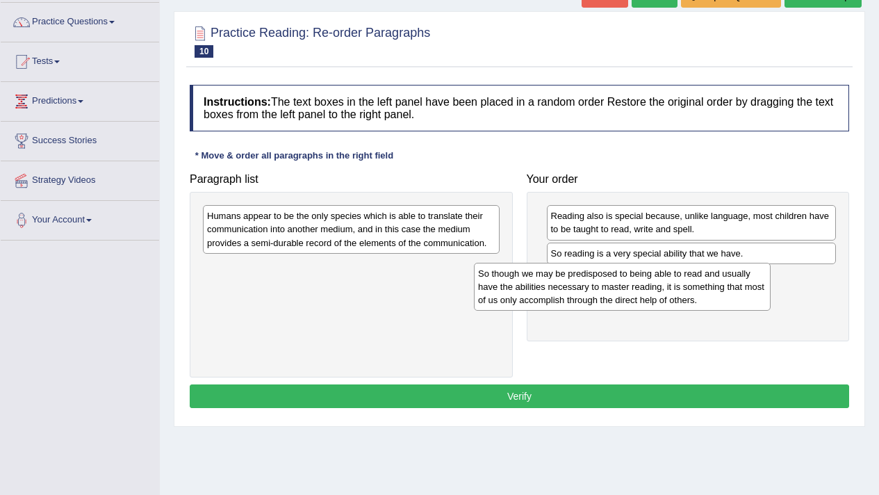
drag, startPoint x: 434, startPoint y: 284, endPoint x: 704, endPoint y: 291, distance: 271.0
click at [704, 291] on div "So though we may be predisposed to being able to read and usually have the abil…" at bounding box center [622, 287] width 297 height 48
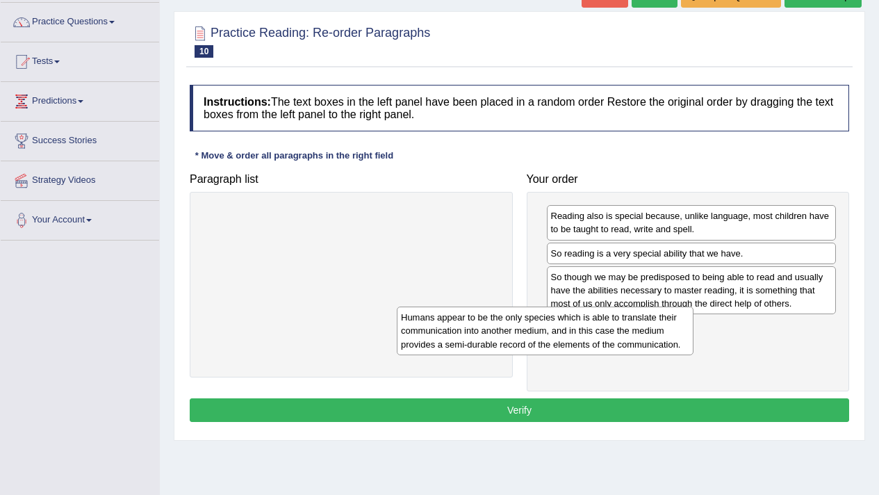
drag, startPoint x: 470, startPoint y: 244, endPoint x: 684, endPoint y: 334, distance: 231.6
click at [684, 334] on div "Humans appear to be the only species which is able to translate their communica…" at bounding box center [545, 330] width 297 height 48
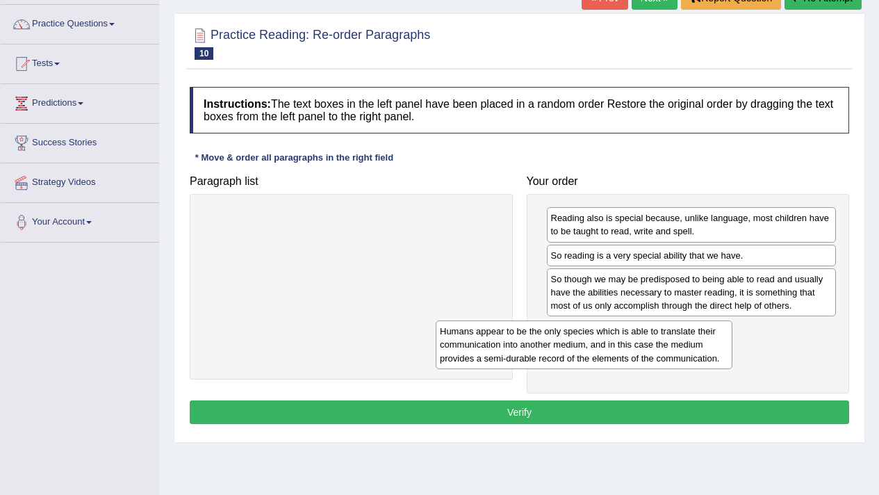
scroll to position [103, 0]
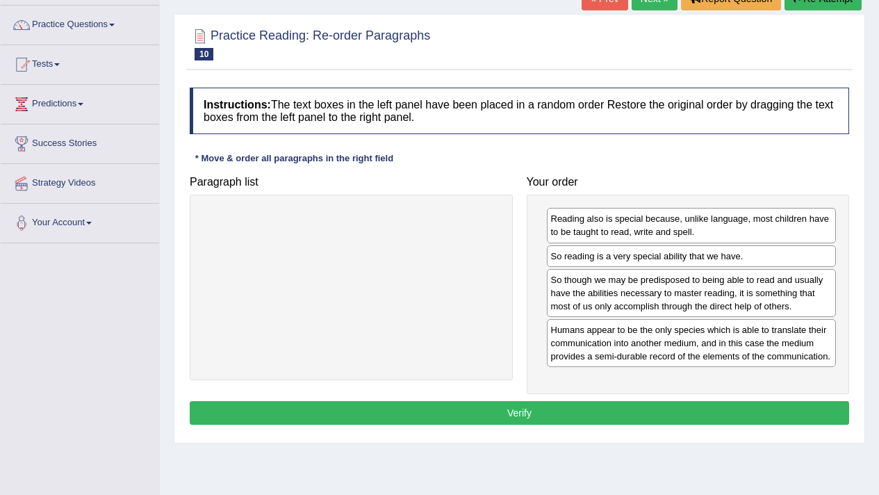
click at [645, 422] on button "Verify" at bounding box center [519, 413] width 659 height 24
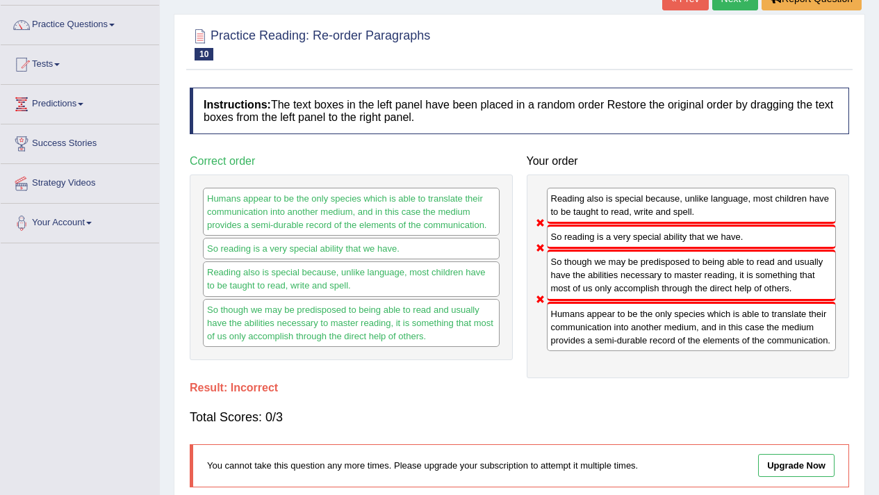
drag, startPoint x: 614, startPoint y: 346, endPoint x: 505, endPoint y: 171, distance: 206.3
click at [505, 171] on div "Paragraph list Correct order Humans appear to be the only species which is able…" at bounding box center [519, 263] width 673 height 230
drag, startPoint x: 591, startPoint y: 237, endPoint x: 589, endPoint y: 435, distance: 198.0
click at [589, 435] on div "Instructions: The text boxes in the left panel have been placed in a random ord…" at bounding box center [519, 293] width 666 height 424
click at [579, 351] on div "Humans appear to be the only species which is able to translate their communica…" at bounding box center [692, 326] width 290 height 49
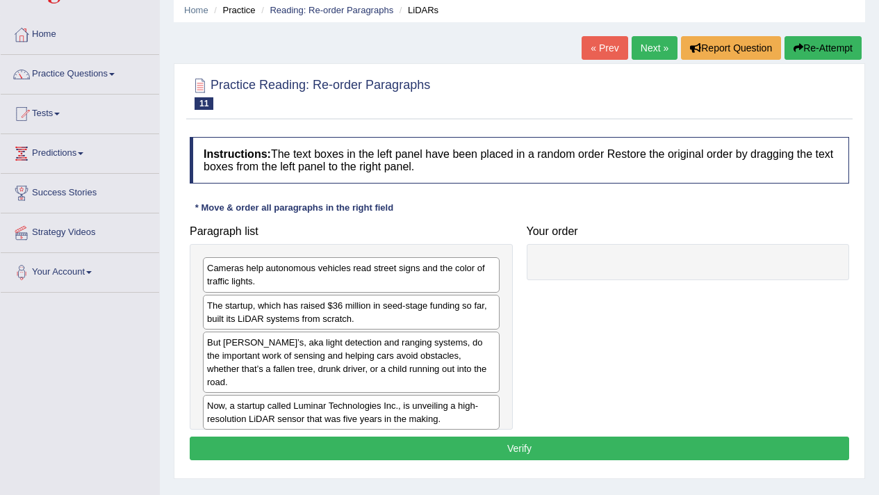
scroll to position [63, 0]
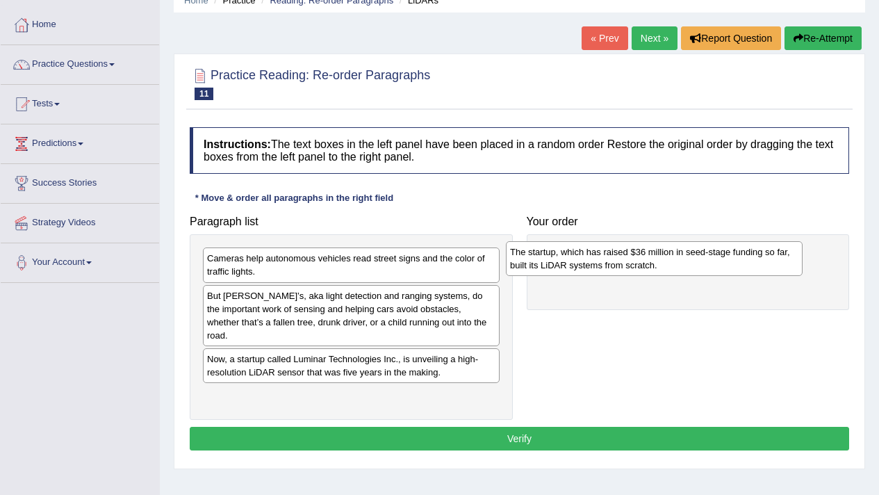
drag, startPoint x: 375, startPoint y: 311, endPoint x: 679, endPoint y: 265, distance: 307.7
click at [679, 265] on div "The startup, which has raised $36 million in seed-stage funding so far, built i…" at bounding box center [654, 258] width 297 height 35
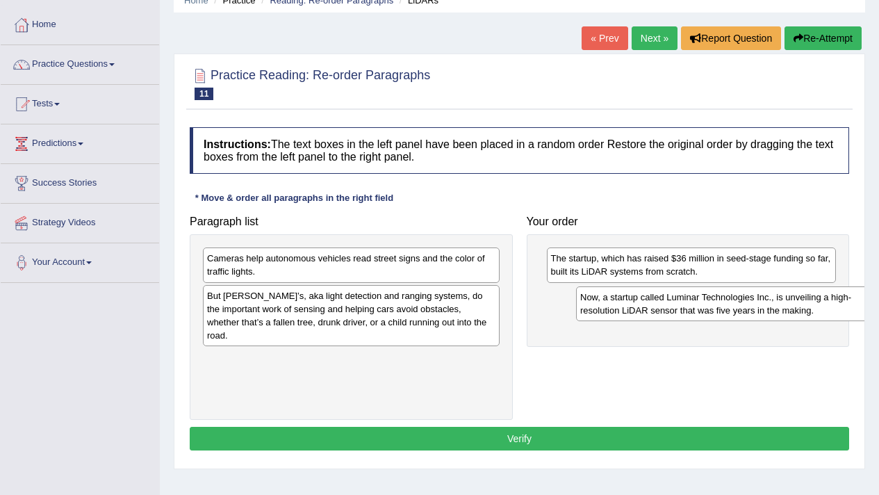
drag, startPoint x: 440, startPoint y: 353, endPoint x: 789, endPoint y: 319, distance: 349.7
click at [789, 319] on div "Now, a startup called Luminar Technologies Inc., is unveiling a high-resolution…" at bounding box center [724, 303] width 297 height 35
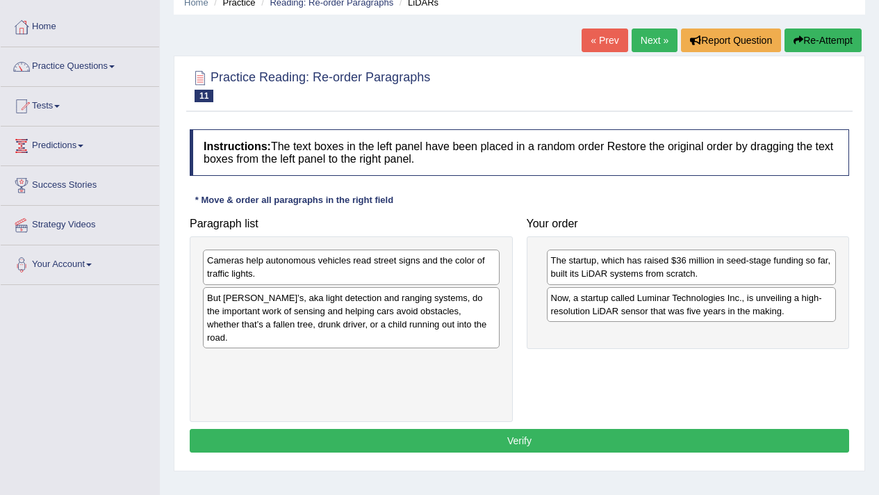
scroll to position [60, 0]
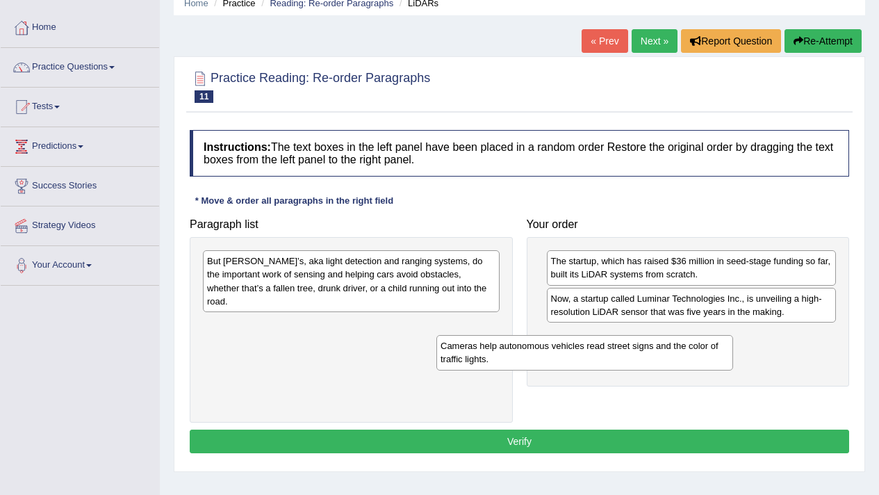
drag, startPoint x: 456, startPoint y: 270, endPoint x: 690, endPoint y: 354, distance: 248.3
click at [690, 354] on div "Cameras help autonomous vehicles read street signs and the color of traffic lig…" at bounding box center [584, 352] width 297 height 35
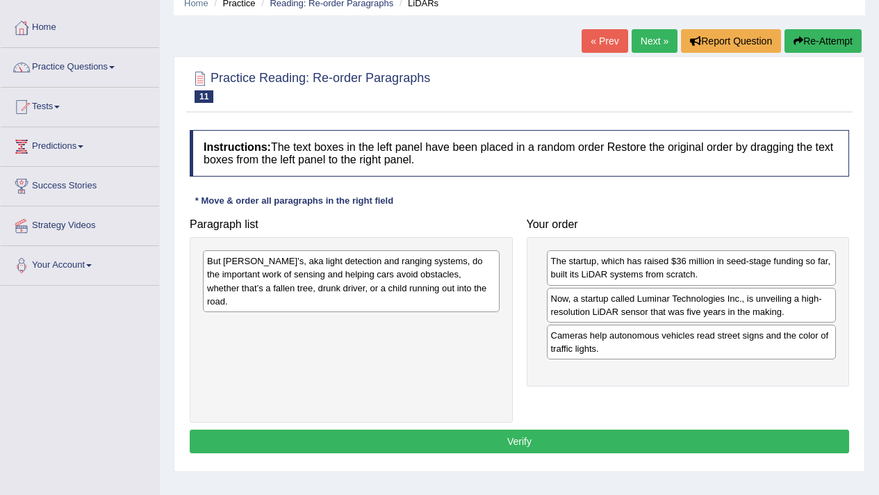
drag, startPoint x: 468, startPoint y: 301, endPoint x: 649, endPoint y: 404, distance: 208.2
click at [649, 404] on div "Paragraph list But LIDAR’s, aka light detection and ranging systems, do the imp…" at bounding box center [519, 317] width 673 height 212
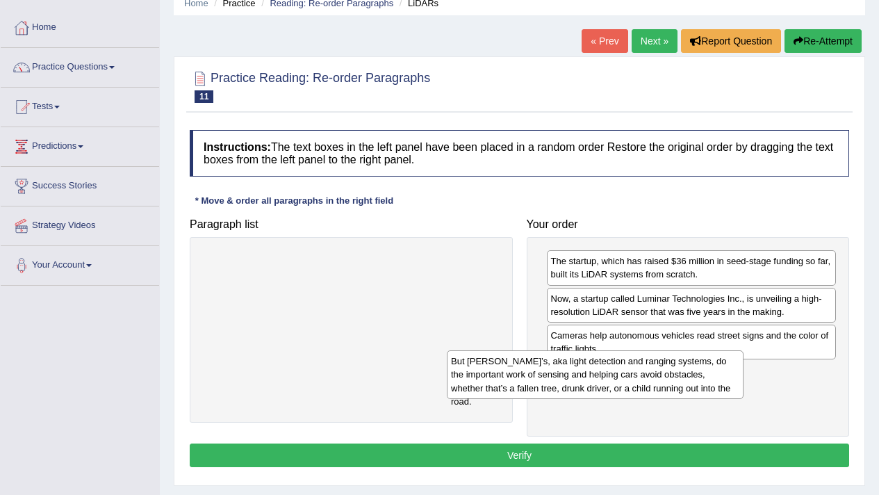
drag, startPoint x: 416, startPoint y: 290, endPoint x: 660, endPoint y: 389, distance: 263.3
click at [660, 389] on div "But LIDAR’s, aka light detection and ranging systems, do the important work of …" at bounding box center [595, 374] width 297 height 48
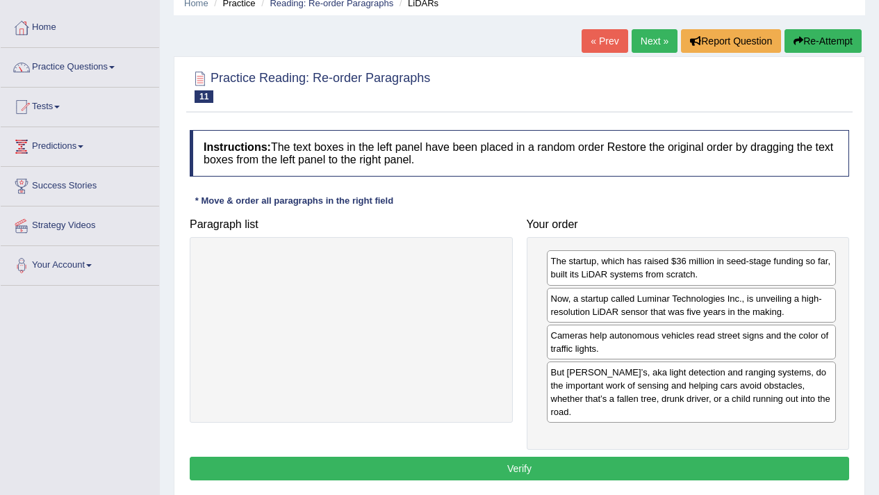
click at [645, 459] on button "Verify" at bounding box center [519, 468] width 659 height 24
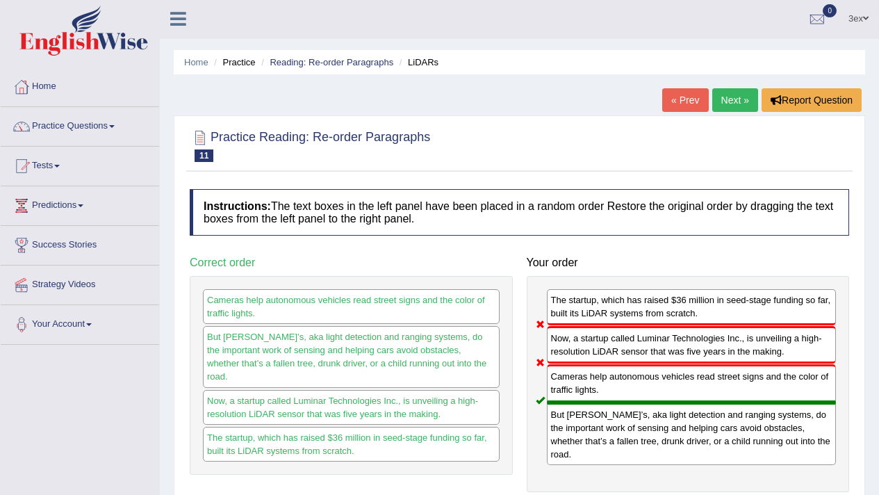
scroll to position [0, 0]
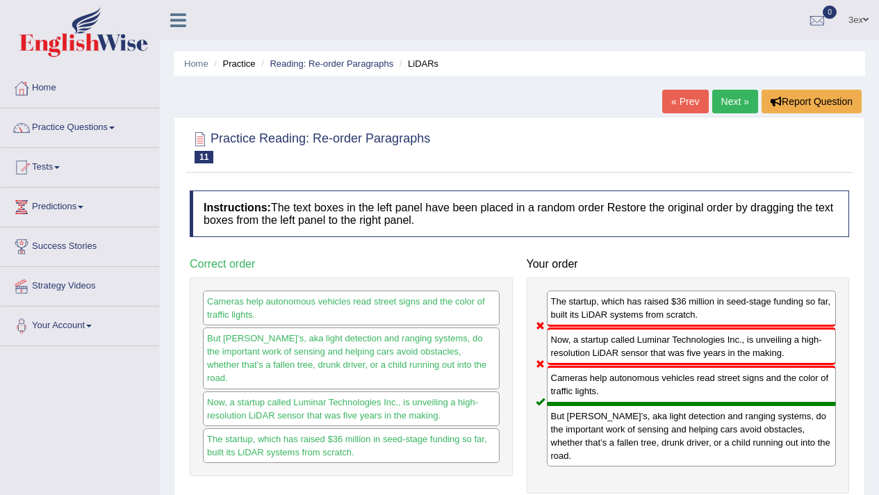
drag, startPoint x: 735, startPoint y: 117, endPoint x: 735, endPoint y: 109, distance: 8.3
click at [735, 117] on div "Practice Reading: Re-order Paragraphs 11 LiDARs Instructions: The text boxes in…" at bounding box center [519, 372] width 691 height 511
click at [734, 89] on div "Home Practice Reading: Re-order Paragraphs LiDARs « Prev Next » Report Question…" at bounding box center [519, 347] width 719 height 695
click at [733, 92] on link "Next »" at bounding box center [735, 102] width 46 height 24
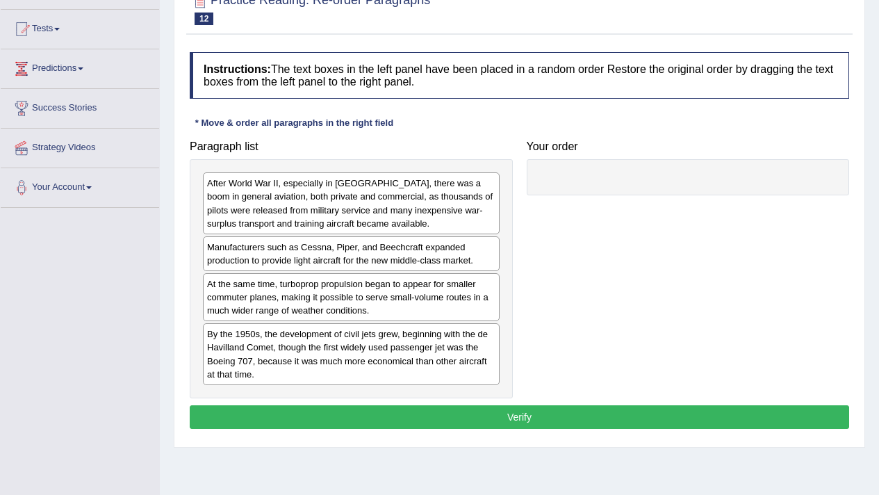
scroll to position [128, 0]
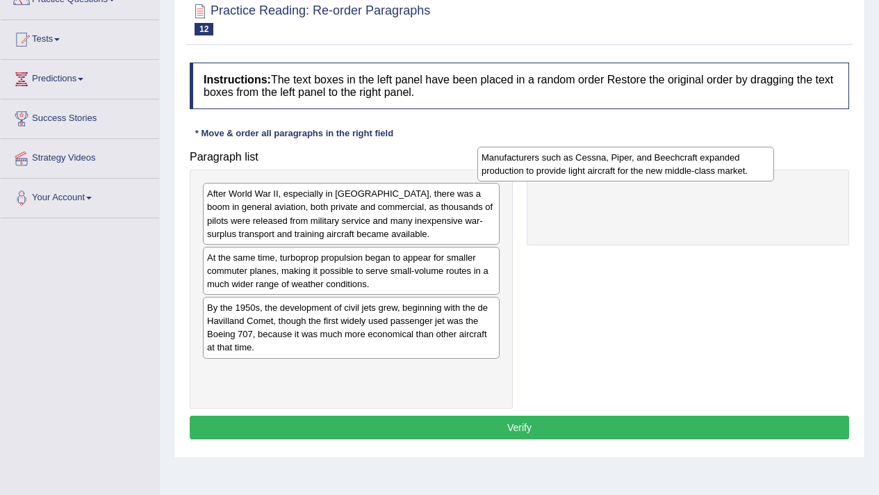
drag, startPoint x: 282, startPoint y: 265, endPoint x: 617, endPoint y: 149, distance: 354.4
click at [617, 149] on div "Manufacturers such as Cessna, Piper, and Beechcraft expanded production to prov…" at bounding box center [625, 164] width 297 height 35
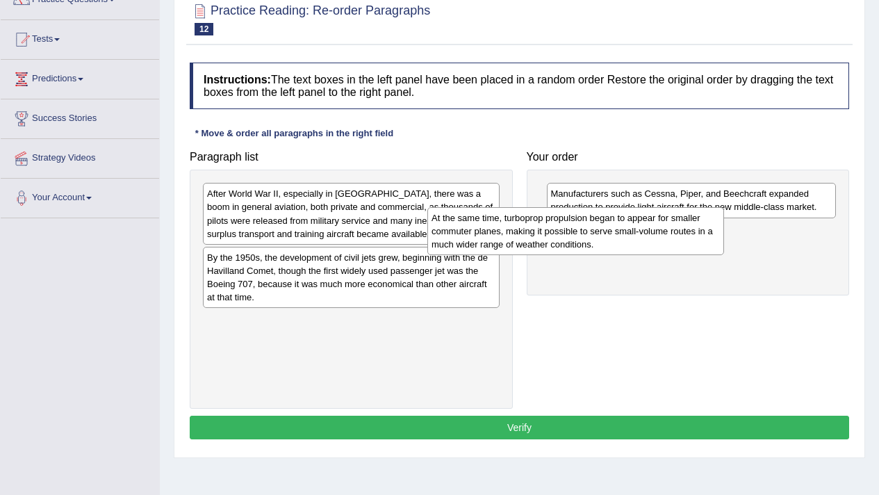
drag, startPoint x: 305, startPoint y: 290, endPoint x: 529, endPoint y: 250, distance: 228.0
click at [529, 250] on div "At the same time, turboprop propulsion began to appear for smaller commuter pla…" at bounding box center [575, 231] width 297 height 48
click at [560, 271] on div "Paragraph list After World War II, especially in North America, there was a boo…" at bounding box center [519, 276] width 673 height 265
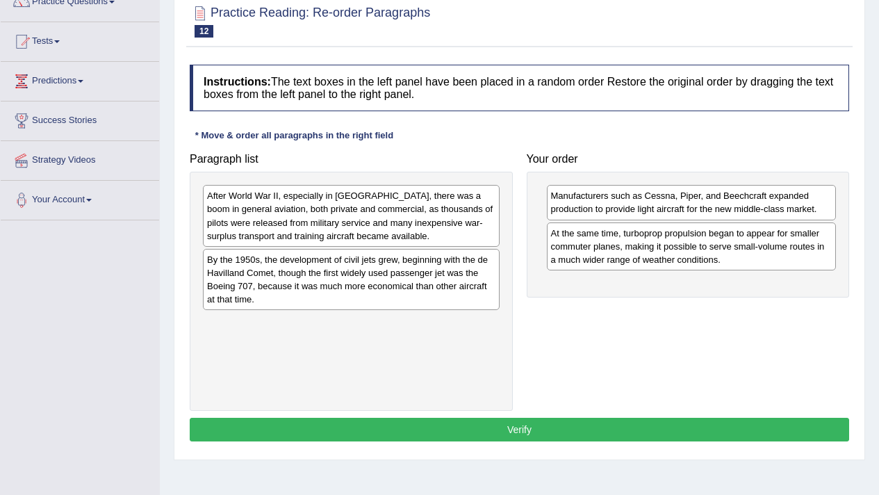
scroll to position [125, 0]
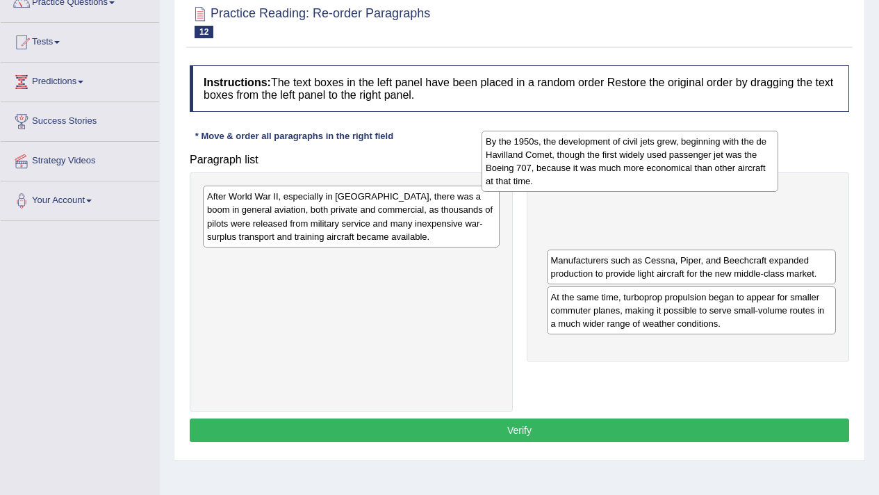
drag, startPoint x: 481, startPoint y: 297, endPoint x: 786, endPoint y: 196, distance: 321.4
click at [778, 192] on div "By the 1950s, the development of civil jets grew, beginning with the de Havilla…" at bounding box center [629, 161] width 297 height 61
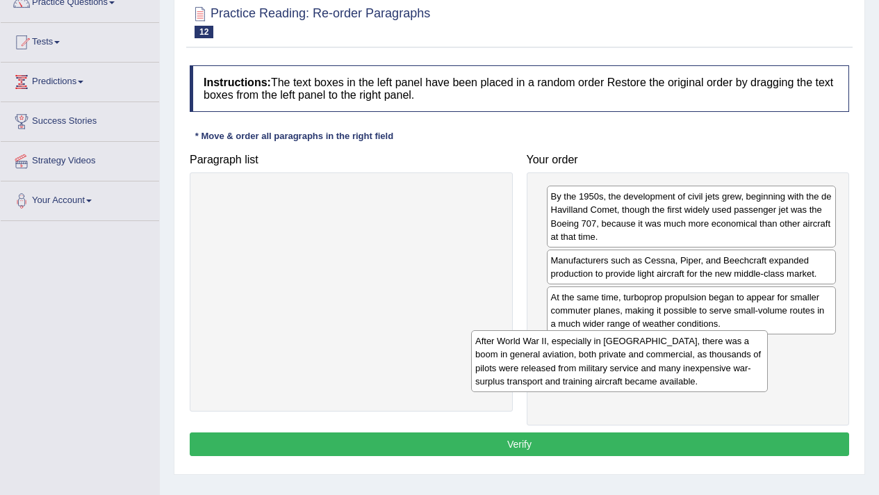
drag, startPoint x: 423, startPoint y: 238, endPoint x: 691, endPoint y: 382, distance: 304.6
click at [691, 382] on div "After World War II, especially in North America, there was a boom in general av…" at bounding box center [619, 360] width 297 height 61
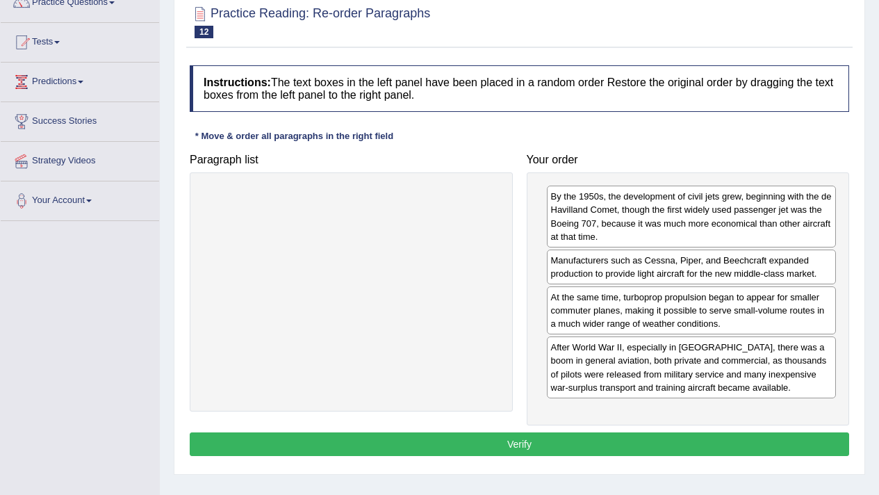
click at [705, 440] on button "Verify" at bounding box center [519, 444] width 659 height 24
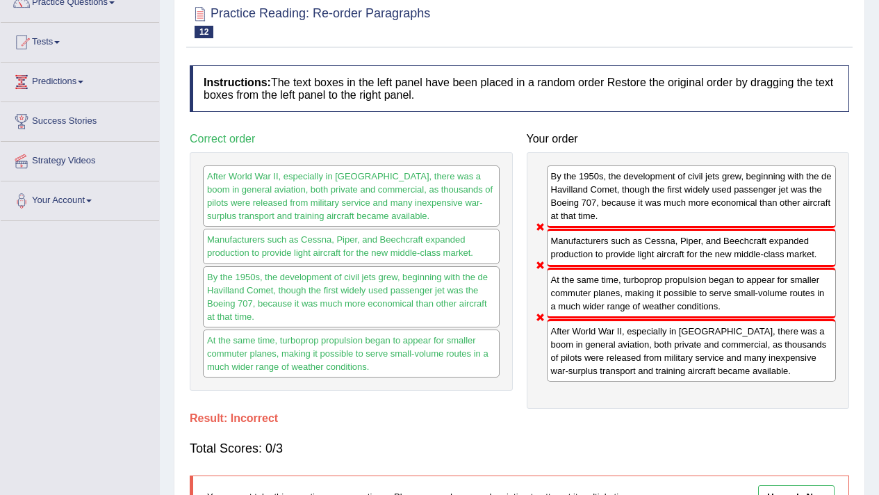
drag, startPoint x: 576, startPoint y: 384, endPoint x: 561, endPoint y: 218, distance: 166.1
click at [563, 288] on div "By the 1950s, the development of civil jets grew, beginning with the de Havilla…" at bounding box center [688, 280] width 323 height 256
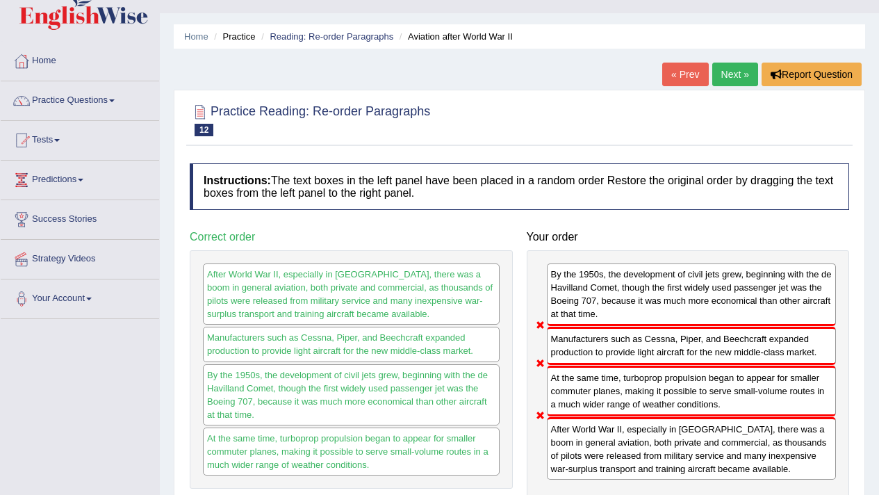
scroll to position [24, 0]
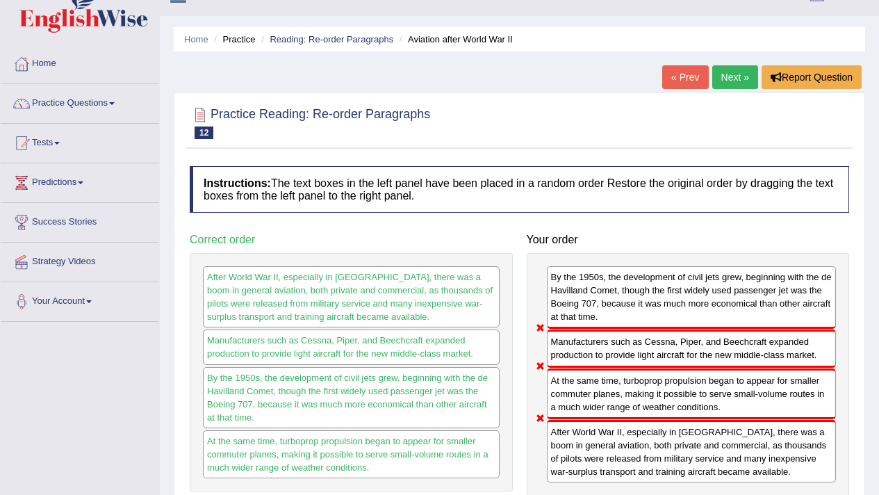
click at [720, 76] on link "Next »" at bounding box center [735, 77] width 46 height 24
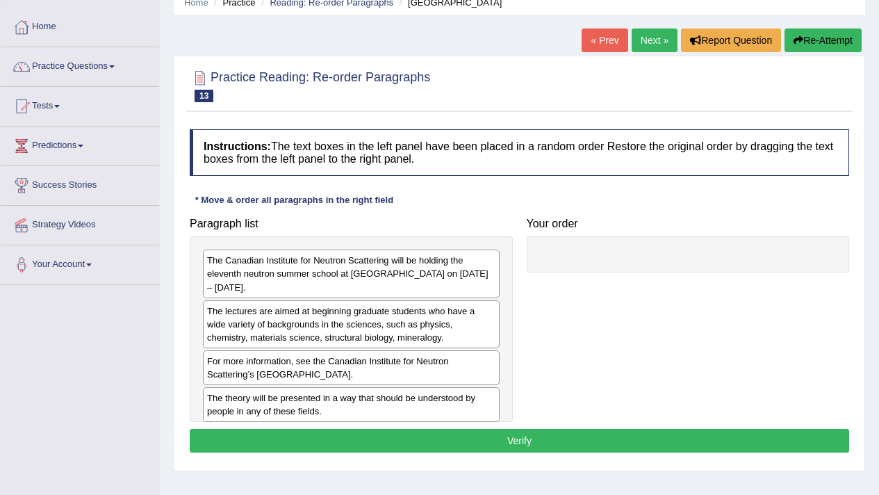
scroll to position [74, 0]
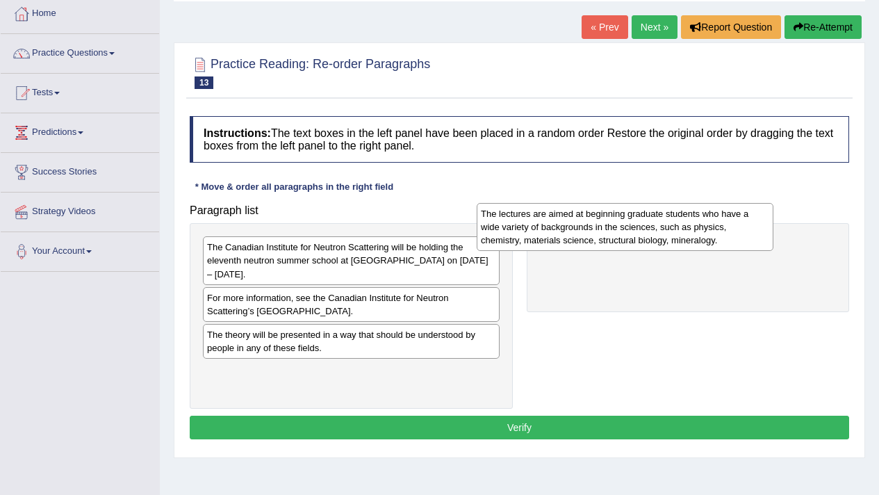
drag, startPoint x: 315, startPoint y: 302, endPoint x: 588, endPoint y: 231, distance: 282.8
click at [588, 231] on div "The lectures are aimed at beginning graduate students who have a wide variety o…" at bounding box center [625, 227] width 297 height 48
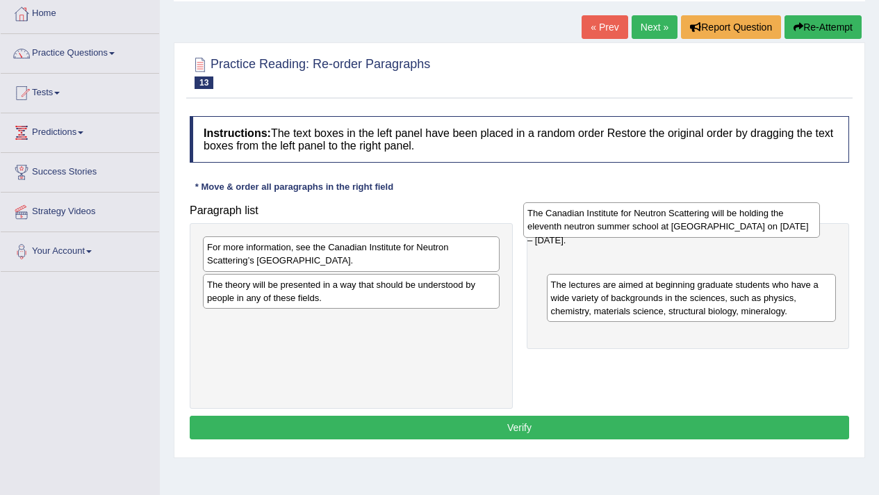
drag, startPoint x: 454, startPoint y: 252, endPoint x: 774, endPoint y: 217, distance: 322.1
click at [774, 217] on div "The Canadian Institute for Neutron Scattering will be holding the eleventh neut…" at bounding box center [671, 219] width 297 height 35
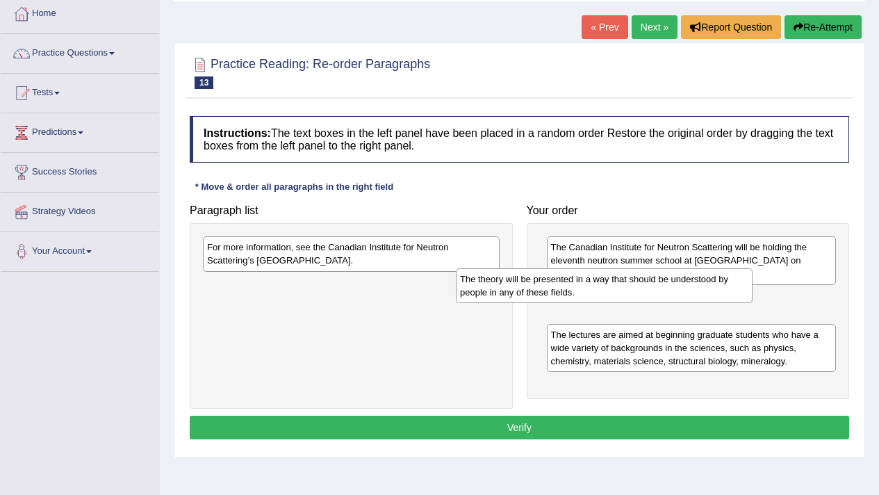
drag, startPoint x: 468, startPoint y: 280, endPoint x: 727, endPoint y: 274, distance: 258.5
click at [727, 274] on div "The theory will be presented in a way that should be understood by people in an…" at bounding box center [604, 285] width 297 height 35
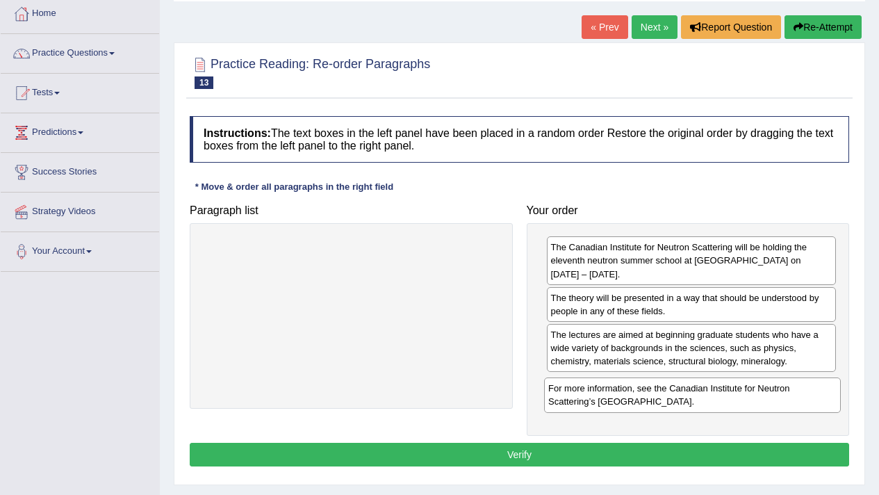
drag, startPoint x: 409, startPoint y: 243, endPoint x: 750, endPoint y: 384, distance: 369.1
click at [750, 384] on div "For more information, see the Canadian Institute for Neutron Scattering’s Neutr…" at bounding box center [692, 394] width 297 height 35
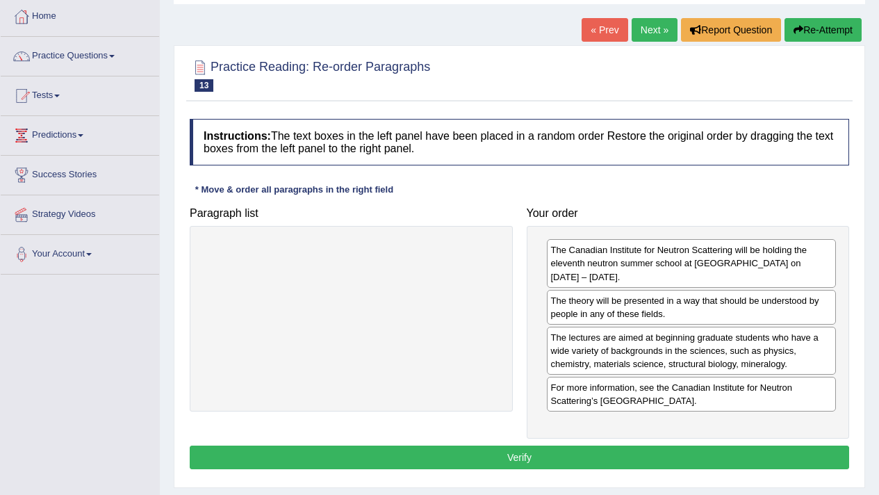
click at [572, 445] on button "Verify" at bounding box center [519, 457] width 659 height 24
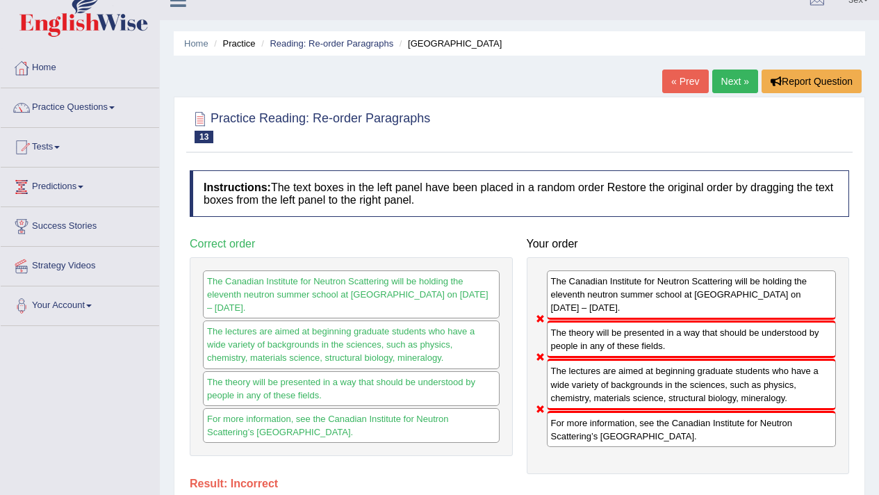
scroll to position [0, 0]
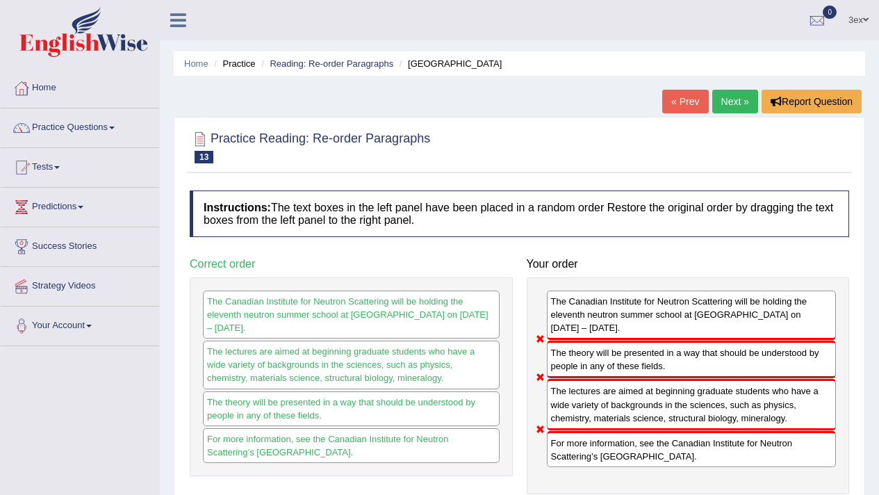
click at [718, 108] on link "Next »" at bounding box center [735, 102] width 46 height 24
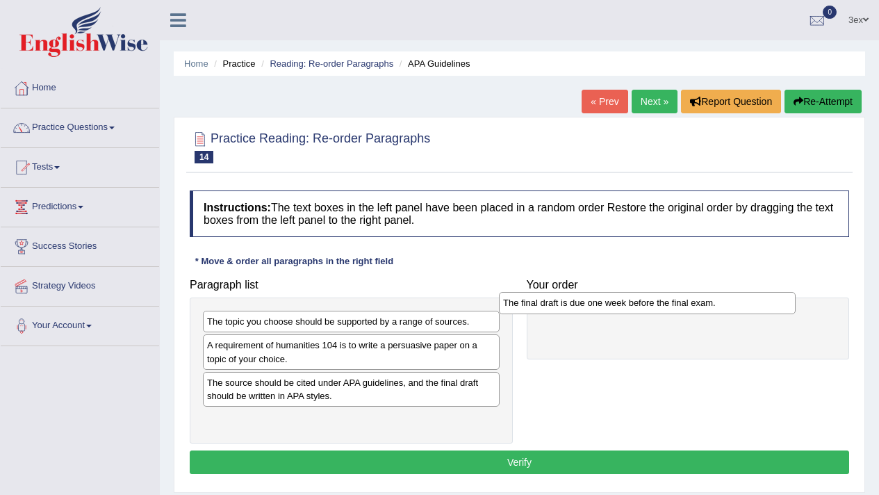
drag, startPoint x: 357, startPoint y: 343, endPoint x: 657, endPoint y: 299, distance: 303.3
click at [657, 299] on div "The final draft is due one week before the final exam." at bounding box center [647, 303] width 297 height 22
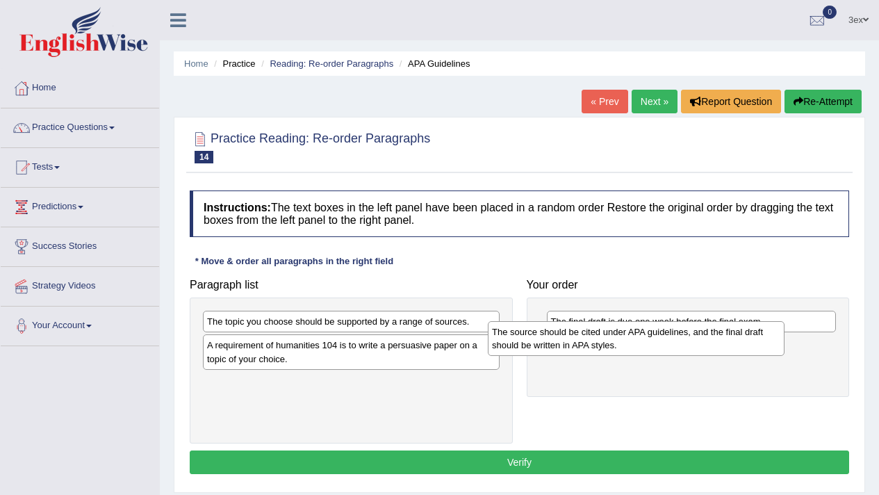
drag, startPoint x: 365, startPoint y: 393, endPoint x: 650, endPoint y: 343, distance: 289.3
click at [650, 343] on div "The source should be cited under APA guidelines, and the final draft should be …" at bounding box center [636, 338] width 297 height 35
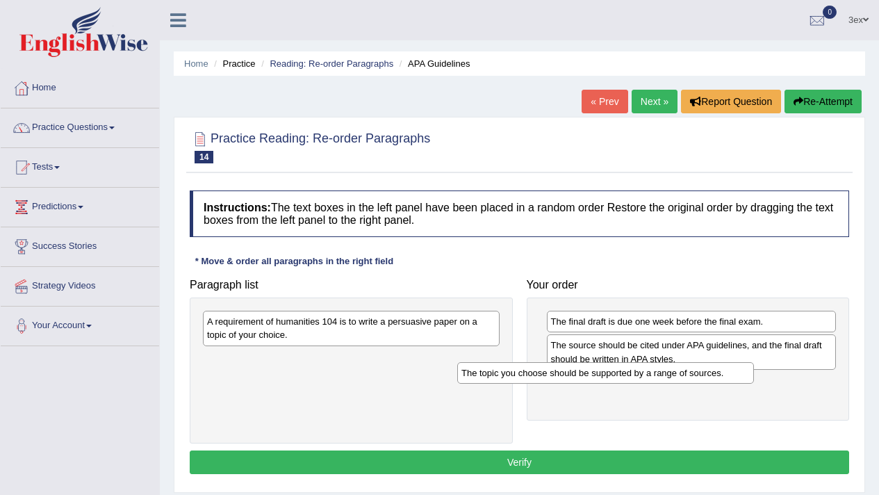
drag, startPoint x: 419, startPoint y: 327, endPoint x: 716, endPoint y: 404, distance: 306.5
click at [716, 384] on div "The topic you choose should be supported by a range of sources." at bounding box center [605, 373] width 297 height 22
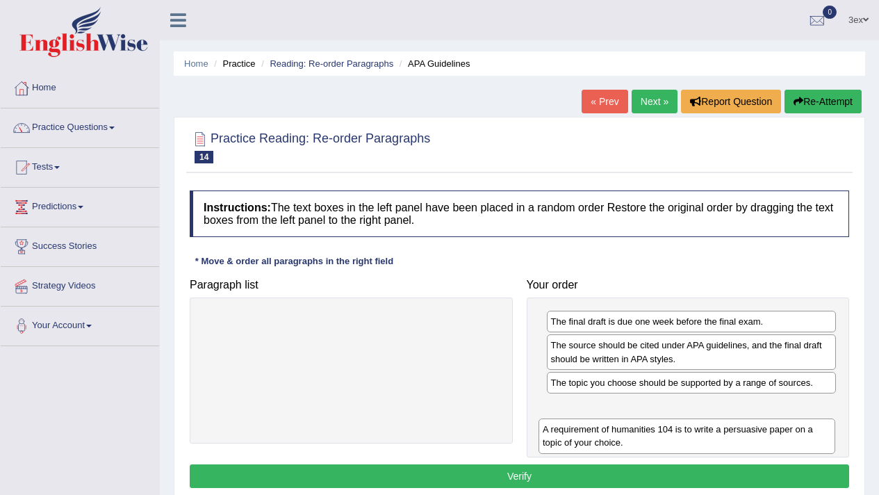
drag, startPoint x: 444, startPoint y: 322, endPoint x: 781, endPoint y: 421, distance: 351.3
click at [782, 422] on div "A requirement of humanities 104 is to write a persuasive paper on a topic of yo…" at bounding box center [686, 435] width 297 height 35
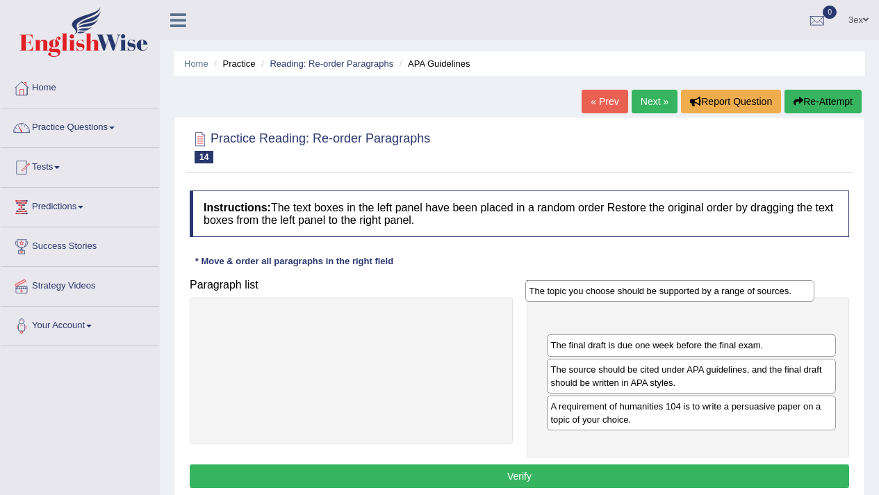
drag, startPoint x: 670, startPoint y: 385, endPoint x: 648, endPoint y: 293, distance: 94.2
click at [648, 293] on div "The topic you choose should be supported by a range of sources." at bounding box center [670, 291] width 290 height 22
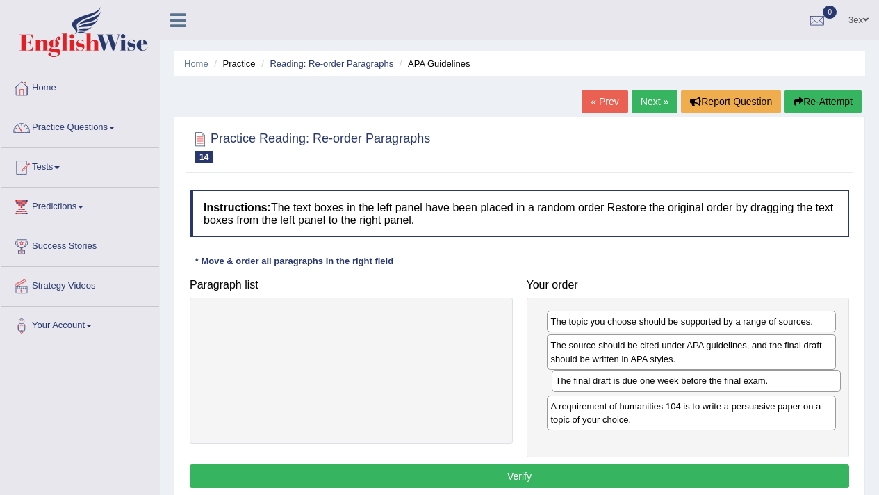
drag, startPoint x: 648, startPoint y: 346, endPoint x: 652, endPoint y: 381, distance: 35.8
click at [652, 381] on div "The final draft is due one week before the final exam." at bounding box center [697, 381] width 290 height 22
click at [618, 487] on button "Verify" at bounding box center [519, 476] width 659 height 24
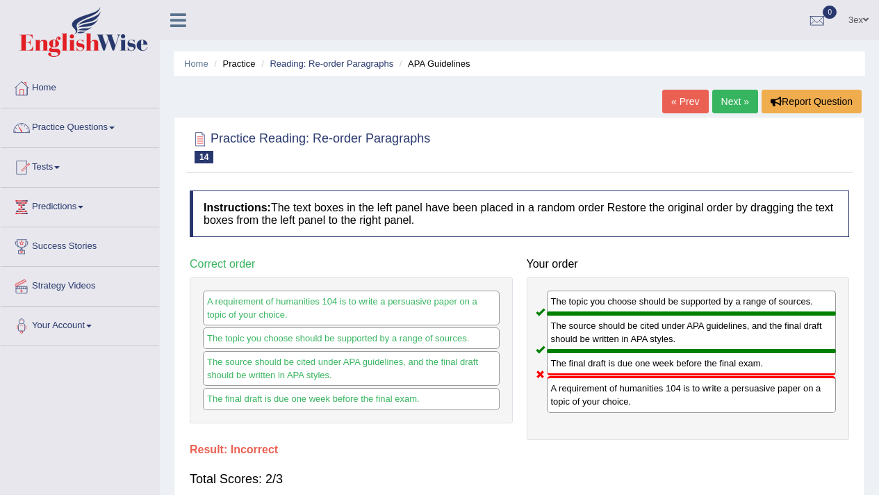
drag, startPoint x: 551, startPoint y: 406, endPoint x: 550, endPoint y: 354, distance: 51.4
click at [550, 354] on div "The topic you choose should be supported by a range of sources. The source shou…" at bounding box center [688, 358] width 323 height 163
click at [745, 109] on link "Next »" at bounding box center [735, 102] width 46 height 24
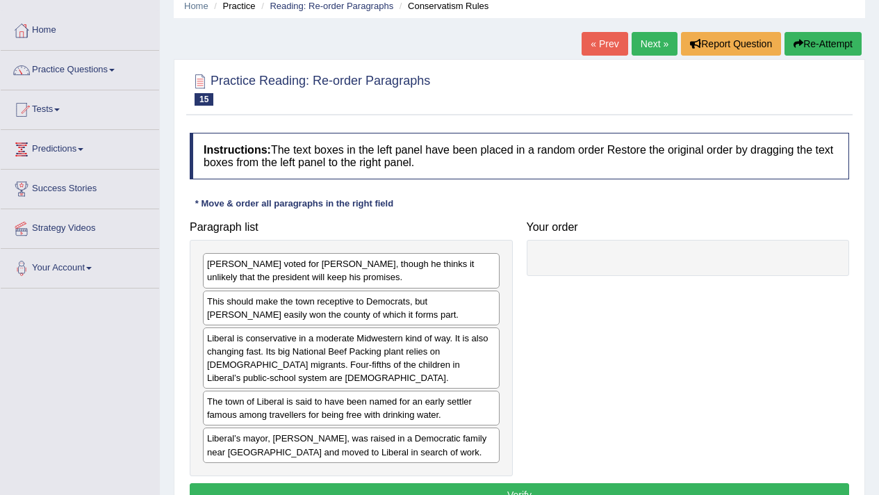
scroll to position [58, 0]
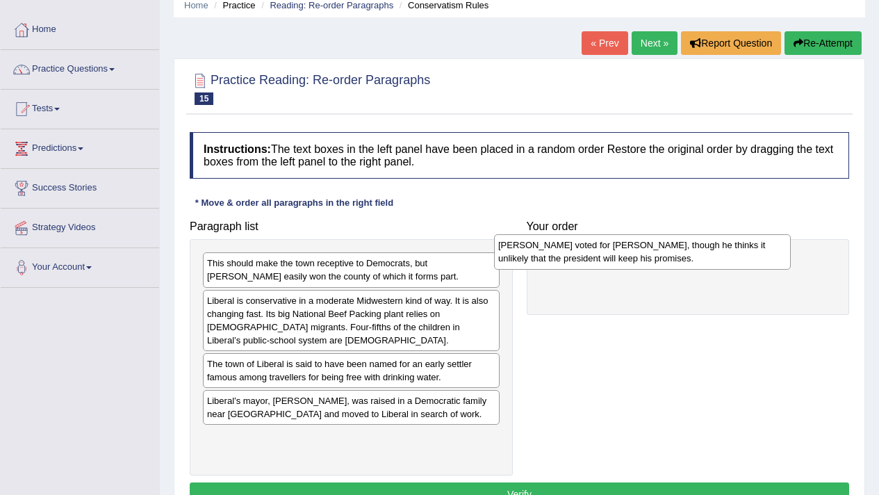
drag, startPoint x: 420, startPoint y: 268, endPoint x: 711, endPoint y: 250, distance: 291.7
click at [711, 250] on div "Mr. Denoyer voted for Mr. Trump, though he thinks it unlikely that the presiden…" at bounding box center [642, 251] width 297 height 35
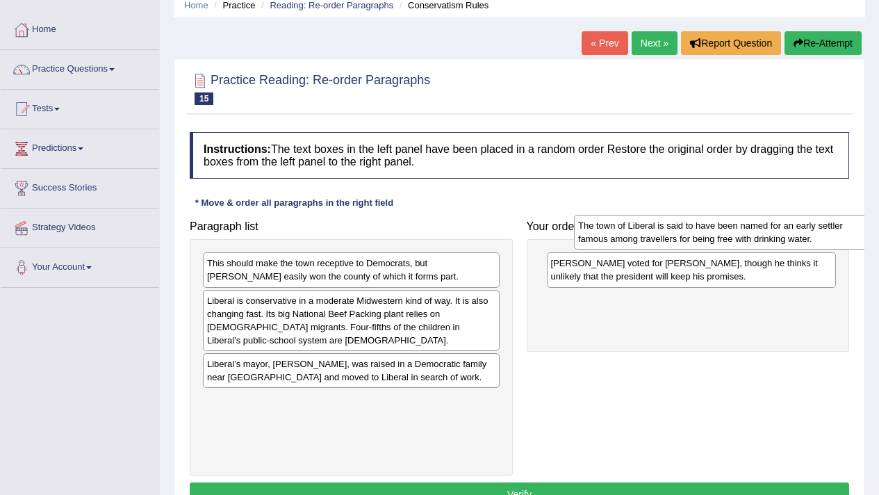
drag, startPoint x: 329, startPoint y: 370, endPoint x: 700, endPoint y: 232, distance: 395.9
click at [700, 232] on div "The town of Liberal is said to have been named for an early settler famous amon…" at bounding box center [722, 232] width 297 height 35
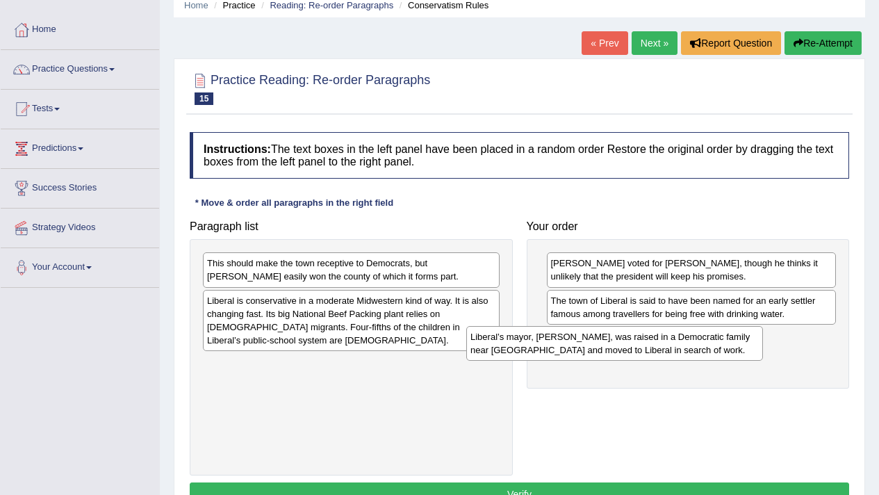
drag, startPoint x: 426, startPoint y: 365, endPoint x: 699, endPoint y: 340, distance: 274.2
click at [699, 340] on div "Liberal’s mayor, Joe Denoyer, was raised in a Democratic family near Chicago an…" at bounding box center [614, 343] width 297 height 35
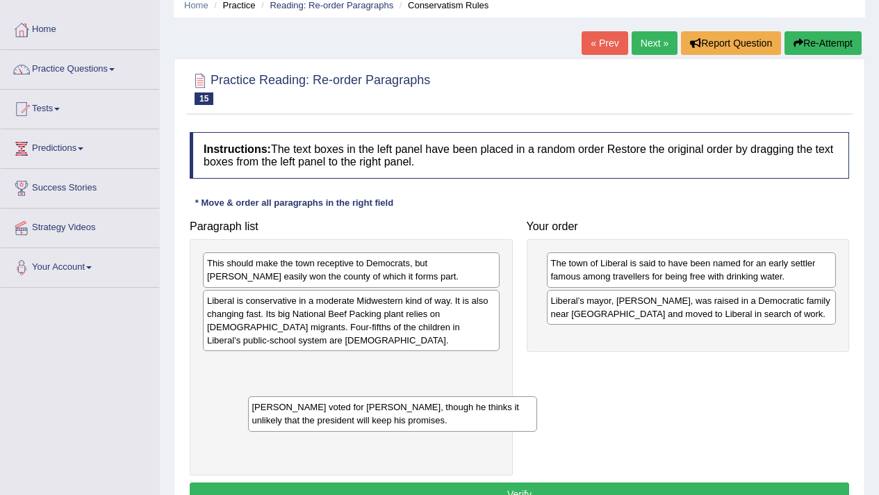
drag, startPoint x: 579, startPoint y: 267, endPoint x: 281, endPoint y: 411, distance: 331.6
click at [281, 411] on div "Mr. Denoyer voted for Mr. Trump, though he thinks it unlikely that the presiden…" at bounding box center [393, 413] width 290 height 35
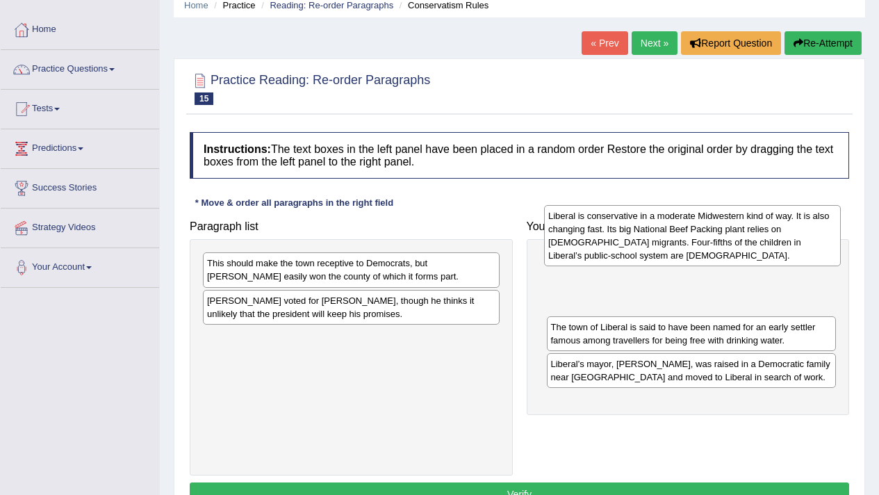
drag, startPoint x: 298, startPoint y: 331, endPoint x: 639, endPoint y: 246, distance: 351.5
click at [639, 246] on div "Liberal is conservative in a moderate Midwestern kind of way. It is also changi…" at bounding box center [692, 235] width 297 height 61
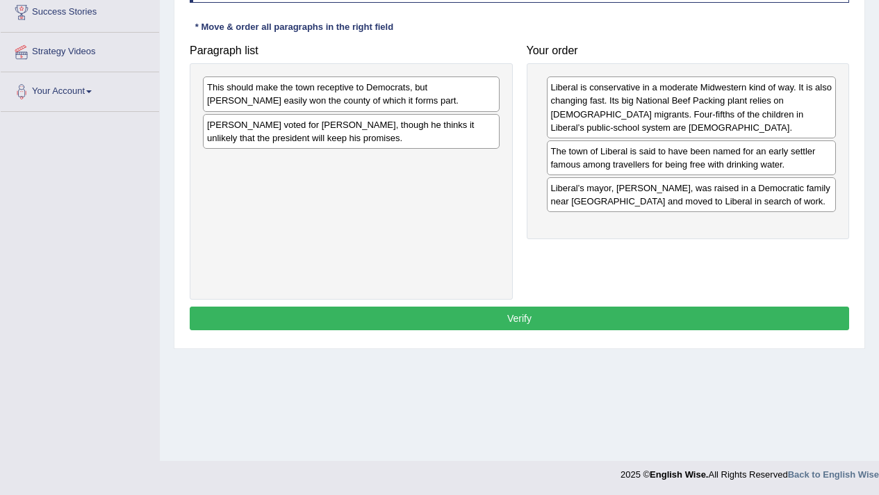
scroll to position [235, 0]
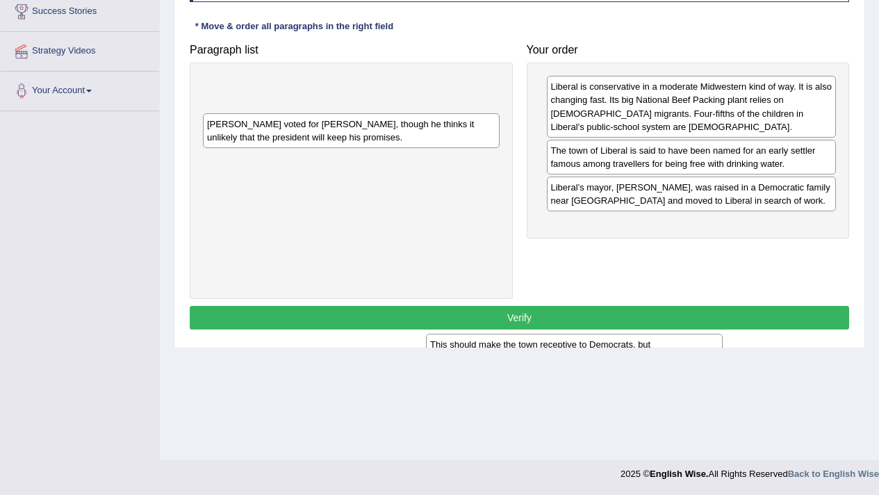
drag, startPoint x: 445, startPoint y: 76, endPoint x: 712, endPoint y: 323, distance: 363.8
click at [695, 333] on div "This should make the town receptive to Democrats, but Mr. Trump easily won the …" at bounding box center [574, 350] width 297 height 35
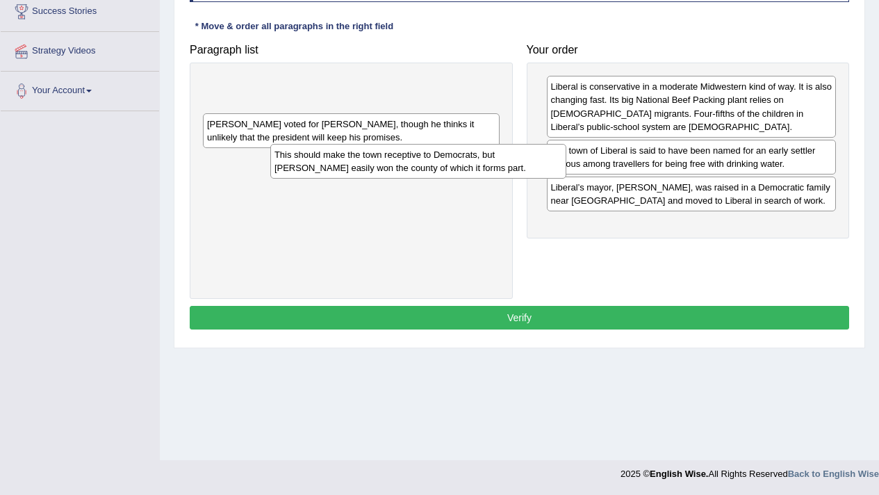
drag, startPoint x: 712, startPoint y: 323, endPoint x: 0, endPoint y: 159, distance: 730.8
click at [0, 241] on div "Toggle navigation Home Practice Questions Speaking Practice Read Aloud Repeat S…" at bounding box center [439, 126] width 879 height 723
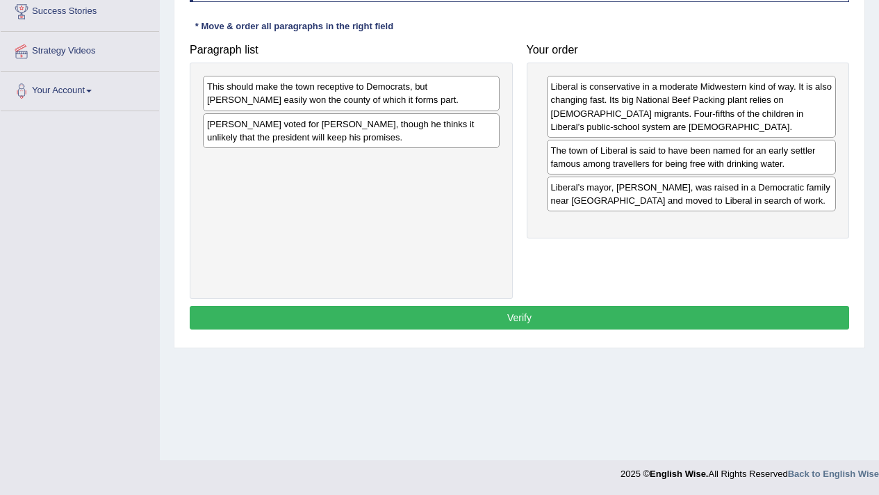
drag, startPoint x: 0, startPoint y: -61, endPoint x: 88, endPoint y: -61, distance: 88.2
click at [88, 0] on html "Toggle navigation Home Practice Questions Speaking Practice Read Aloud Repeat S…" at bounding box center [439, 12] width 879 height 495
click at [240, 411] on div "Home Practice Reading: Re-order Paragraphs Conservatism Rules « Prev Next » Rep…" at bounding box center [519, 112] width 719 height 695
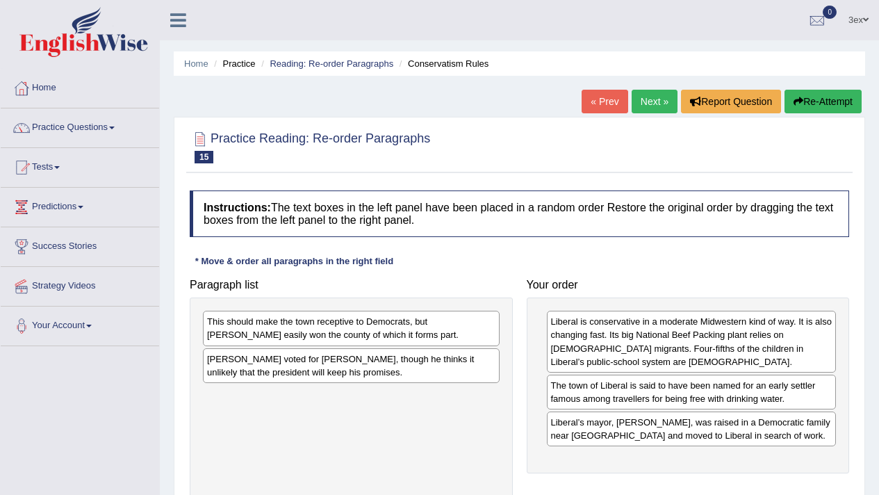
click at [184, 58] on link "Home" at bounding box center [196, 63] width 24 height 10
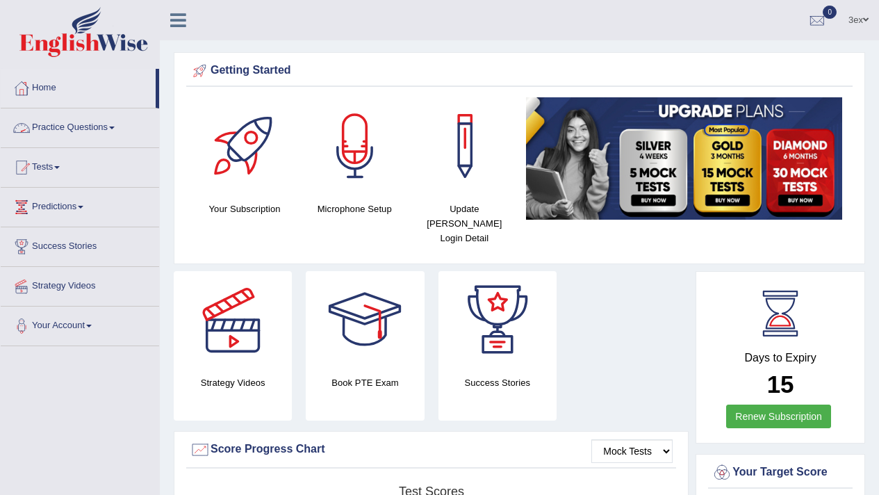
click at [60, 124] on link "Practice Questions" at bounding box center [80, 125] width 158 height 35
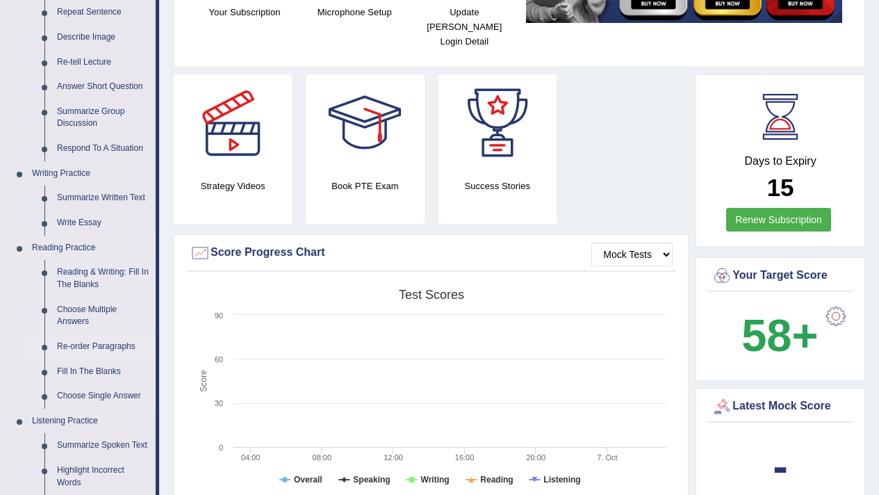
scroll to position [213, 0]
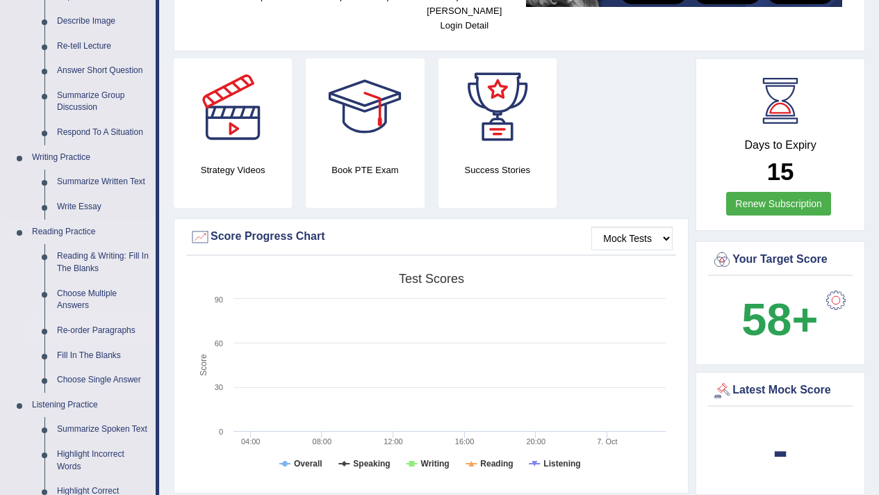
click at [105, 325] on link "Re-order Paragraphs" at bounding box center [103, 330] width 105 height 25
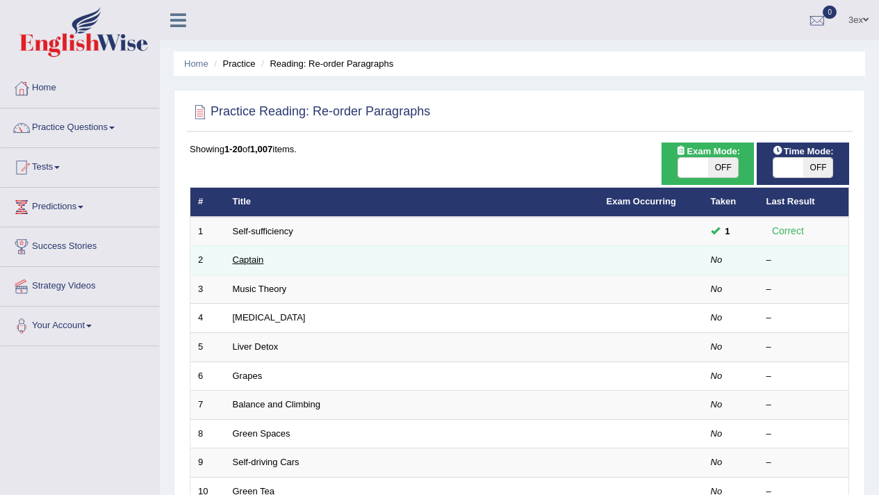
click at [259, 258] on link "Captain" at bounding box center [248, 259] width 31 height 10
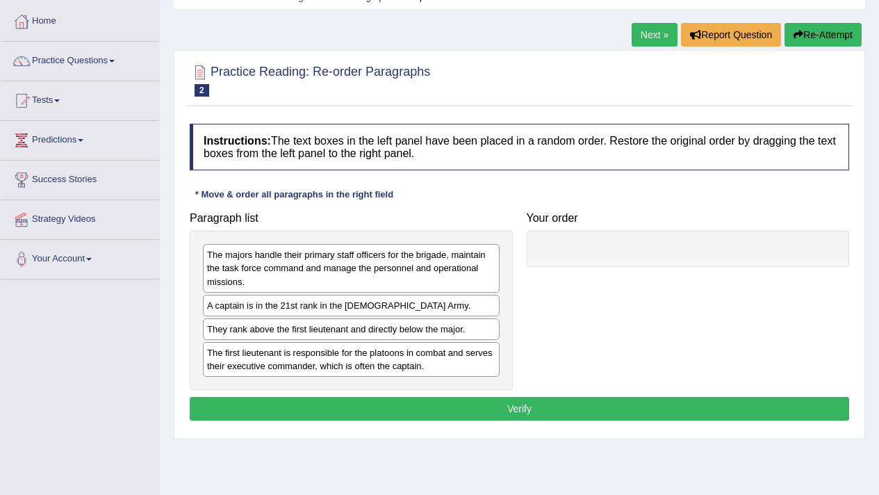
scroll to position [60, 0]
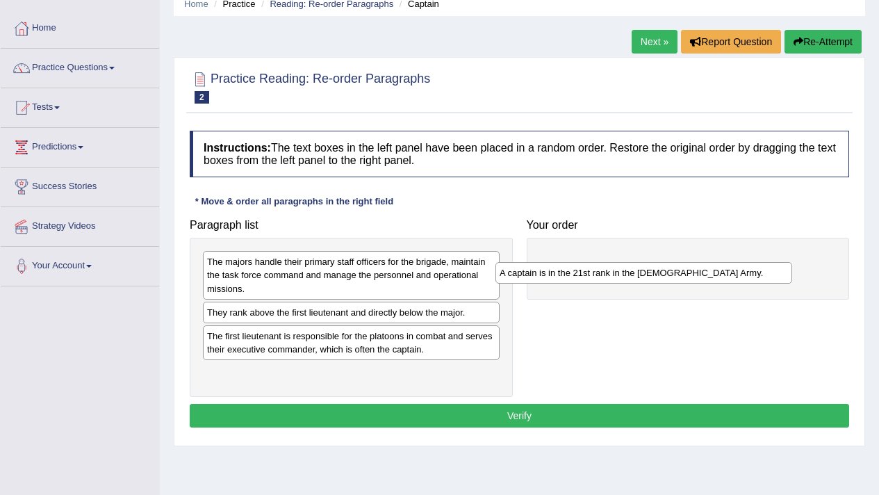
drag, startPoint x: 243, startPoint y: 313, endPoint x: 536, endPoint y: 274, distance: 295.2
click at [536, 274] on div "A captain is in the 21st rank in the US Army." at bounding box center [643, 273] width 297 height 22
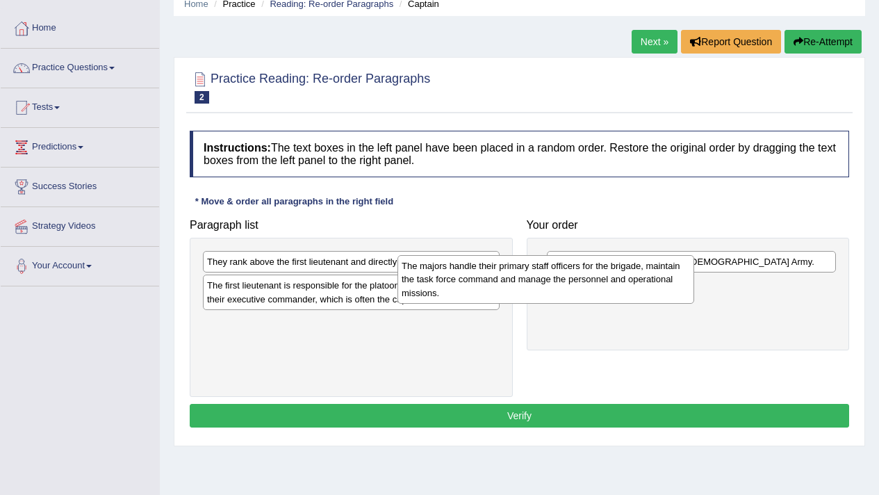
drag, startPoint x: 431, startPoint y: 281, endPoint x: 637, endPoint y: 282, distance: 205.7
click at [637, 282] on div "The majors handle their primary staff officers for the brigade, maintain the ta…" at bounding box center [545, 279] width 297 height 48
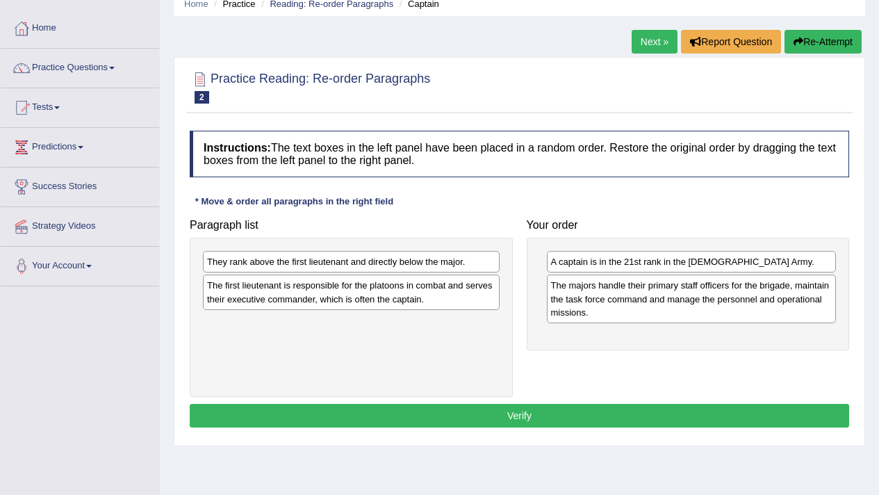
click at [443, 309] on div "They rank above the first lieutenant and directly below the major. The first li…" at bounding box center [351, 317] width 323 height 159
click at [444, 308] on div "The first lieutenant is responsible for the platoons in combat and serves their…" at bounding box center [351, 291] width 297 height 35
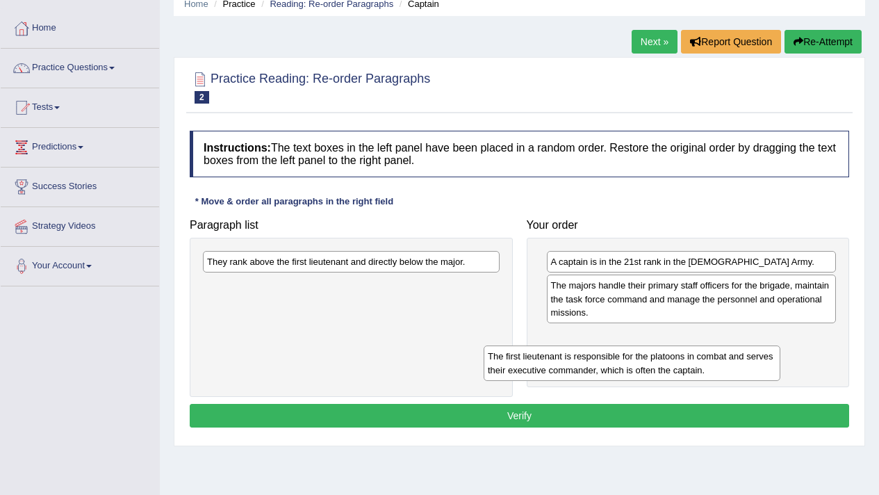
drag, startPoint x: 443, startPoint y: 300, endPoint x: 707, endPoint y: 358, distance: 270.9
click at [720, 364] on div "The first lieutenant is responsible for the platoons in combat and serves their…" at bounding box center [632, 362] width 297 height 35
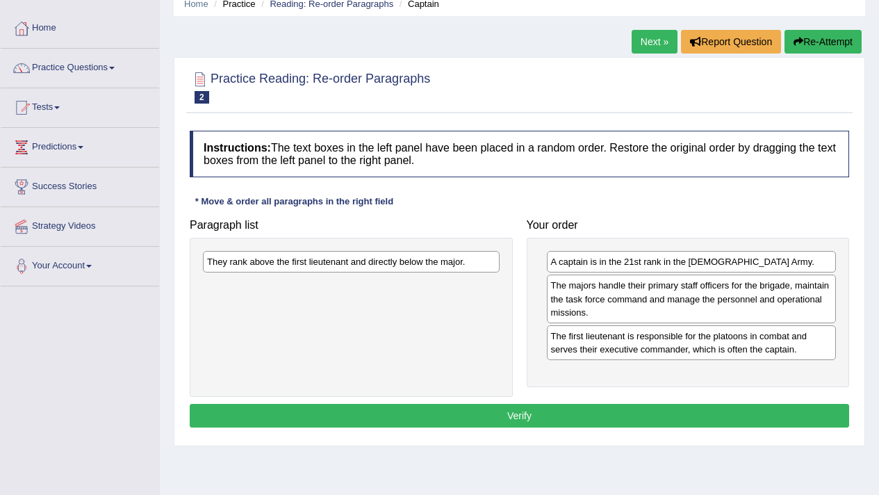
drag, startPoint x: 570, startPoint y: 303, endPoint x: 683, endPoint y: 347, distance: 121.0
click at [683, 347] on div "Paragraph list They rank above the first lieutenant and directly below the majo…" at bounding box center [519, 304] width 673 height 185
drag, startPoint x: 472, startPoint y: 264, endPoint x: 629, endPoint y: 365, distance: 186.3
click at [629, 365] on div "They rank above the first lieutenant and directly below the major." at bounding box center [500, 361] width 297 height 22
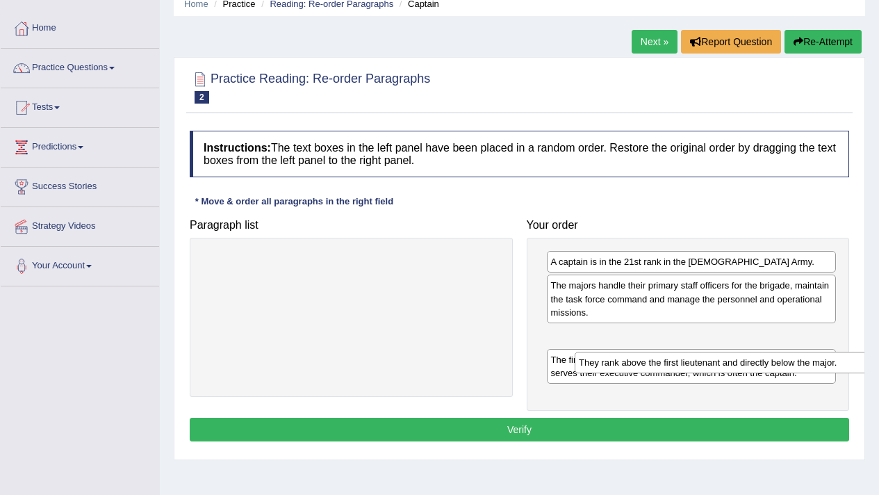
drag, startPoint x: 406, startPoint y: 262, endPoint x: 771, endPoint y: 365, distance: 379.2
click at [777, 362] on div "They rank above the first lieutenant and directly below the major." at bounding box center [723, 363] width 297 height 22
click at [648, 423] on button "Verify" at bounding box center [519, 430] width 659 height 24
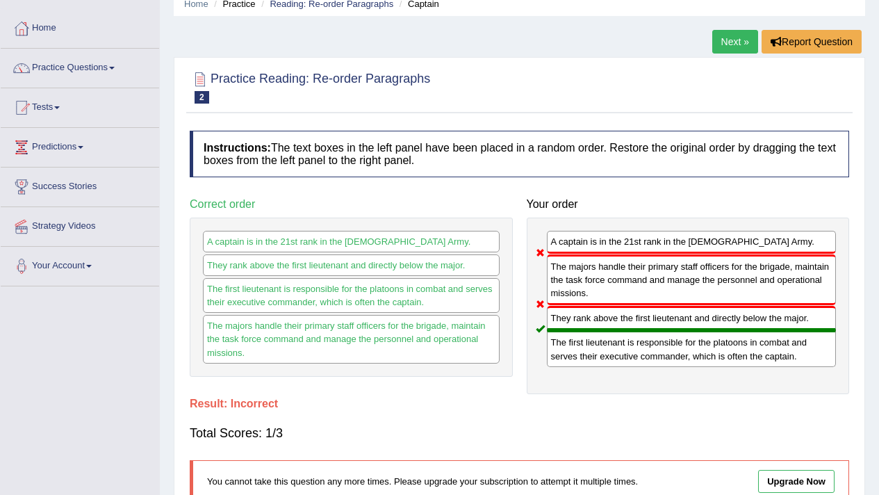
click at [648, 423] on div "Total Scores: 1/3" at bounding box center [519, 432] width 659 height 33
click at [743, 39] on link "Next »" at bounding box center [735, 42] width 46 height 24
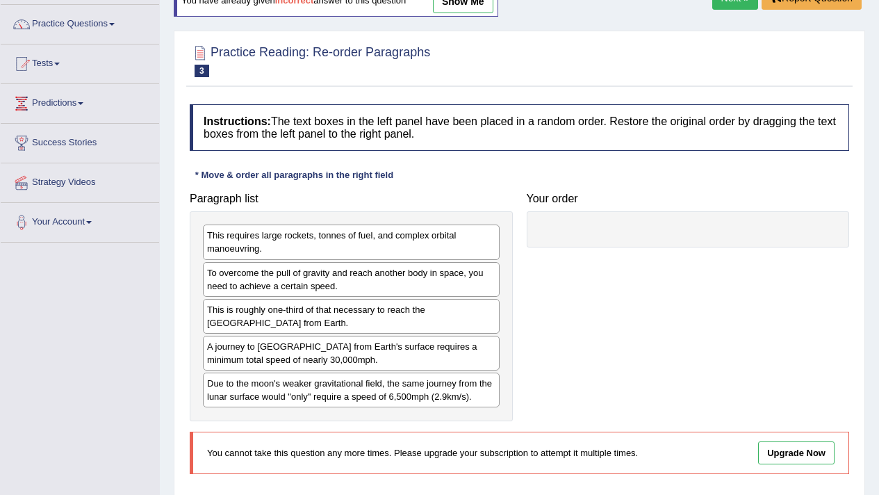
scroll to position [106, 0]
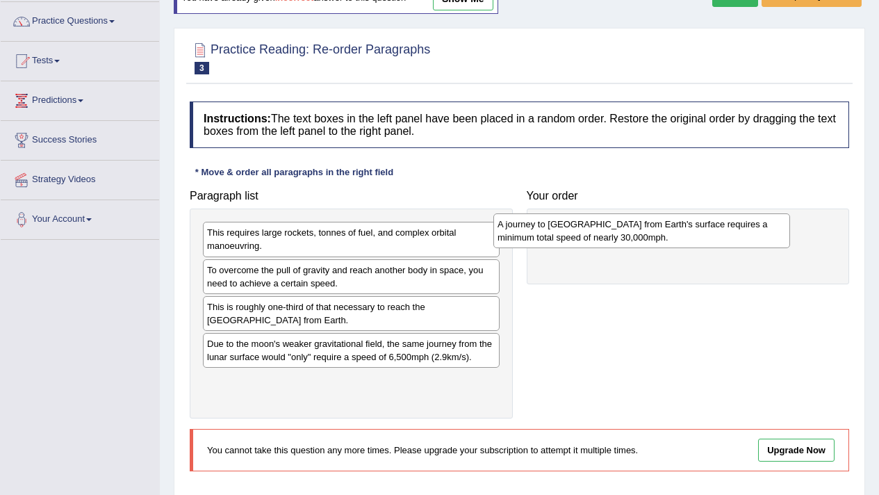
drag, startPoint x: 358, startPoint y: 360, endPoint x: 648, endPoint y: 240, distance: 314.0
click at [648, 240] on div "A journey to [GEOGRAPHIC_DATA] from Earth's surface requires a minimum total sp…" at bounding box center [641, 230] width 297 height 35
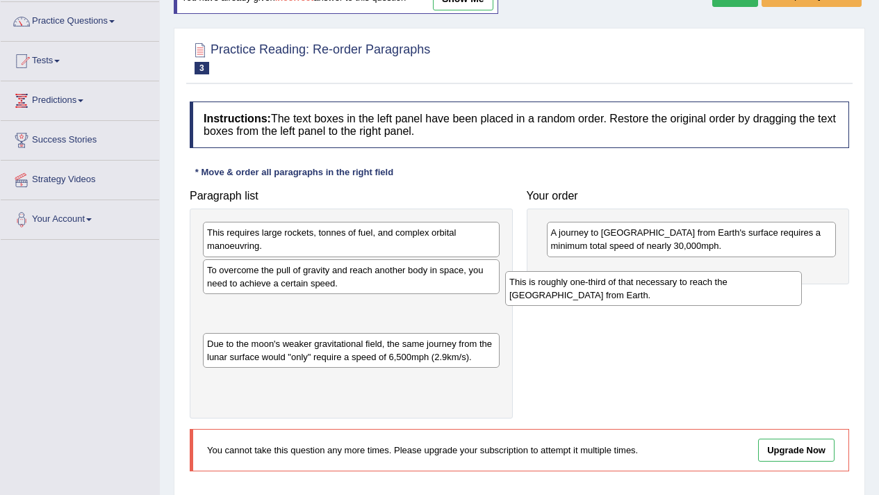
drag, startPoint x: 445, startPoint y: 308, endPoint x: 691, endPoint y: 297, distance: 246.2
click at [747, 284] on div "This is roughly one-third of that necessary to reach the [GEOGRAPHIC_DATA] from…" at bounding box center [653, 288] width 297 height 35
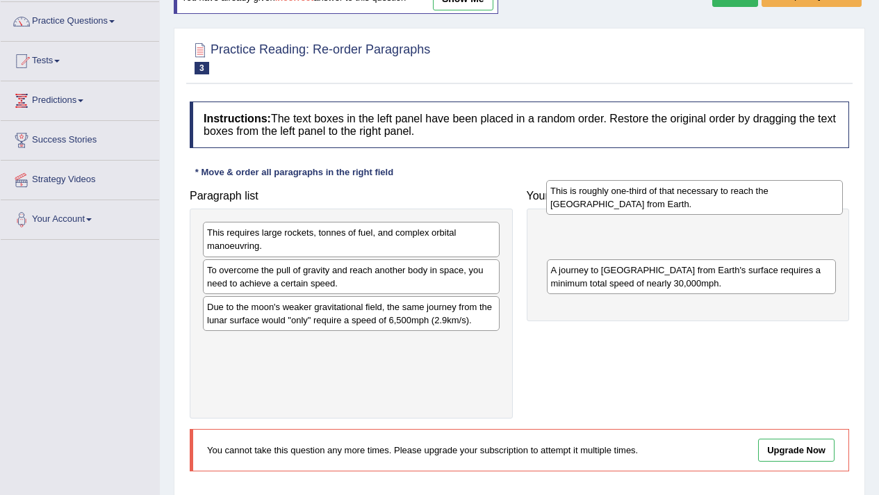
drag, startPoint x: 440, startPoint y: 323, endPoint x: 747, endPoint y: 267, distance: 312.1
click at [750, 215] on div "This is roughly one-third of that necessary to reach the [GEOGRAPHIC_DATA] from…" at bounding box center [694, 197] width 297 height 35
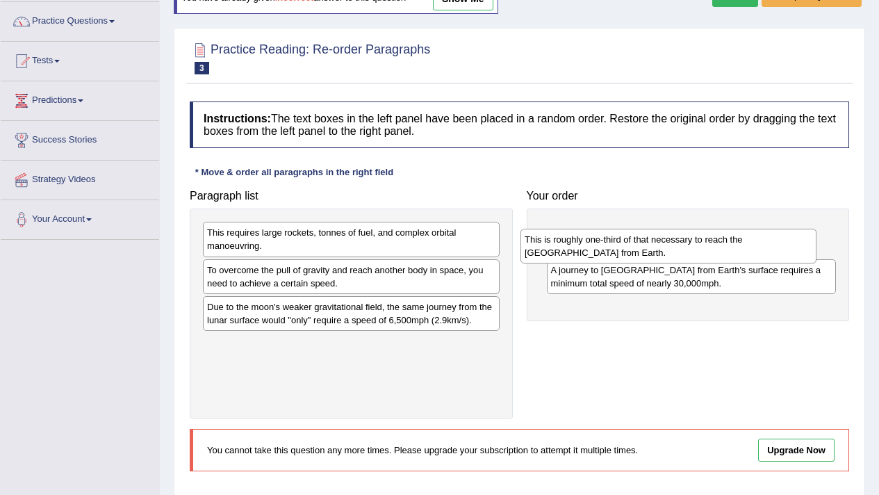
click at [747, 267] on div "Paragraph list This requires large rockets, tonnes of fuel, and complex orbital…" at bounding box center [519, 301] width 673 height 236
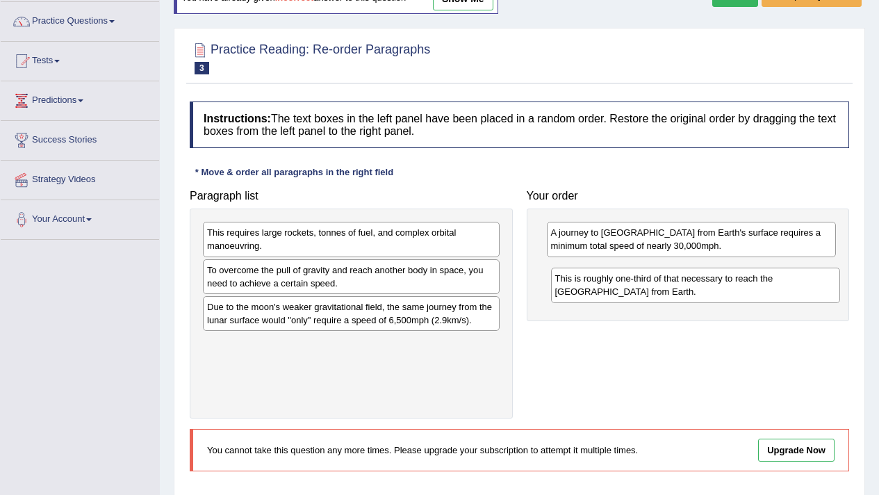
drag, startPoint x: 613, startPoint y: 242, endPoint x: 618, endPoint y: 288, distance: 46.0
click at [618, 288] on div "This is roughly one-third of that necessary to reach the [GEOGRAPHIC_DATA] from…" at bounding box center [696, 284] width 290 height 35
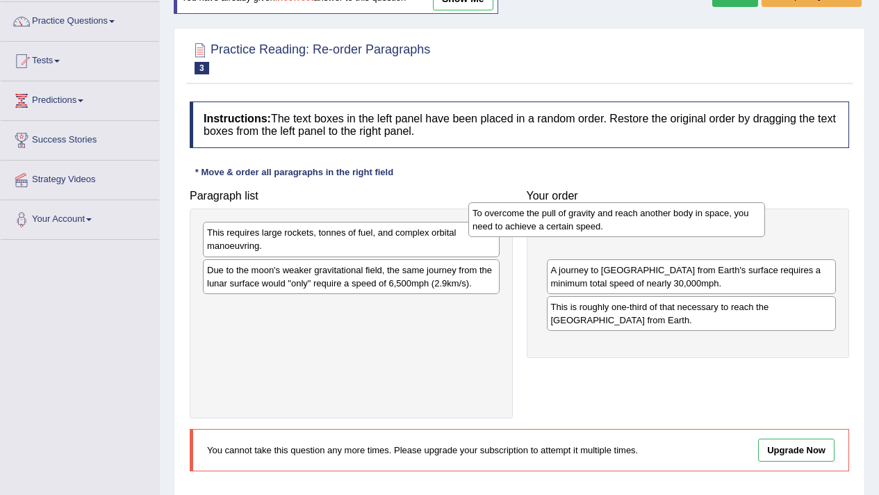
drag, startPoint x: 308, startPoint y: 277, endPoint x: 593, endPoint y: 213, distance: 292.6
click at [593, 213] on div "To overcome the pull of gravity and reach another body in space, you need to ac…" at bounding box center [616, 219] width 297 height 35
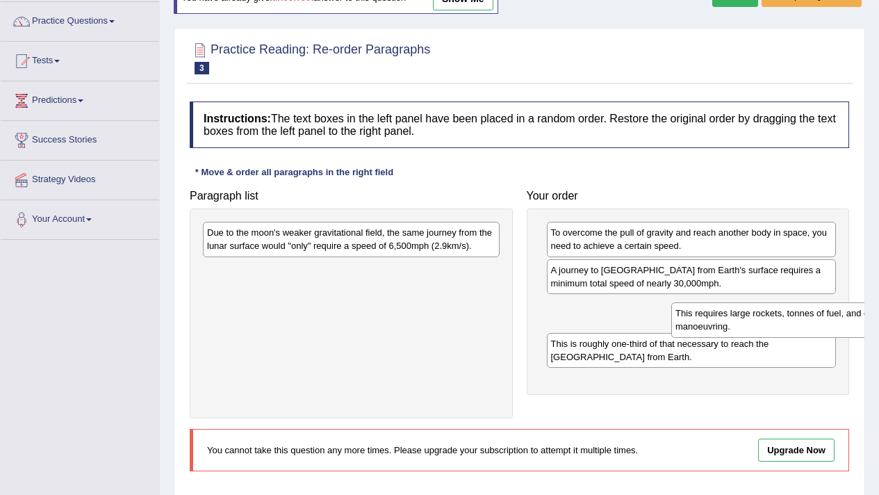
drag, startPoint x: 267, startPoint y: 247, endPoint x: 736, endPoint y: 328, distance: 475.2
click at [736, 328] on div "This requires large rockets, tonnes of fuel, and complex orbital manoeuvring." at bounding box center [819, 319] width 297 height 35
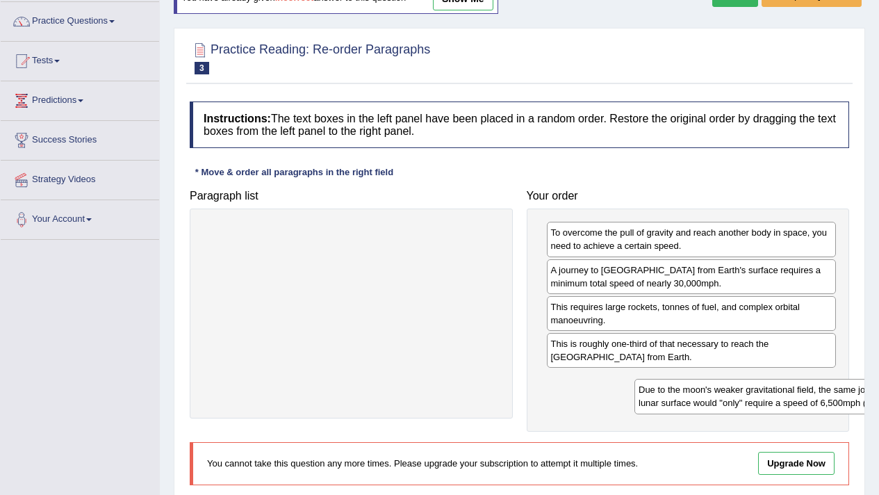
drag, startPoint x: 265, startPoint y: 241, endPoint x: 659, endPoint y: 389, distance: 420.8
click at [675, 396] on div "Due to the moon's weaker gravitational field, the same journey from the lunar s…" at bounding box center [782, 396] width 297 height 35
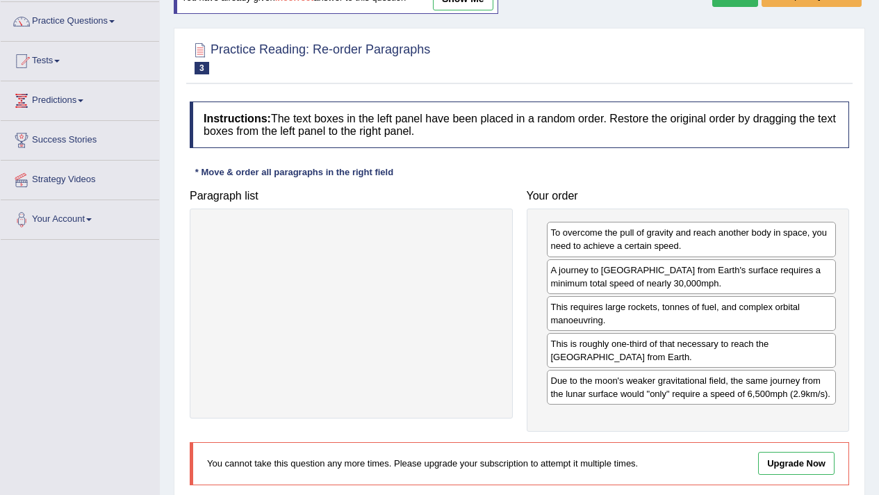
drag, startPoint x: 870, startPoint y: 443, endPoint x: 662, endPoint y: 494, distance: 214.0
drag, startPoint x: 100, startPoint y: 304, endPoint x: 106, endPoint y: 309, distance: 7.9
drag, startPoint x: 190, startPoint y: 297, endPoint x: 0, endPoint y: 494, distance: 274.2
click at [154, 435] on div "Toggle navigation Home Practice Questions Speaking Practice Read Aloud Repeat S…" at bounding box center [439, 255] width 879 height 723
